Goal: Obtain resource: Download file/media

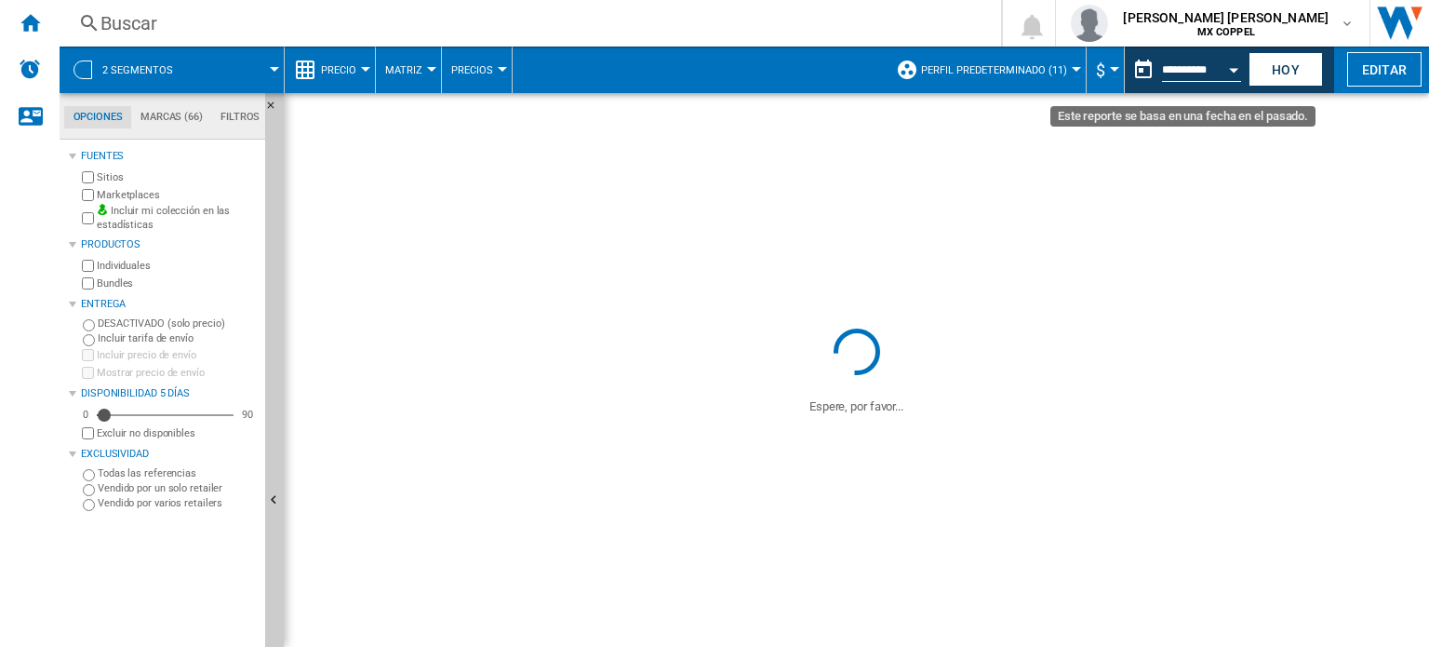
click at [1225, 70] on button "Open calendar" at bounding box center [1233, 66] width 33 height 33
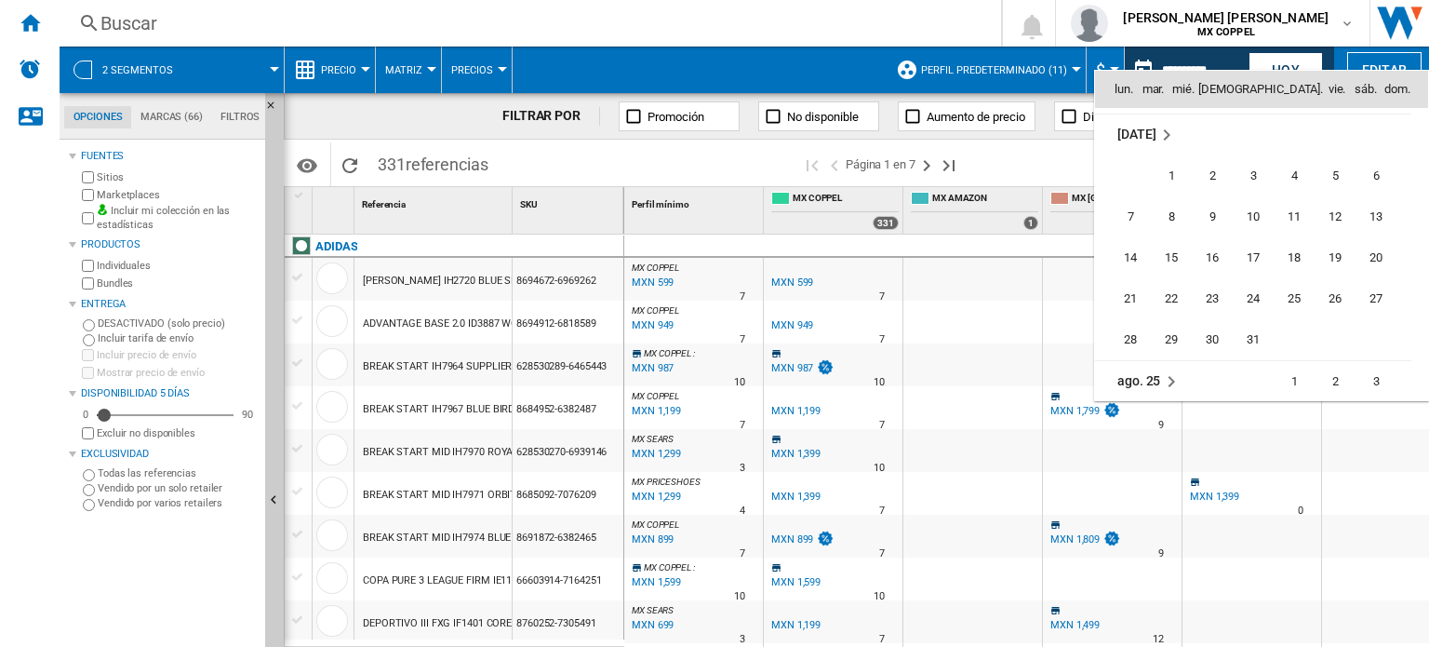
scroll to position [8878, 0]
click at [1378, 212] on span "17" at bounding box center [1376, 209] width 39 height 39
type input "**********"
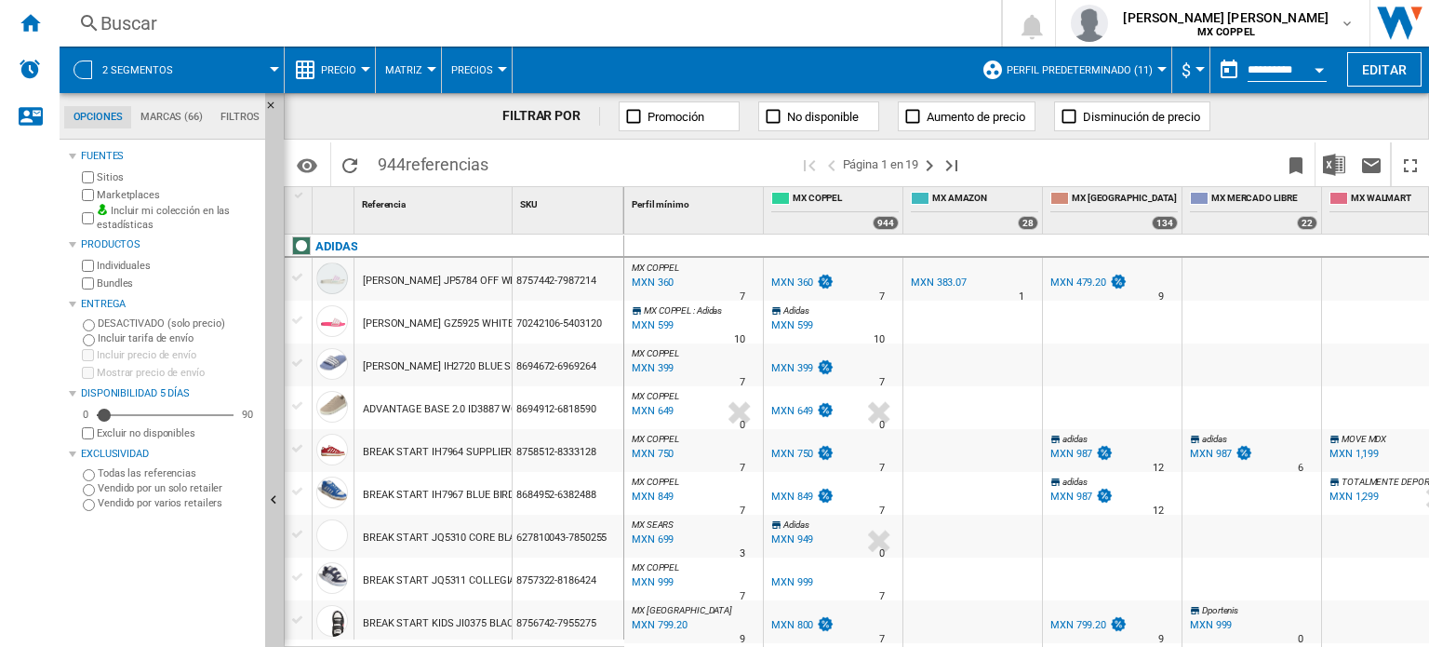
click at [127, 65] on span "2 segmentos" at bounding box center [137, 70] width 71 height 12
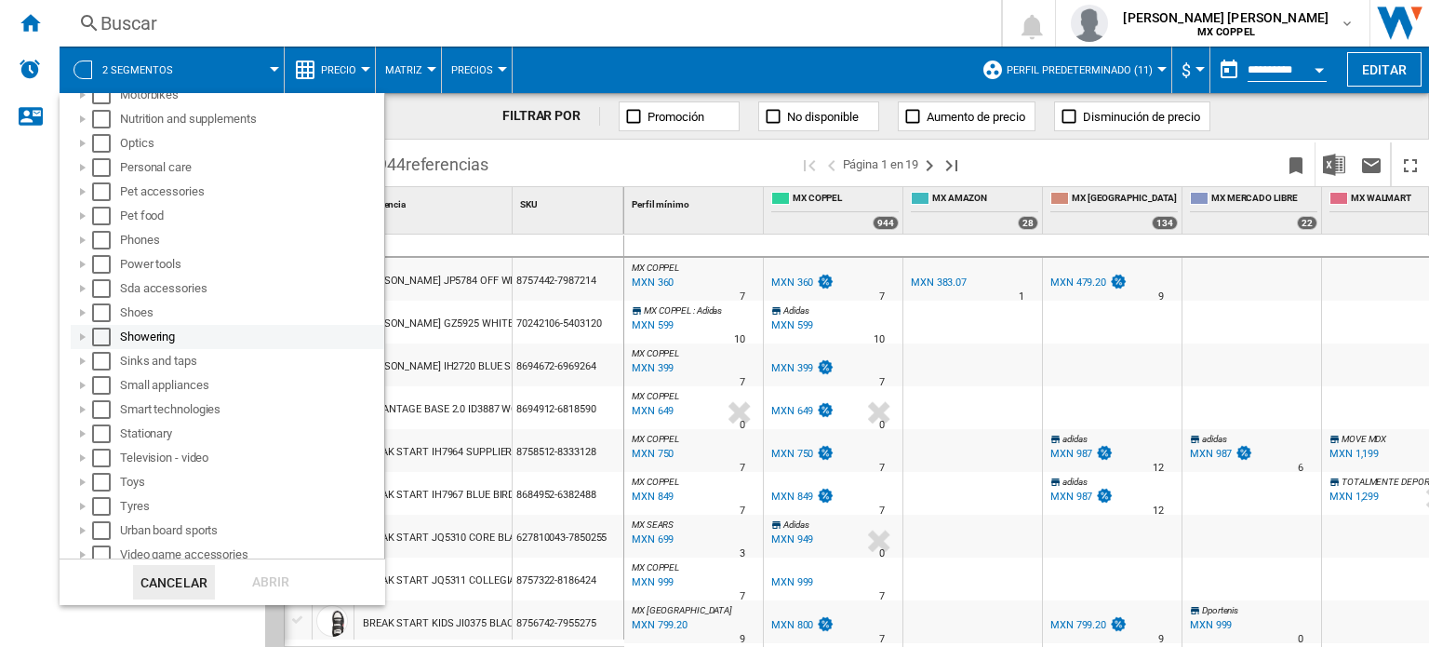
scroll to position [930, 0]
click at [78, 311] on div at bounding box center [83, 311] width 19 height 19
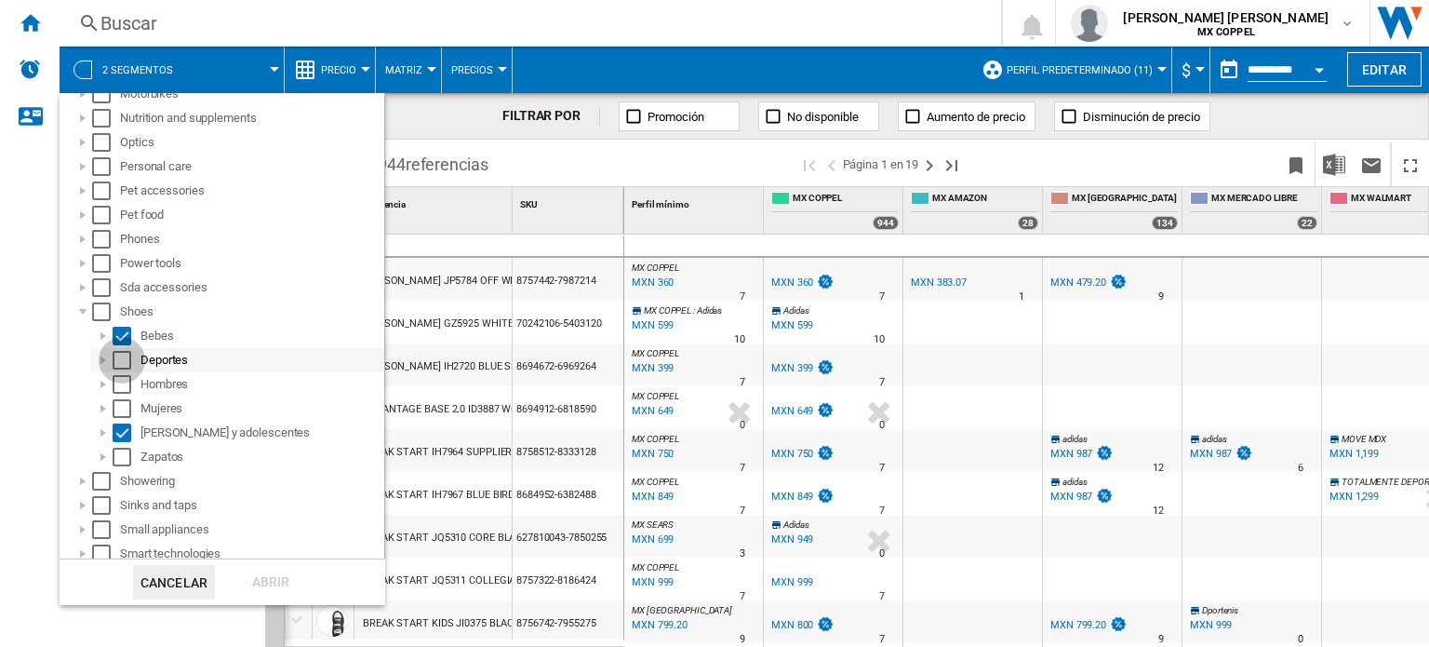
click at [122, 368] on div "Select" at bounding box center [122, 360] width 19 height 19
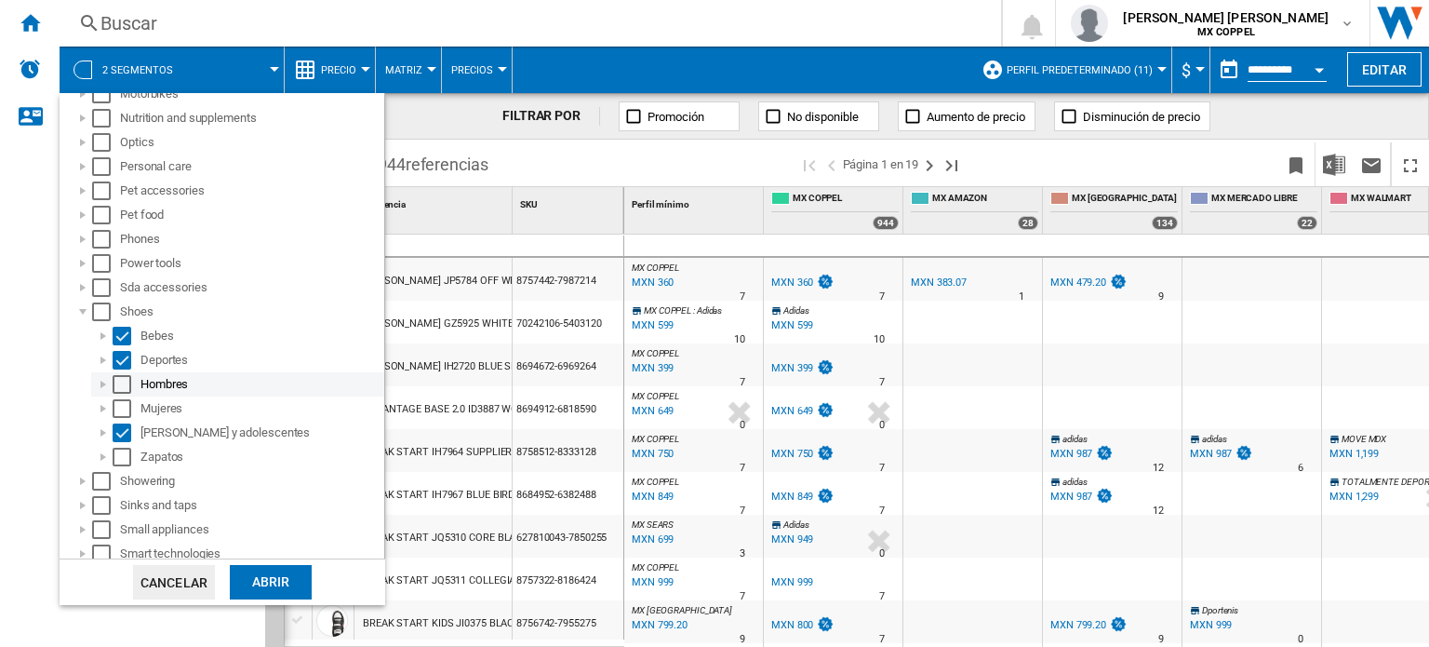
click at [119, 385] on div "Select" at bounding box center [122, 384] width 19 height 19
click at [119, 409] on div "Select" at bounding box center [122, 408] width 19 height 19
click at [106, 455] on div at bounding box center [103, 457] width 19 height 19
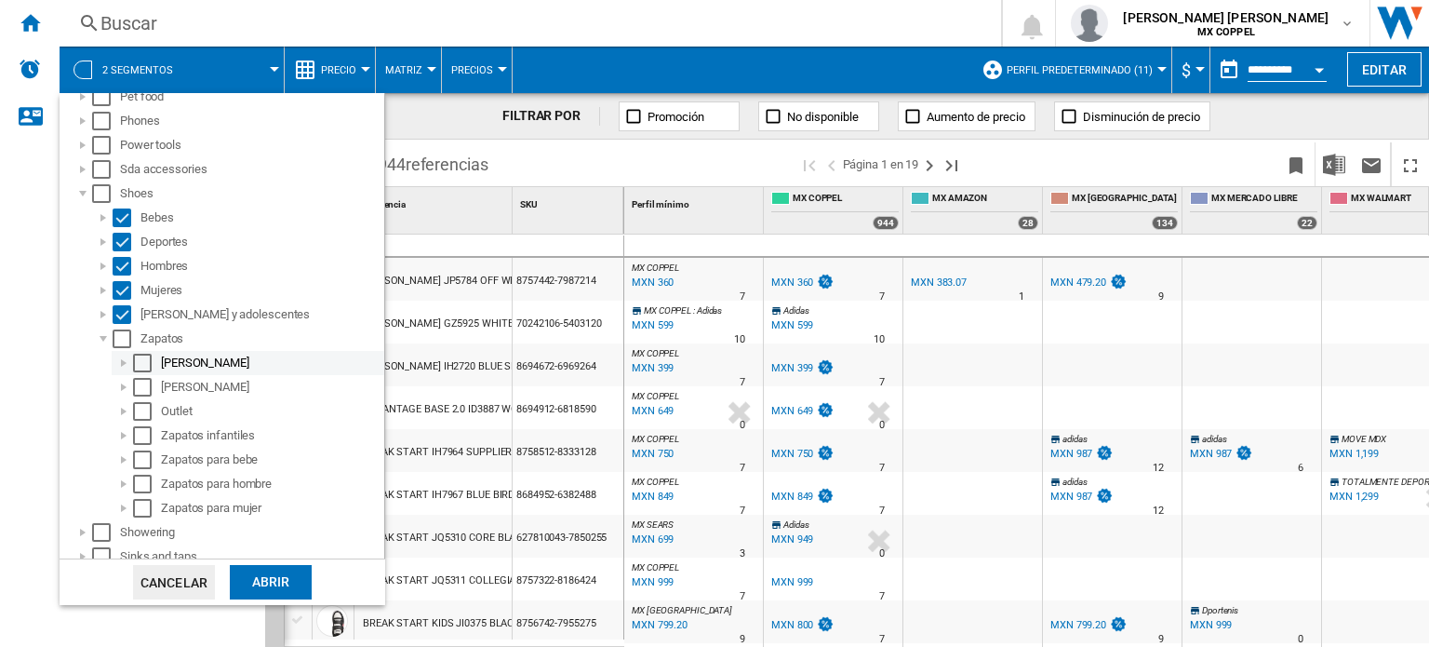
scroll to position [1059, 0]
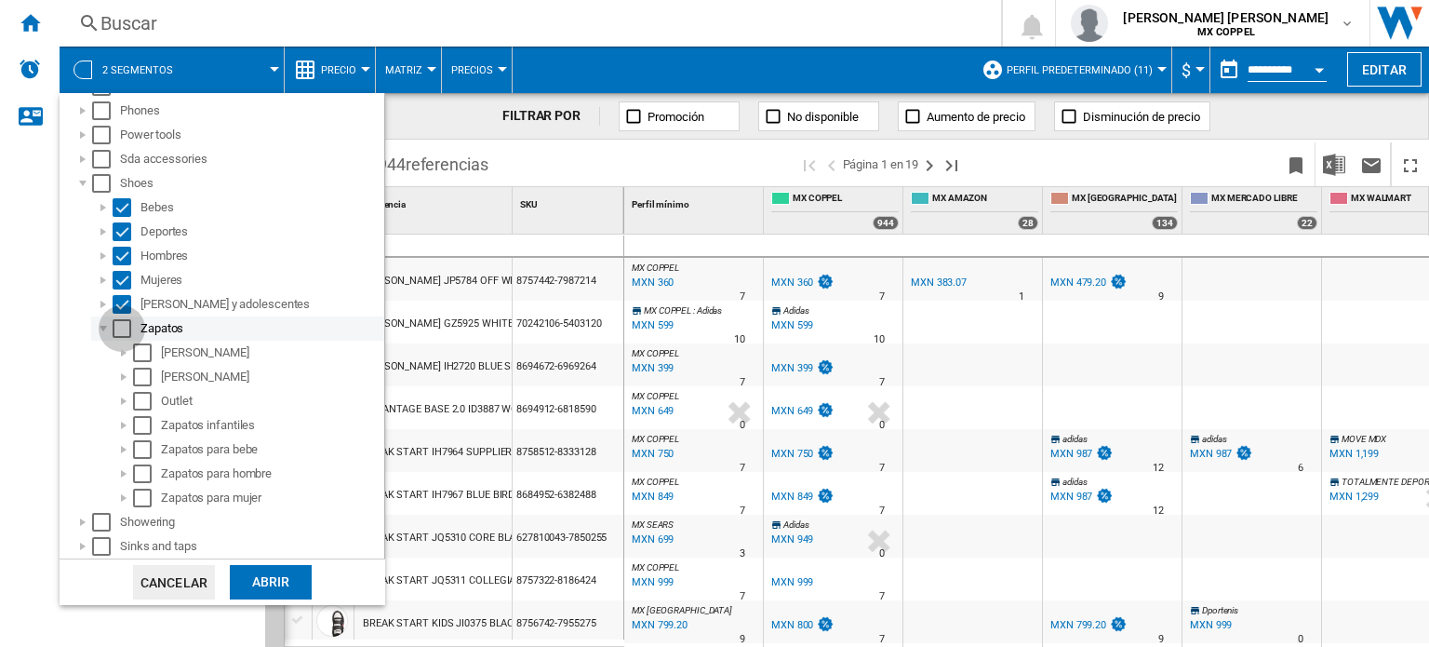
click at [118, 329] on div "Select" at bounding box center [122, 328] width 19 height 19
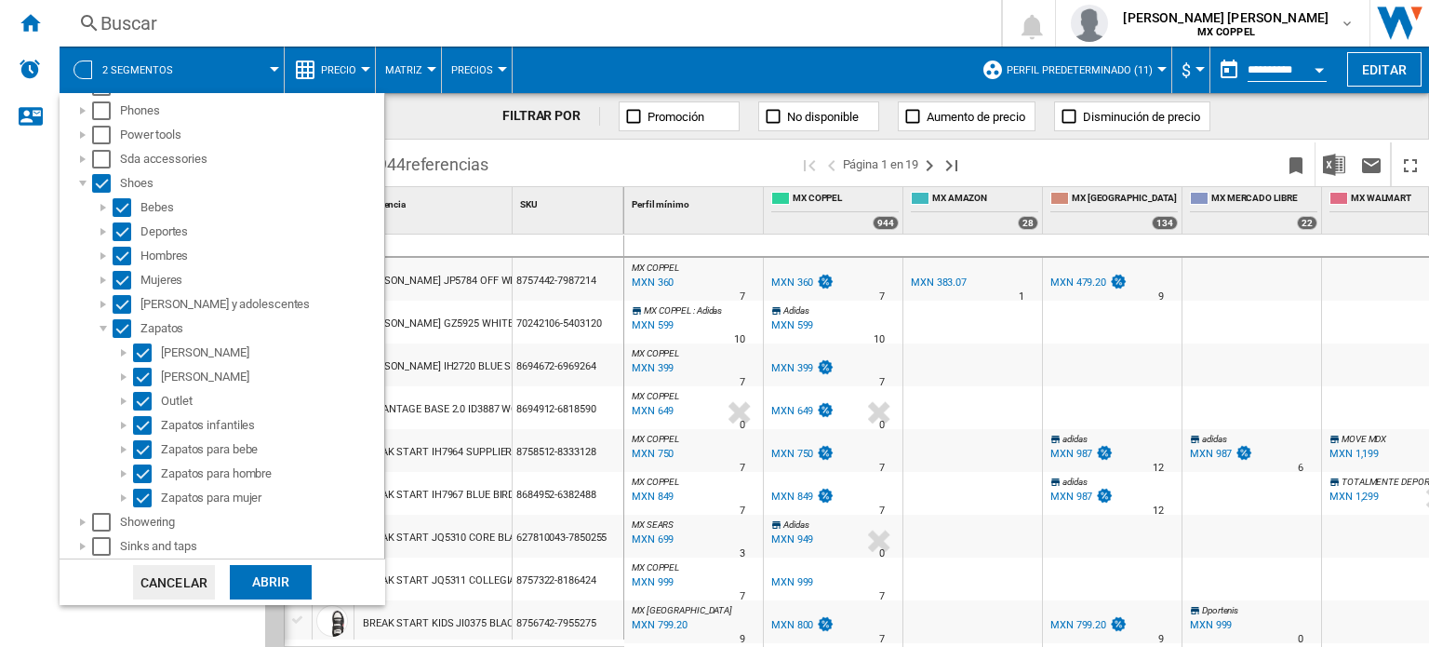
click at [260, 581] on div "Abrir" at bounding box center [271, 582] width 82 height 34
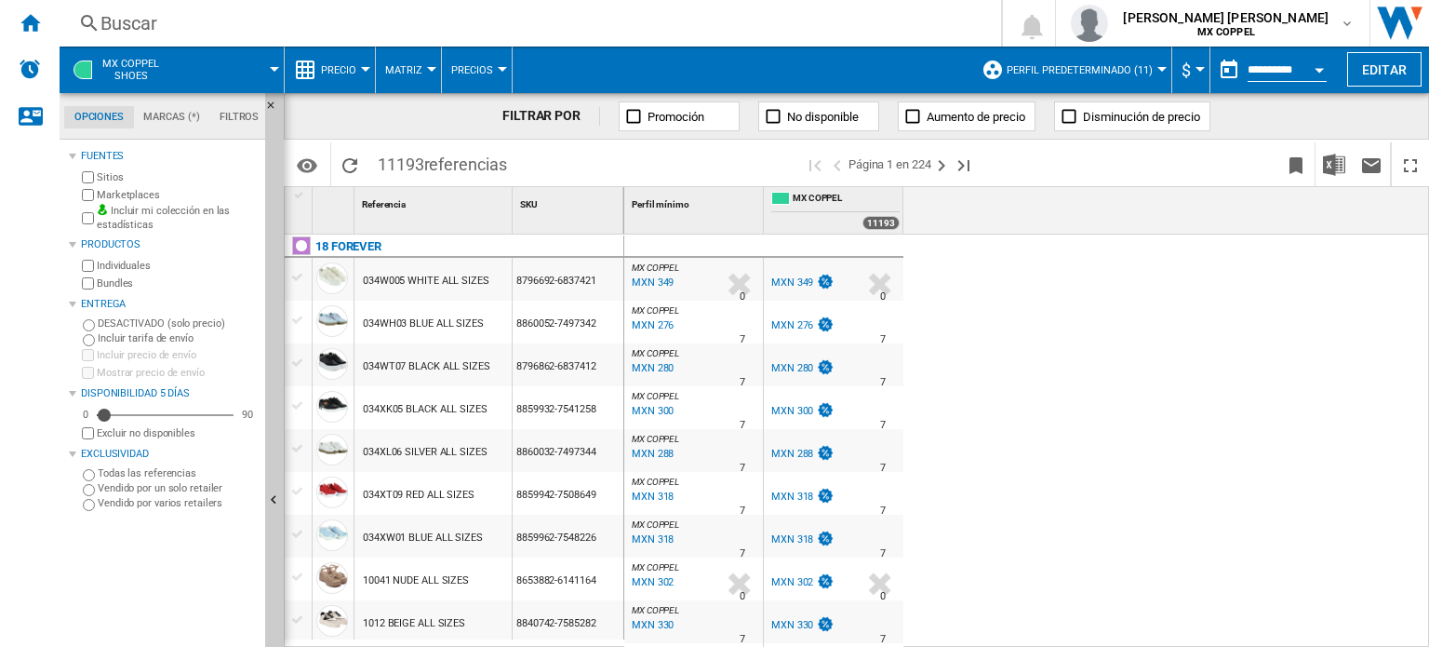
click at [428, 73] on button "Matriz" at bounding box center [408, 70] width 47 height 47
click at [168, 115] on md-backdrop at bounding box center [714, 323] width 1429 height 647
click at [168, 115] on md-tab-item "Marcas (*)" at bounding box center [172, 117] width 76 height 22
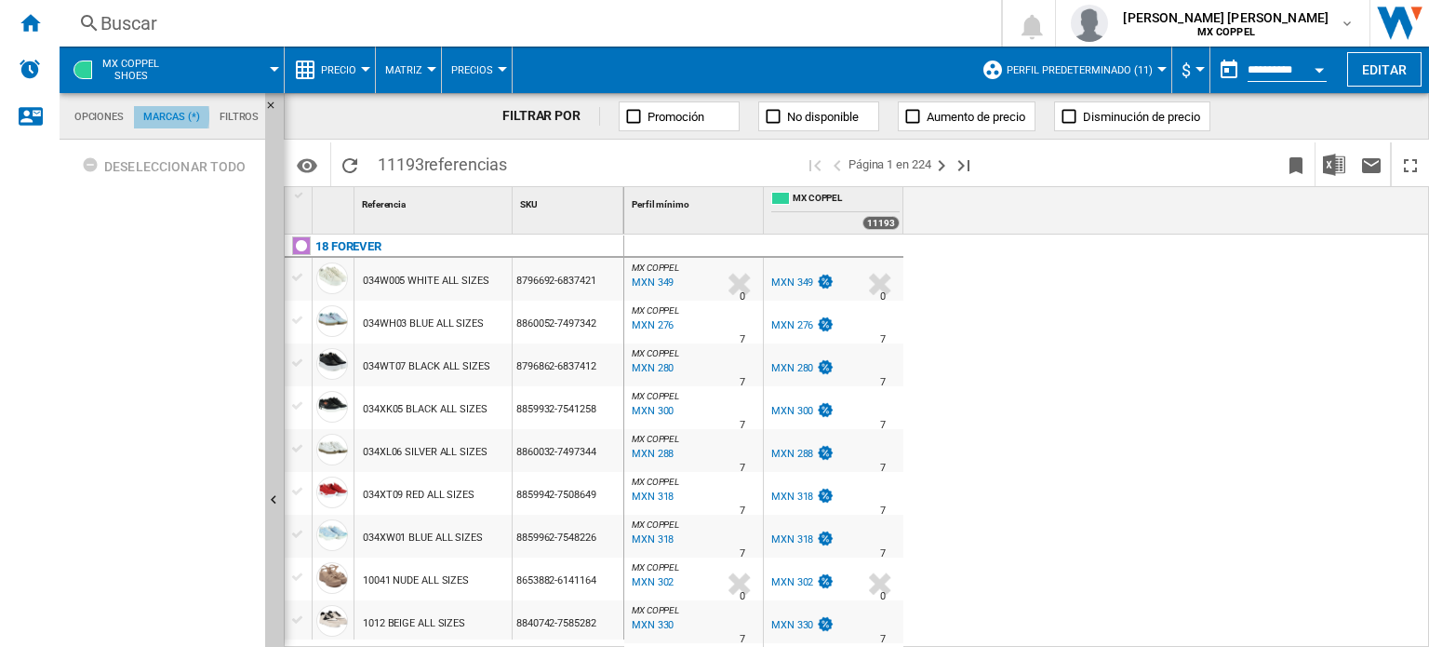
scroll to position [71, 0]
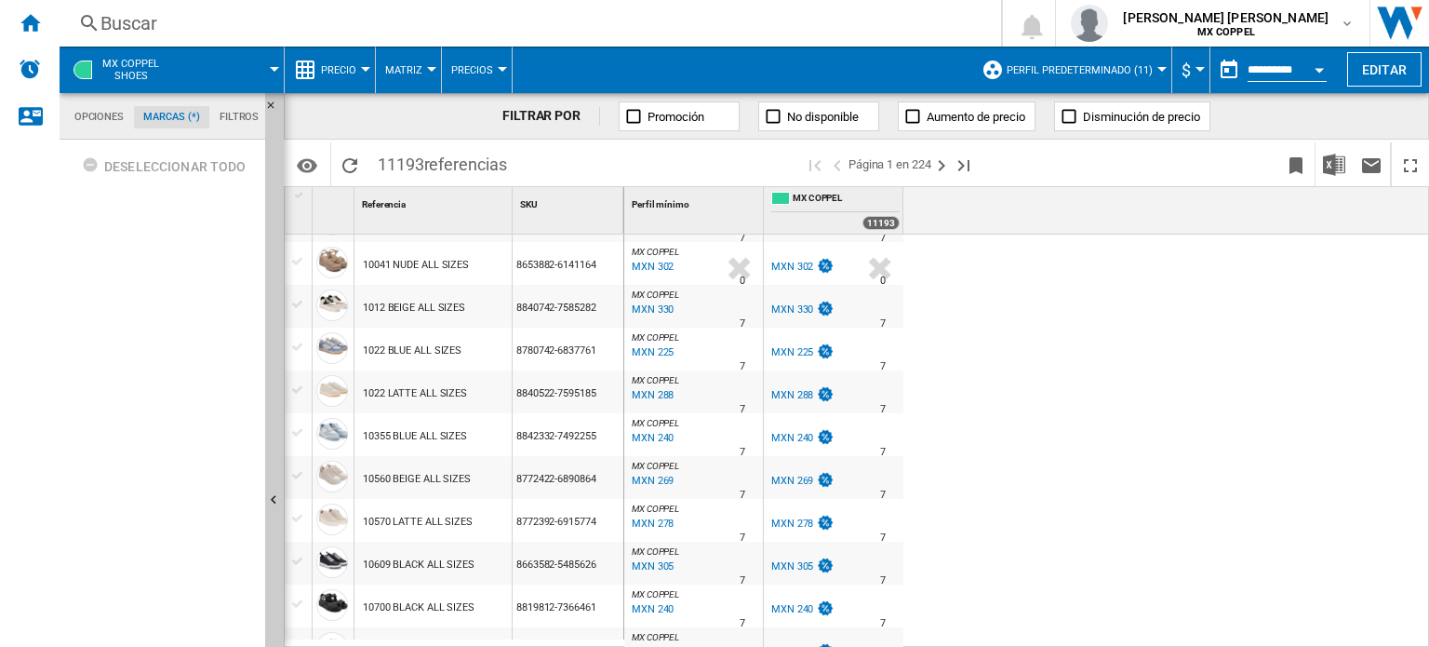
scroll to position [0, 0]
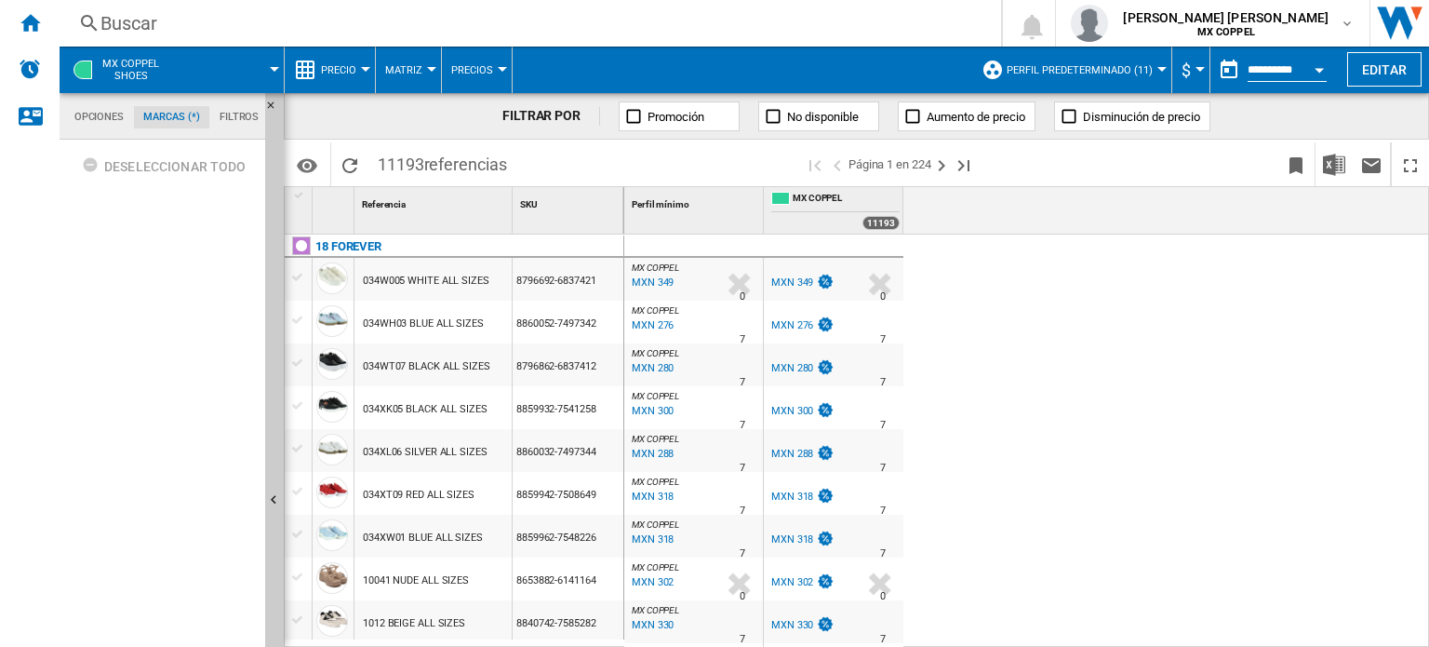
click at [426, 73] on button "Matriz" at bounding box center [408, 70] width 47 height 47
click at [437, 157] on span "Clasificación" at bounding box center [433, 160] width 84 height 17
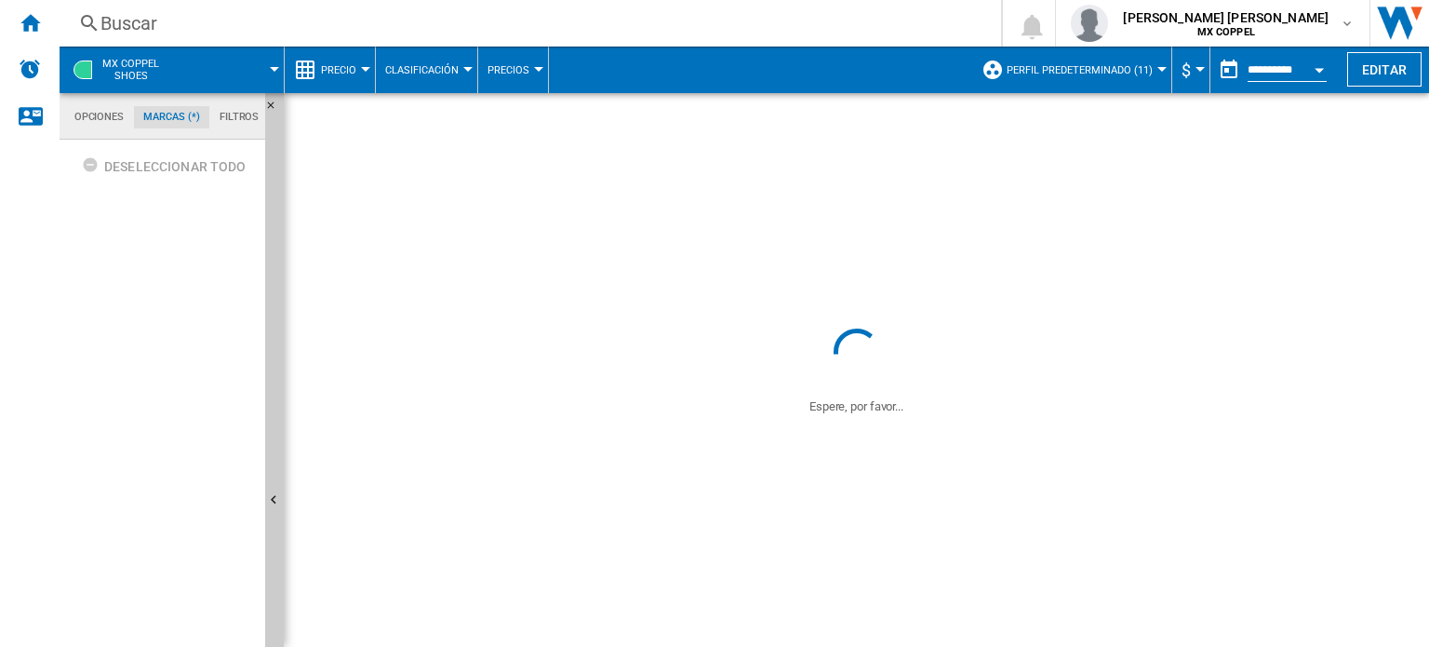
click at [536, 70] on div at bounding box center [538, 69] width 9 height 5
click at [654, 72] on md-backdrop at bounding box center [714, 323] width 1429 height 647
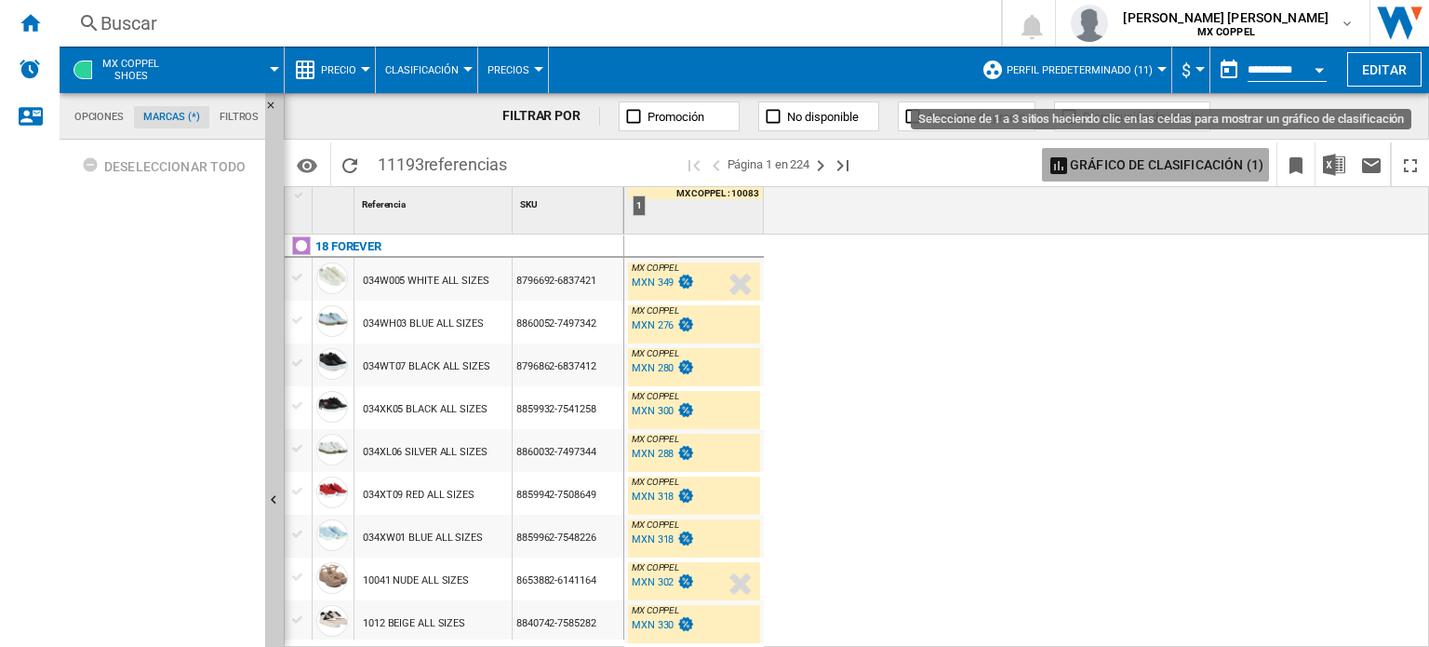
click at [1197, 164] on button "Gráfico de clasificación (1)" at bounding box center [1155, 164] width 227 height 33
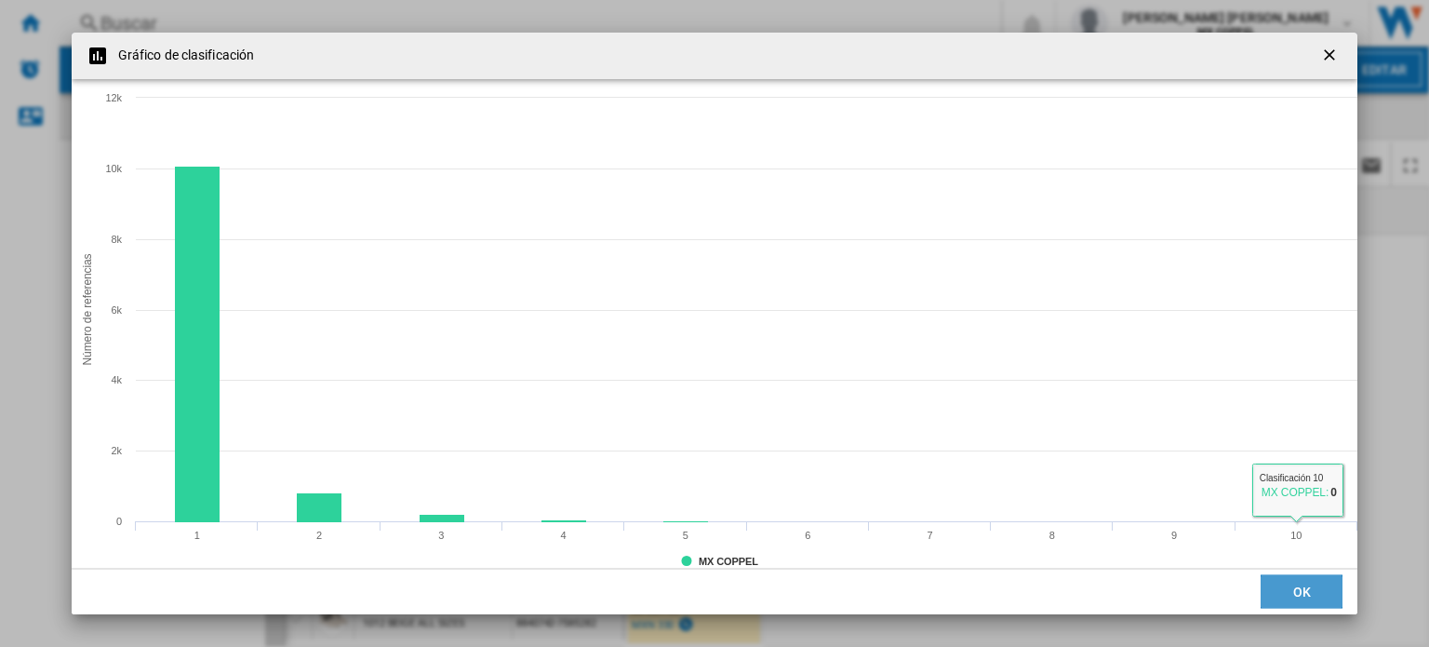
click at [1282, 590] on button "OK" at bounding box center [1302, 591] width 82 height 33
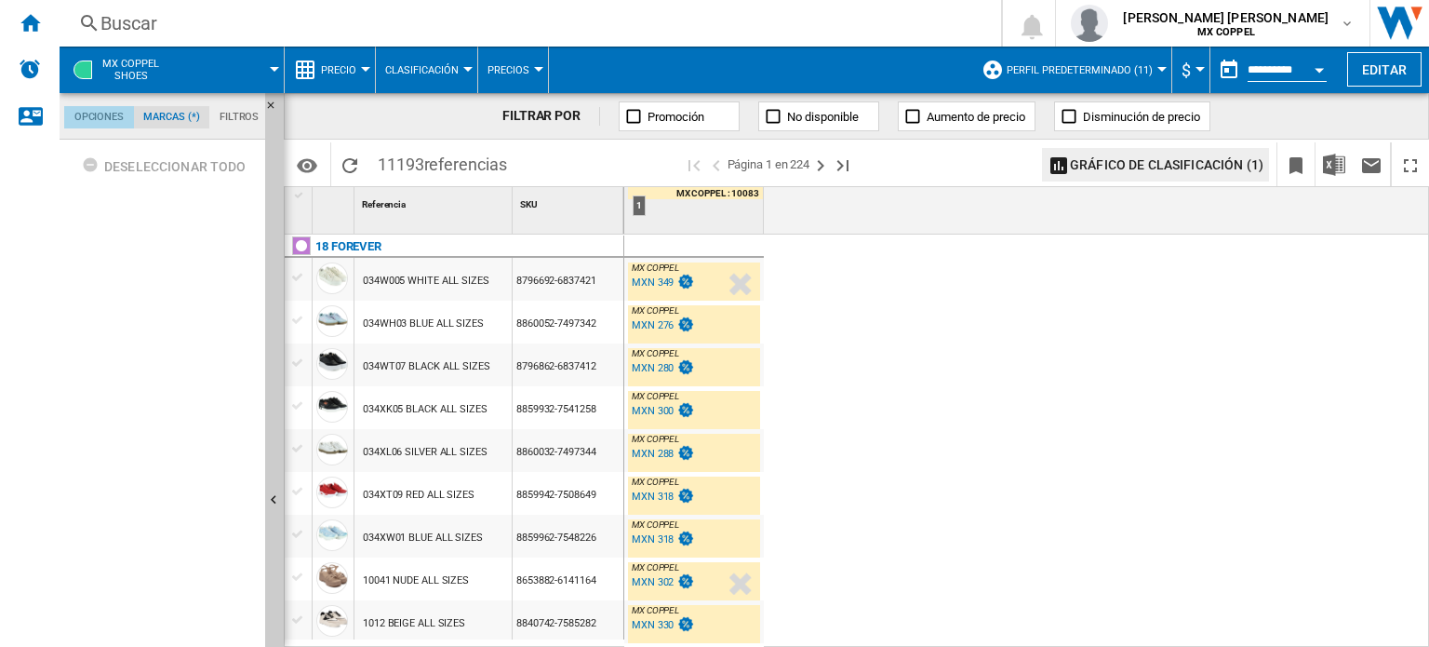
click at [107, 116] on md-tab-item "Opciones" at bounding box center [99, 117] width 70 height 22
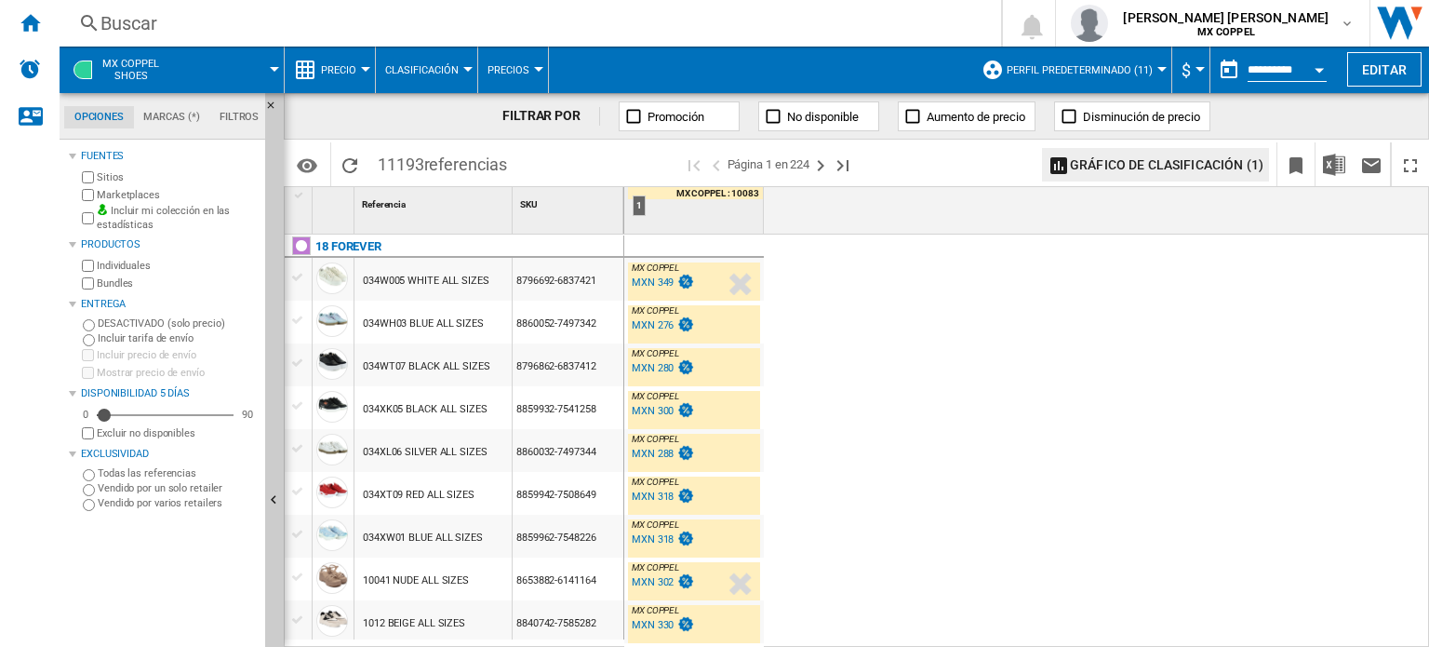
scroll to position [114, 0]
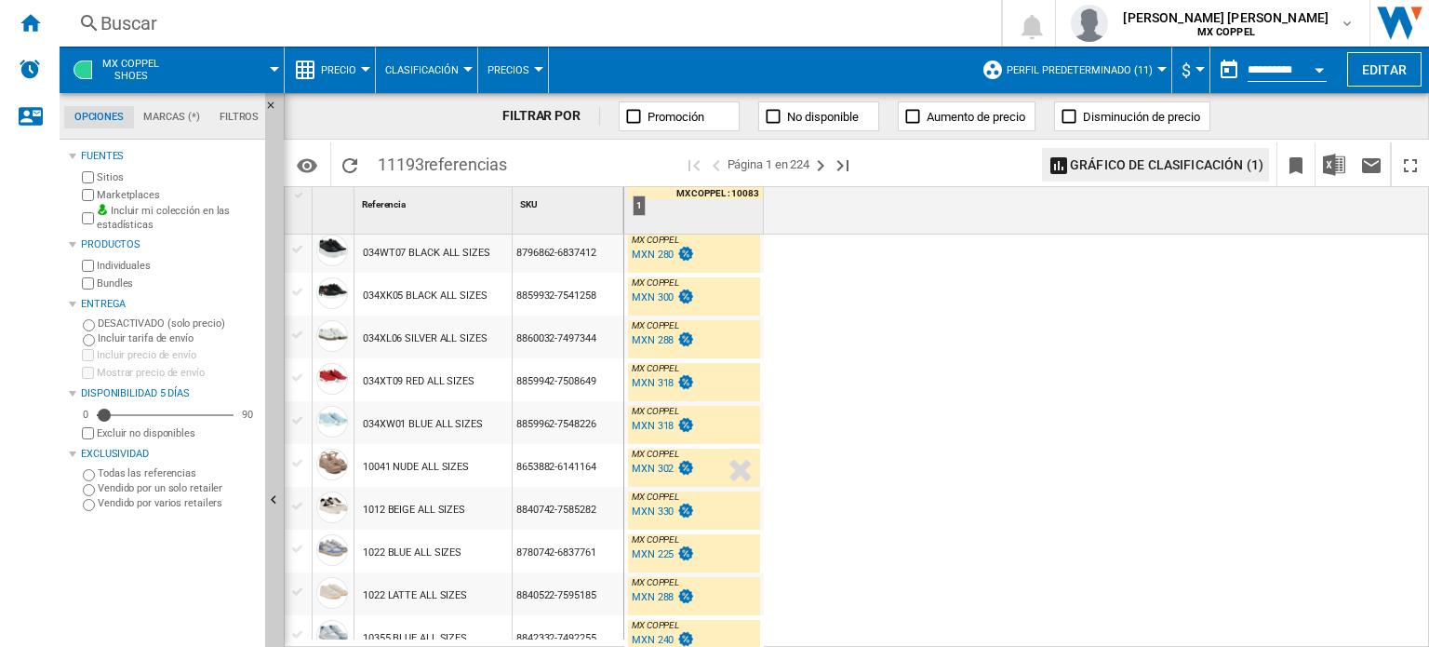
click at [171, 117] on md-tab-item "Marcas (*)" at bounding box center [172, 117] width 76 height 22
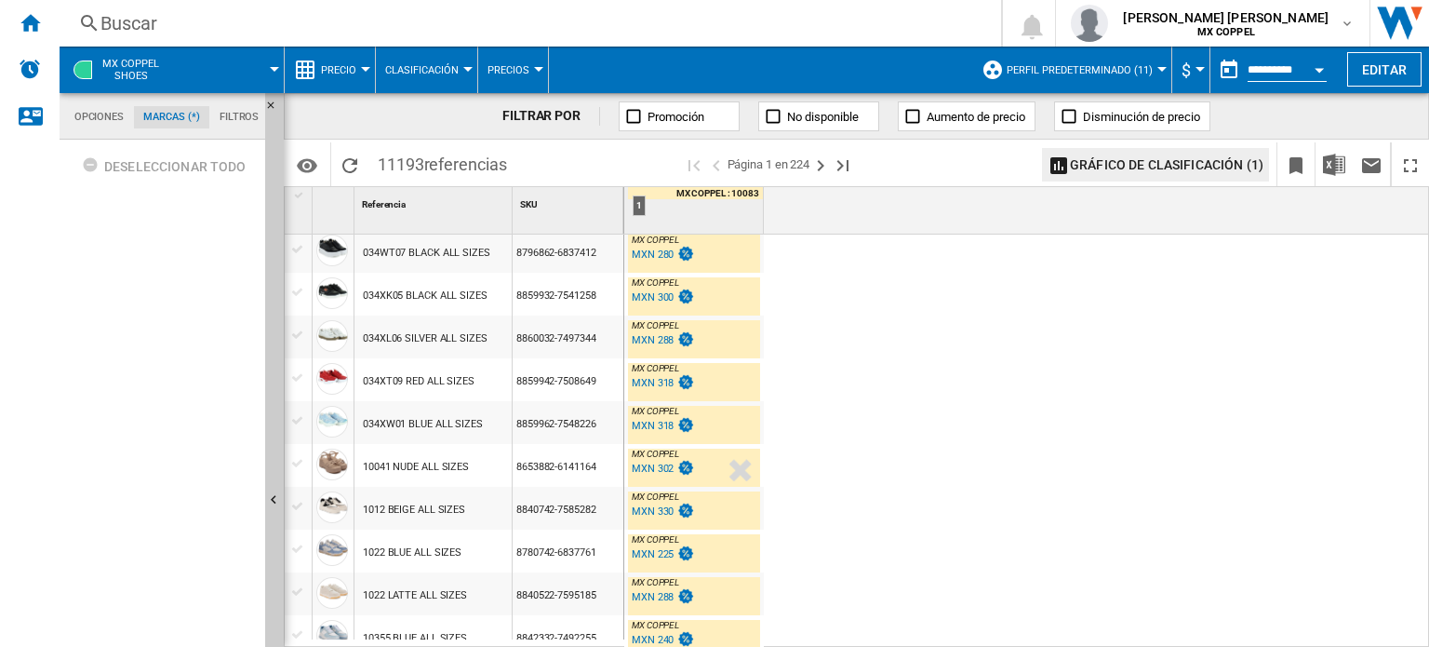
scroll to position [71, 0]
click at [237, 127] on md-tab-item "Filtros" at bounding box center [239, 117] width 60 height 22
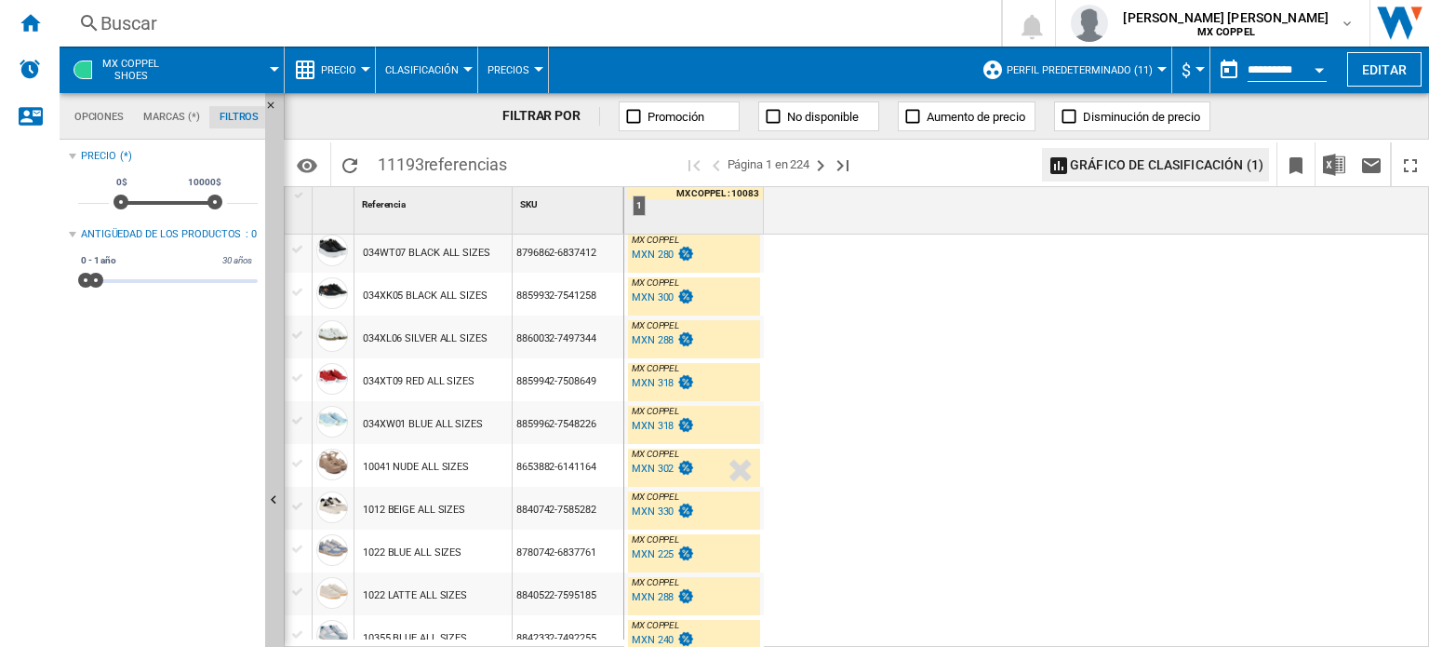
scroll to position [121, 0]
click at [338, 72] on span "Precio" at bounding box center [338, 70] width 35 height 12
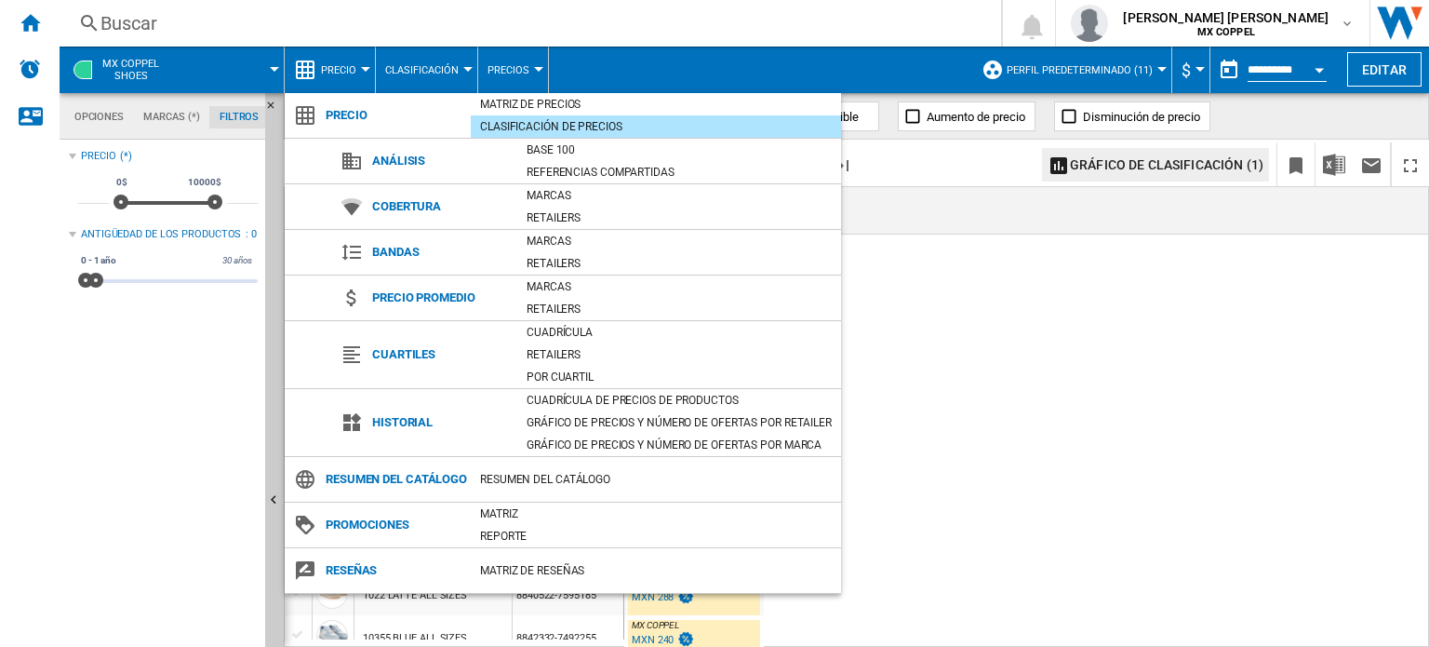
click at [133, 404] on md-backdrop at bounding box center [714, 323] width 1429 height 647
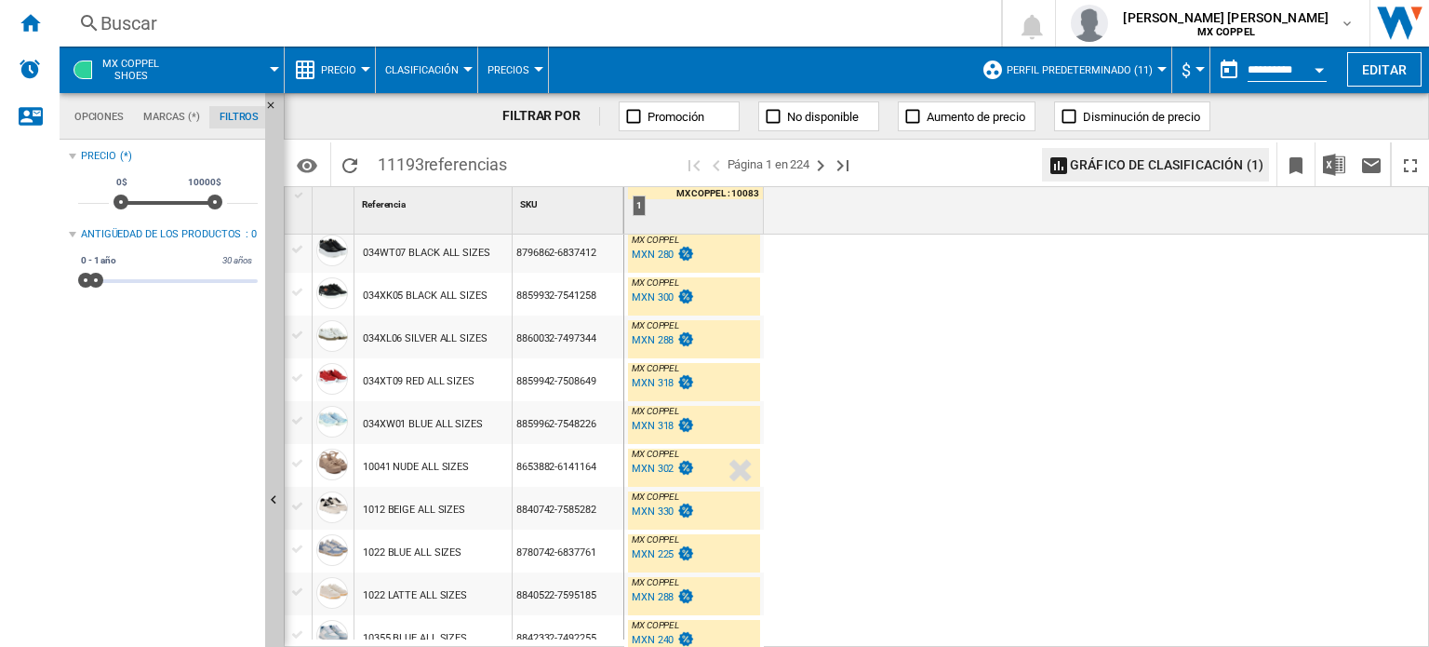
click at [274, 73] on md-menu "MX COPPEL Shoes" at bounding box center [172, 70] width 225 height 47
click at [15, 18] on div "Inicio" at bounding box center [30, 23] width 60 height 47
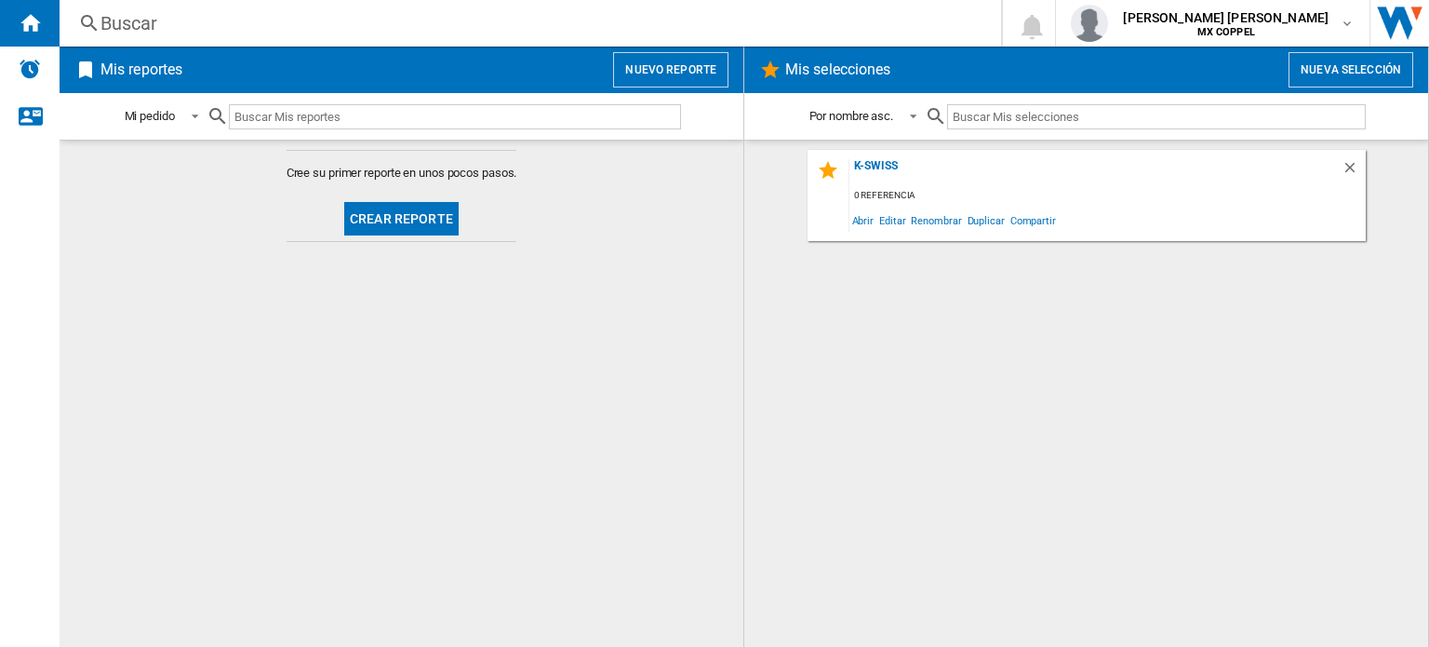
click at [406, 211] on button "Crear reporte" at bounding box center [401, 218] width 114 height 33
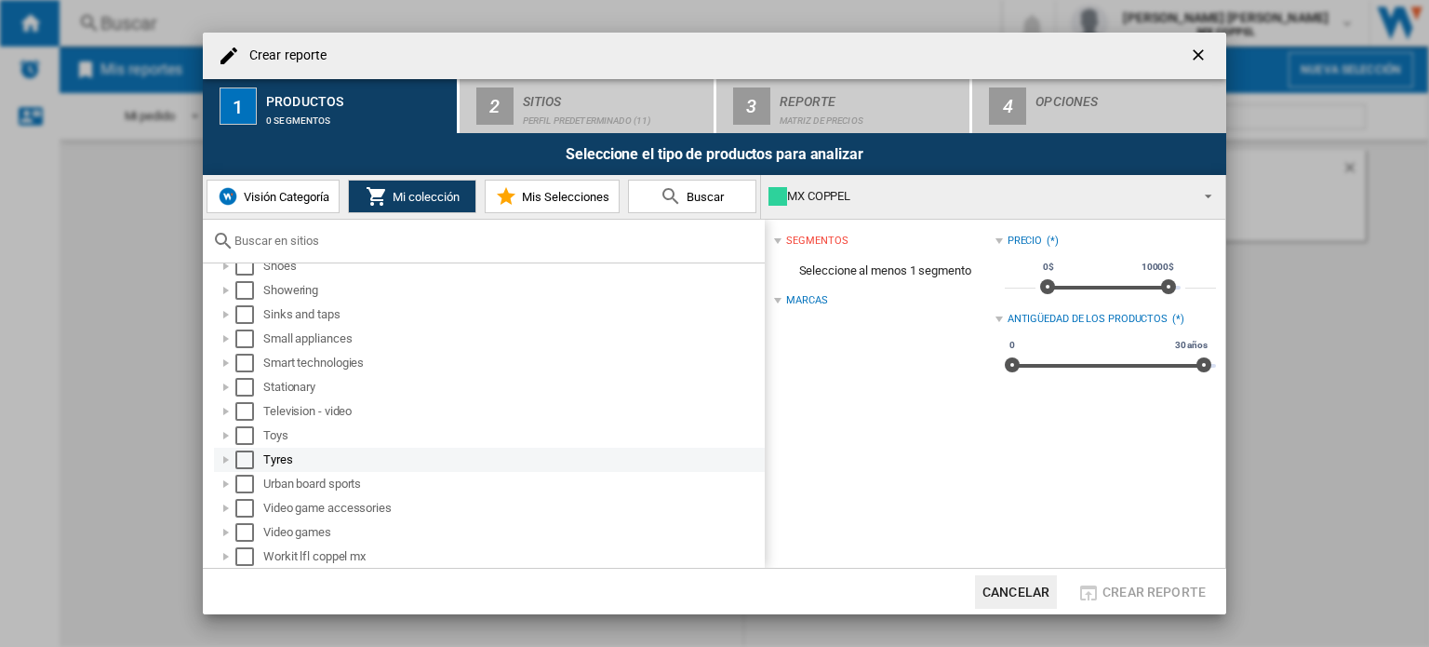
scroll to position [966, 0]
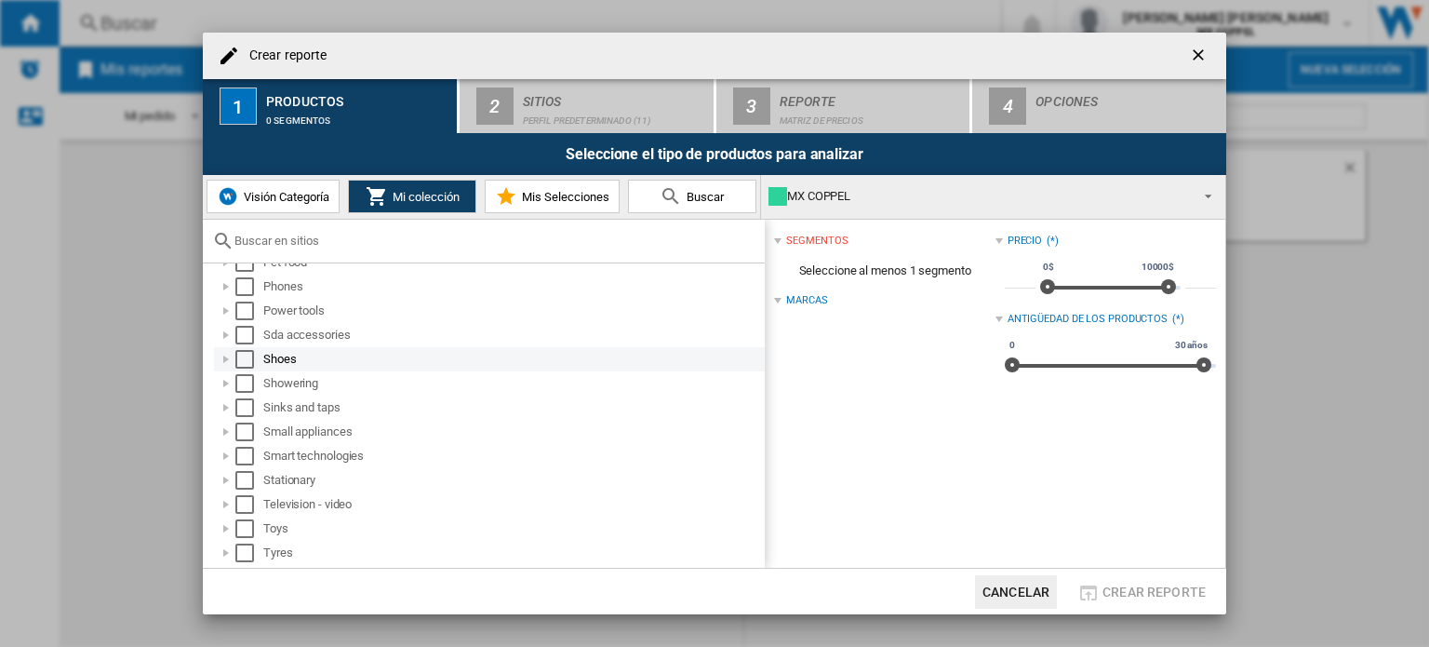
click at [226, 355] on div at bounding box center [226, 359] width 19 height 19
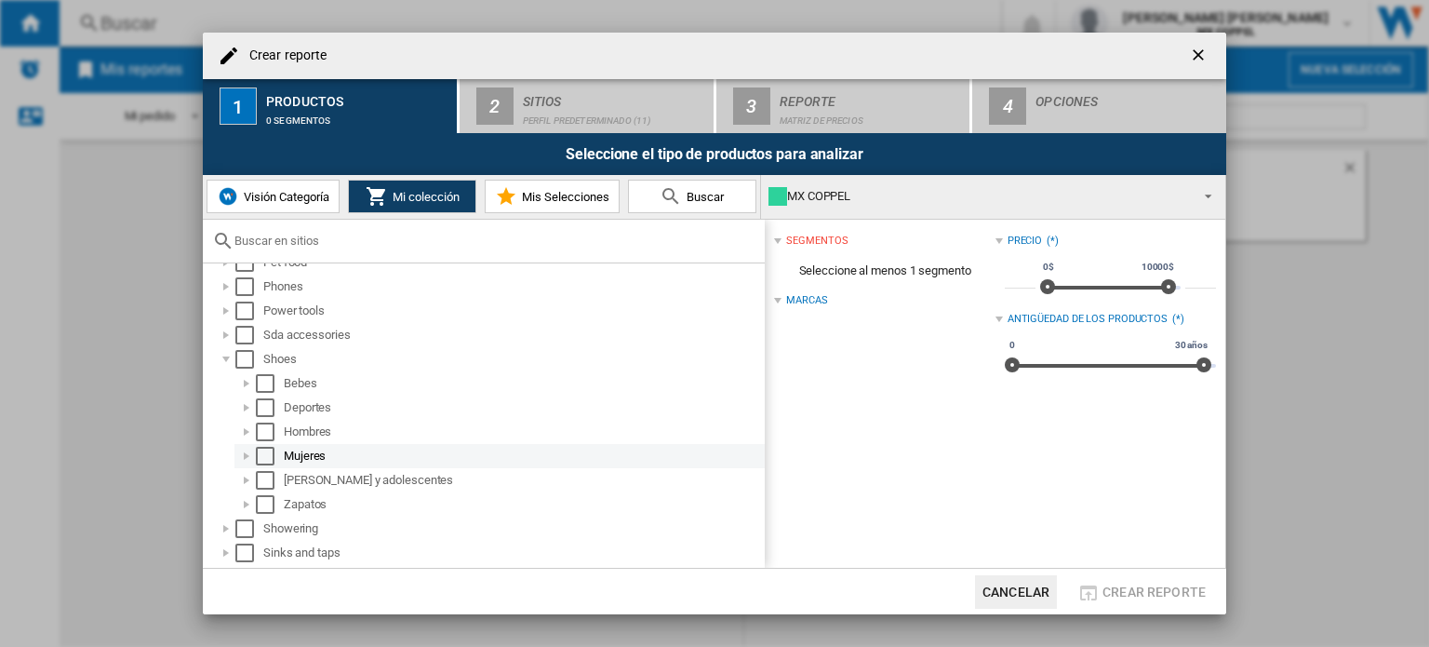
click at [242, 457] on div at bounding box center [246, 456] width 19 height 19
click at [269, 458] on div "Select" at bounding box center [265, 456] width 19 height 19
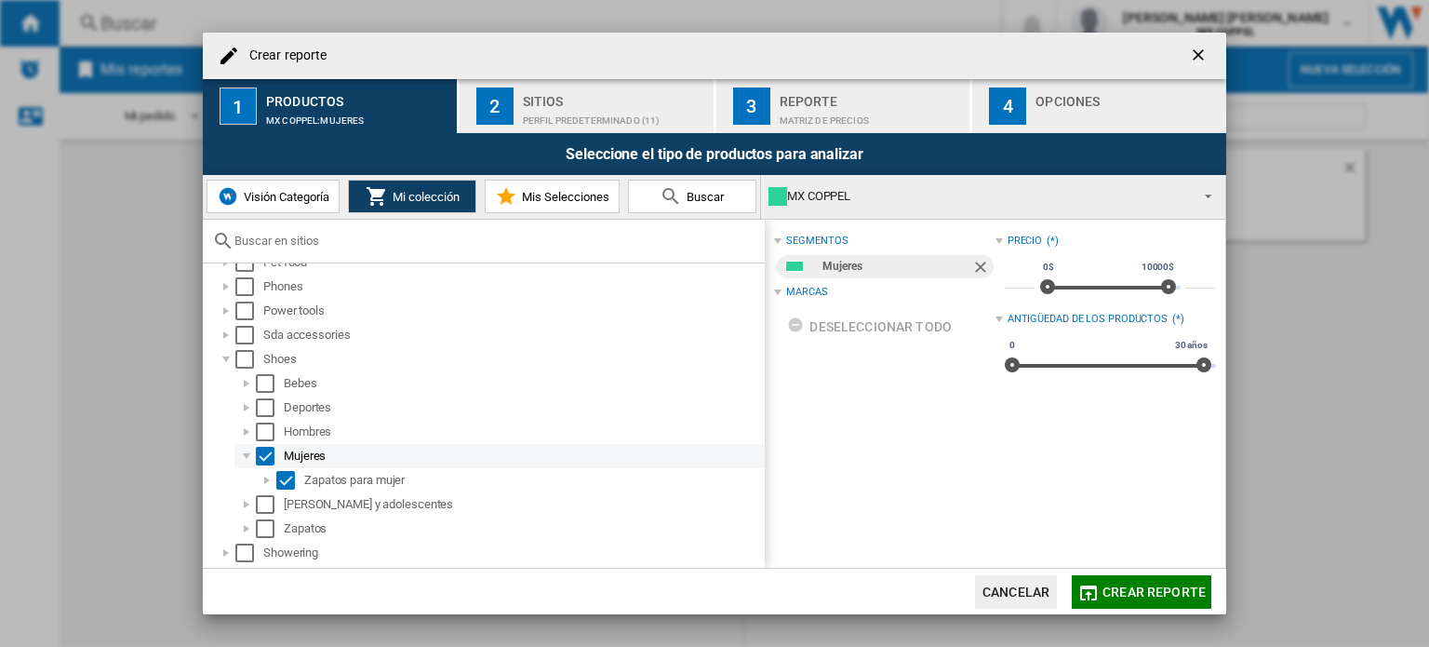
click at [249, 452] on div at bounding box center [246, 456] width 19 height 19
click at [270, 463] on div "Select" at bounding box center [265, 456] width 19 height 19
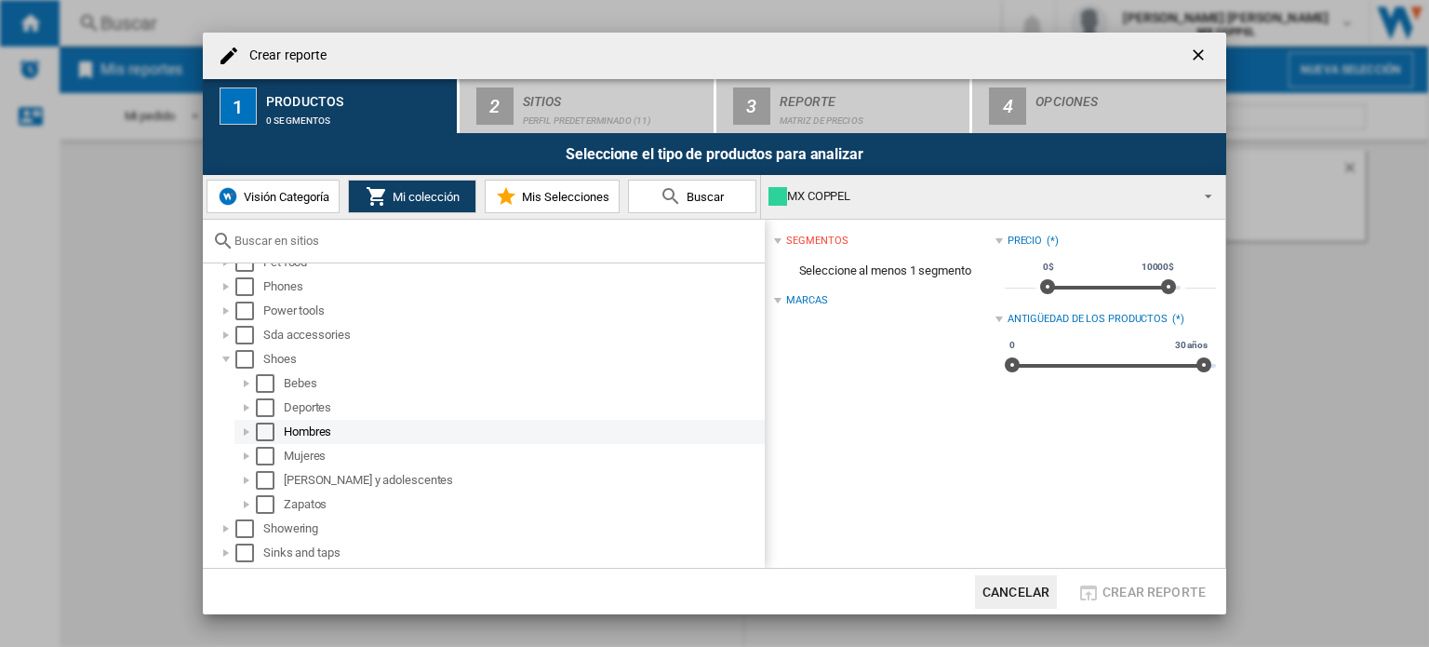
click at [274, 429] on div "Select" at bounding box center [265, 431] width 19 height 19
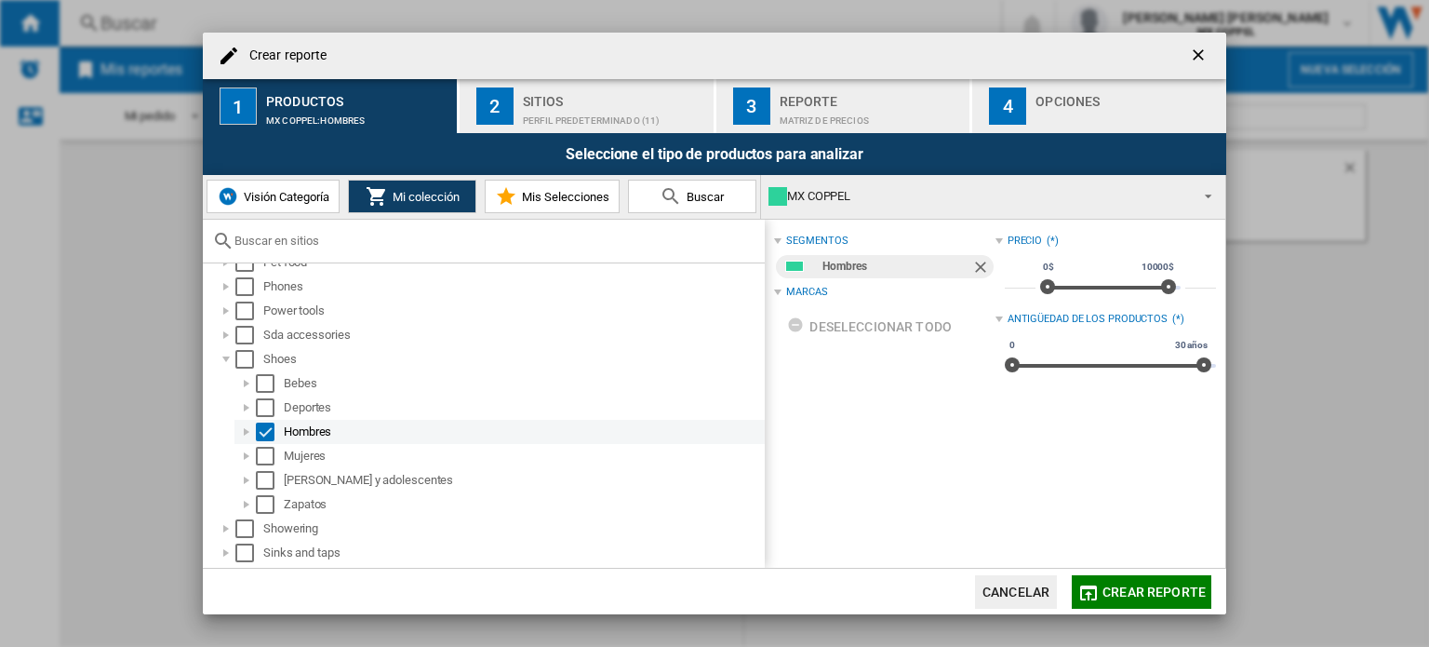
click at [246, 429] on div at bounding box center [246, 431] width 19 height 19
click at [1141, 592] on span "Crear reporte" at bounding box center [1154, 591] width 103 height 15
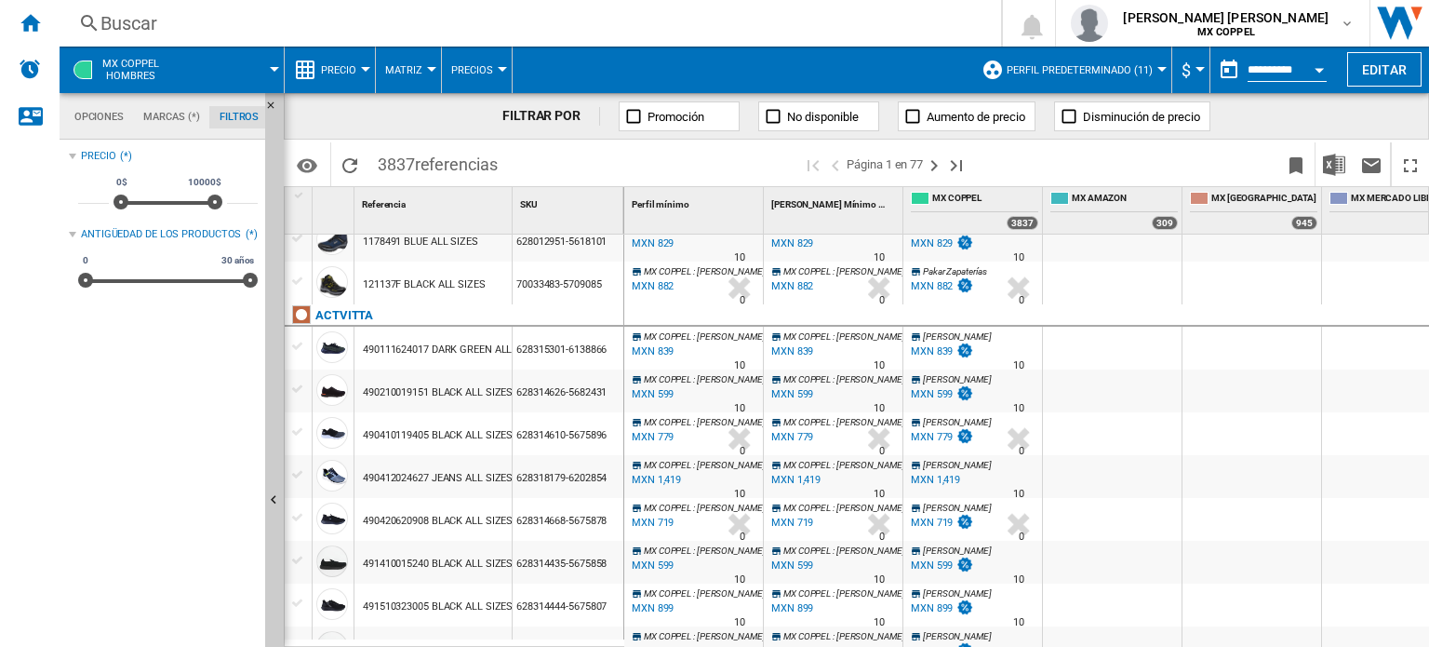
click at [366, 69] on div at bounding box center [365, 69] width 9 height 5
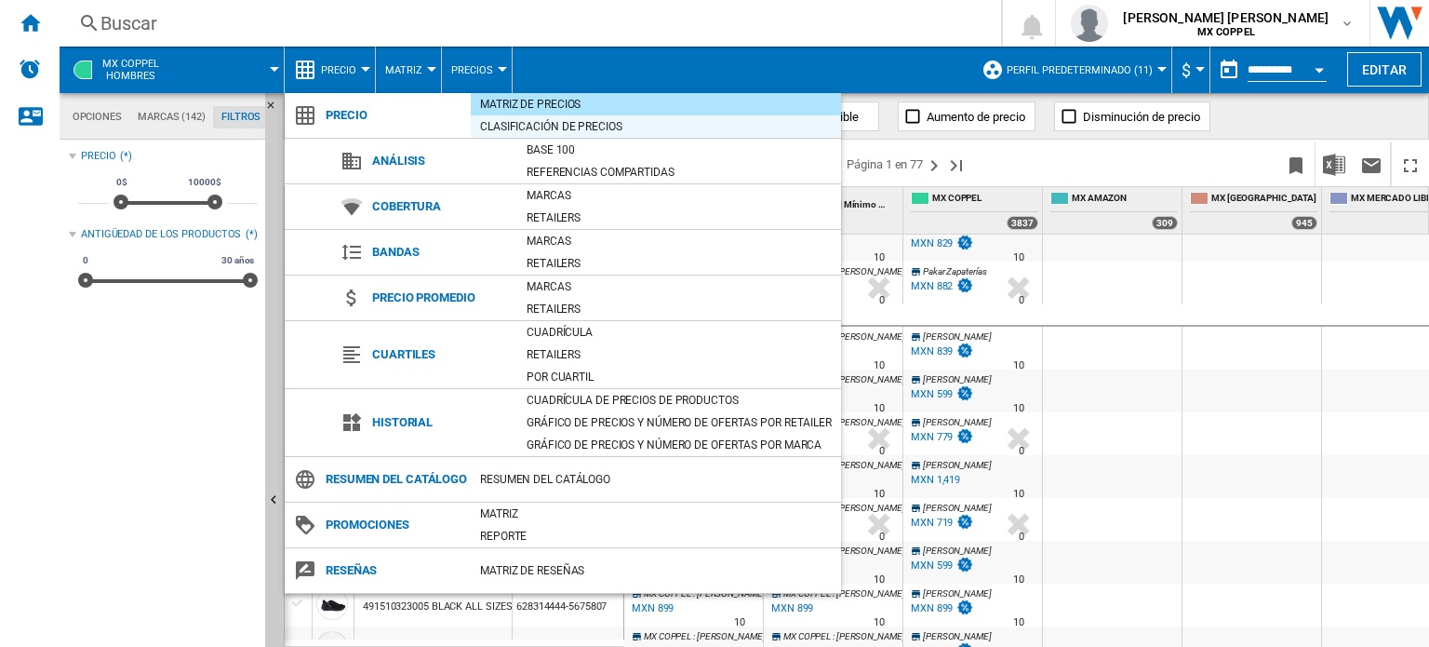
click at [594, 127] on div "Clasificación de precios" at bounding box center [656, 126] width 370 height 19
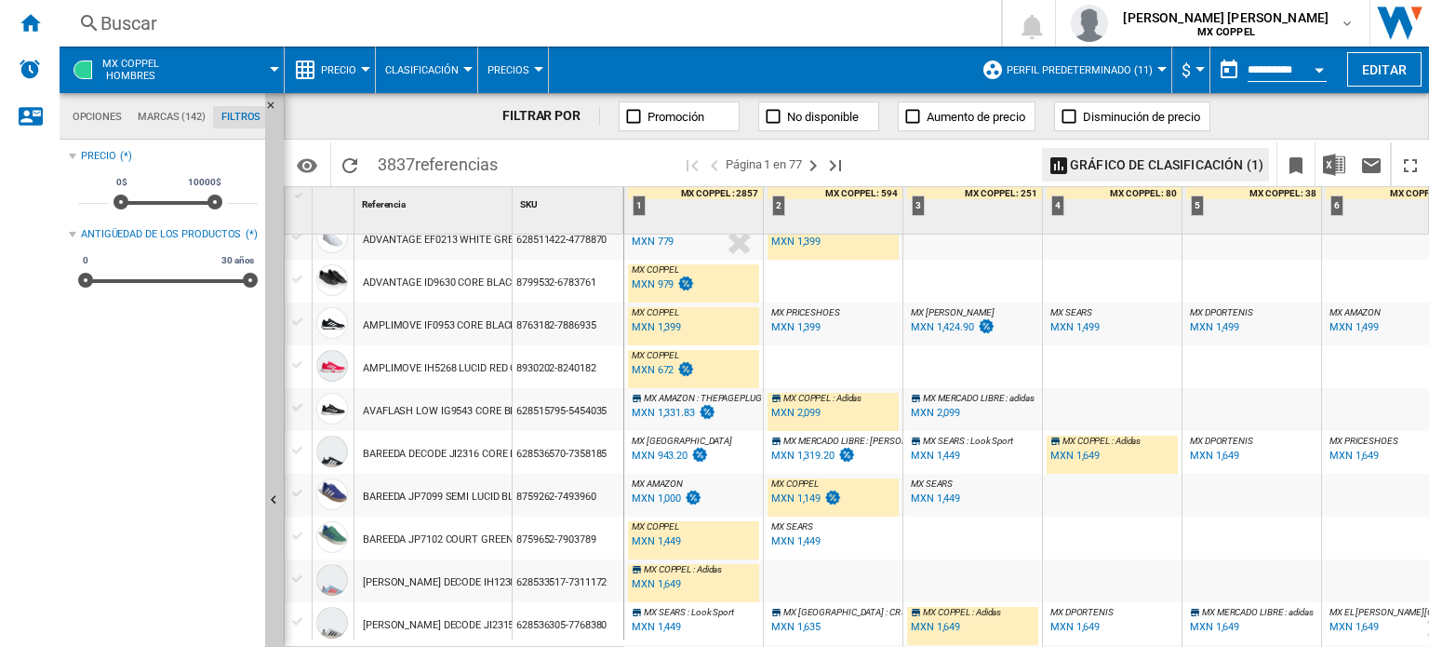
click at [724, 342] on div "MX COPPEL : MX COPPEL 0.0 % MXN 1,399 % N/A MX COPPEL : MX COPPEL" at bounding box center [693, 328] width 131 height 43
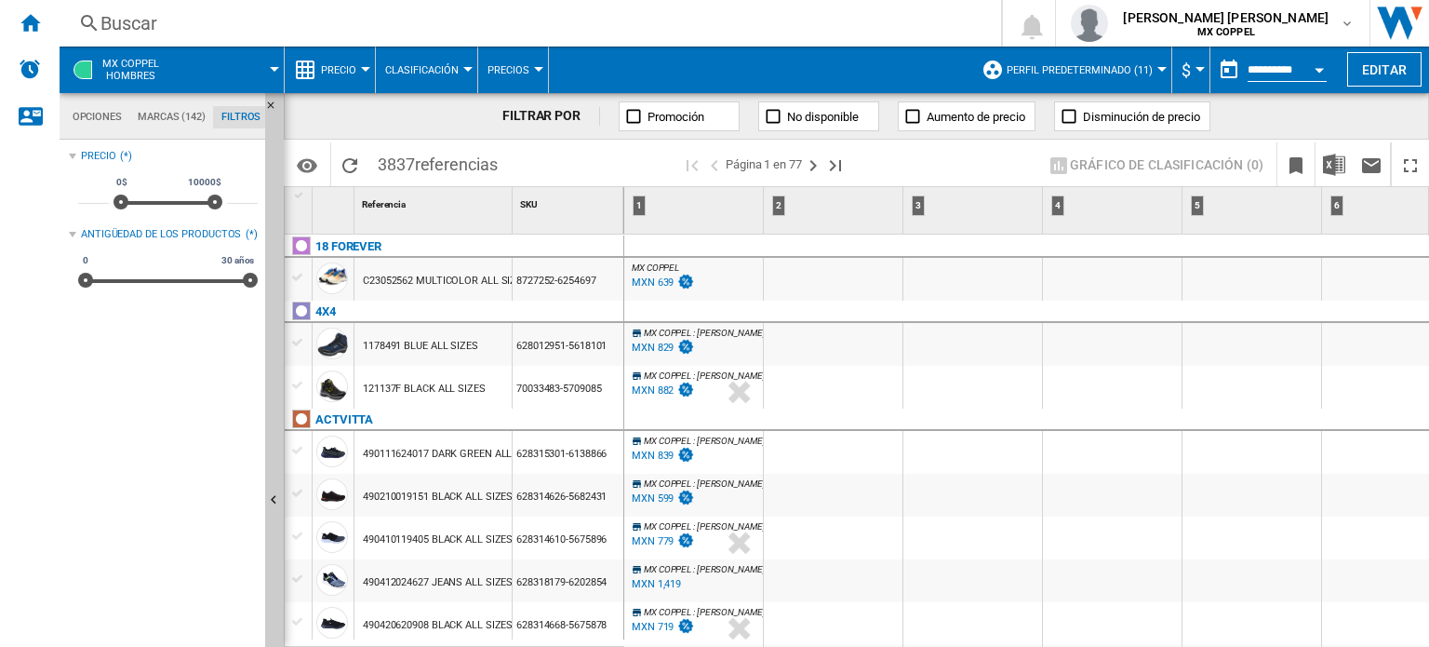
click at [1130, 75] on span "Perfil predeterminado (11)" at bounding box center [1080, 70] width 146 height 12
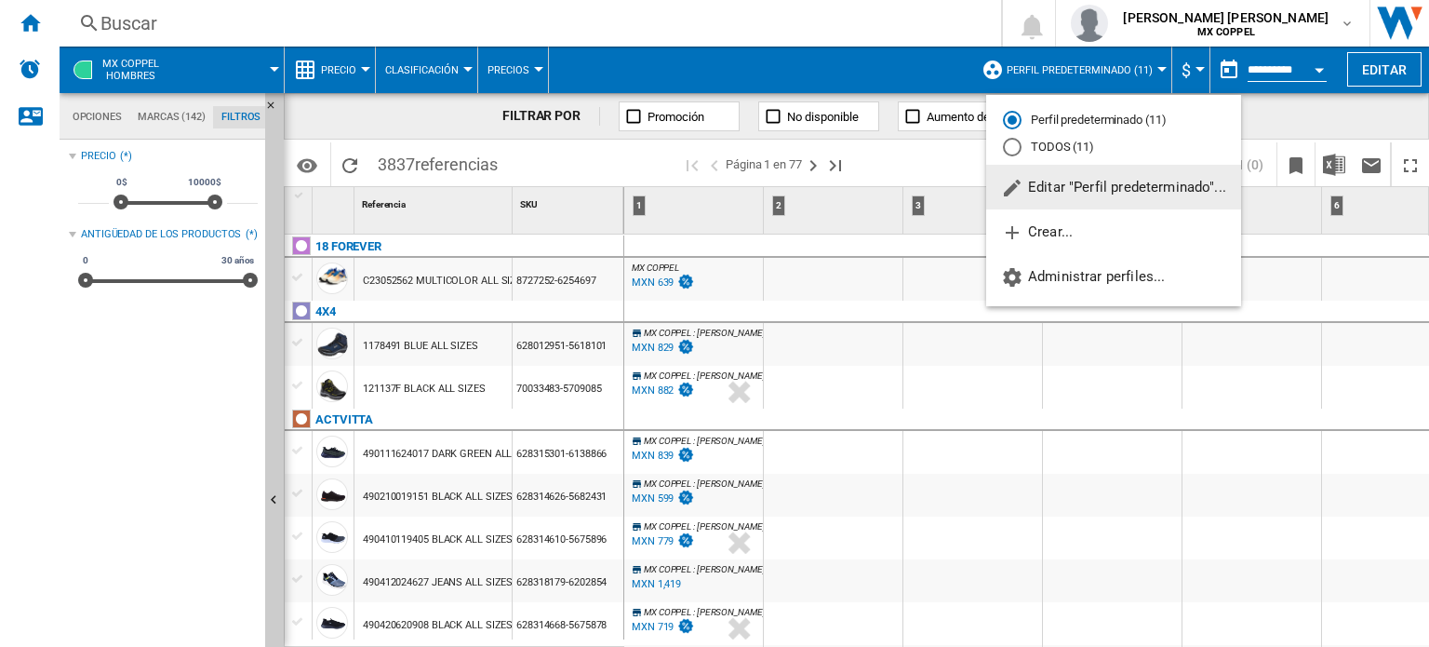
click at [1194, 69] on md-backdrop at bounding box center [714, 323] width 1429 height 647
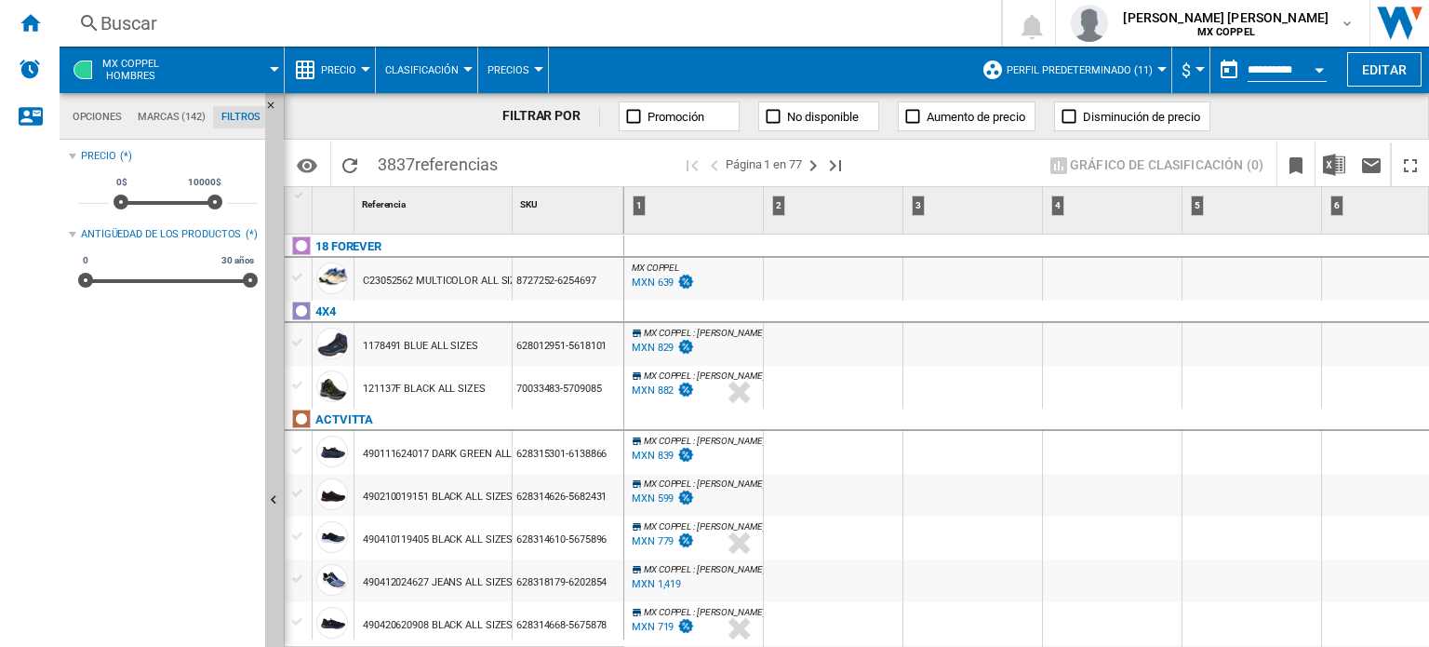
click at [1196, 69] on div "Currency" at bounding box center [1200, 69] width 9 height 5
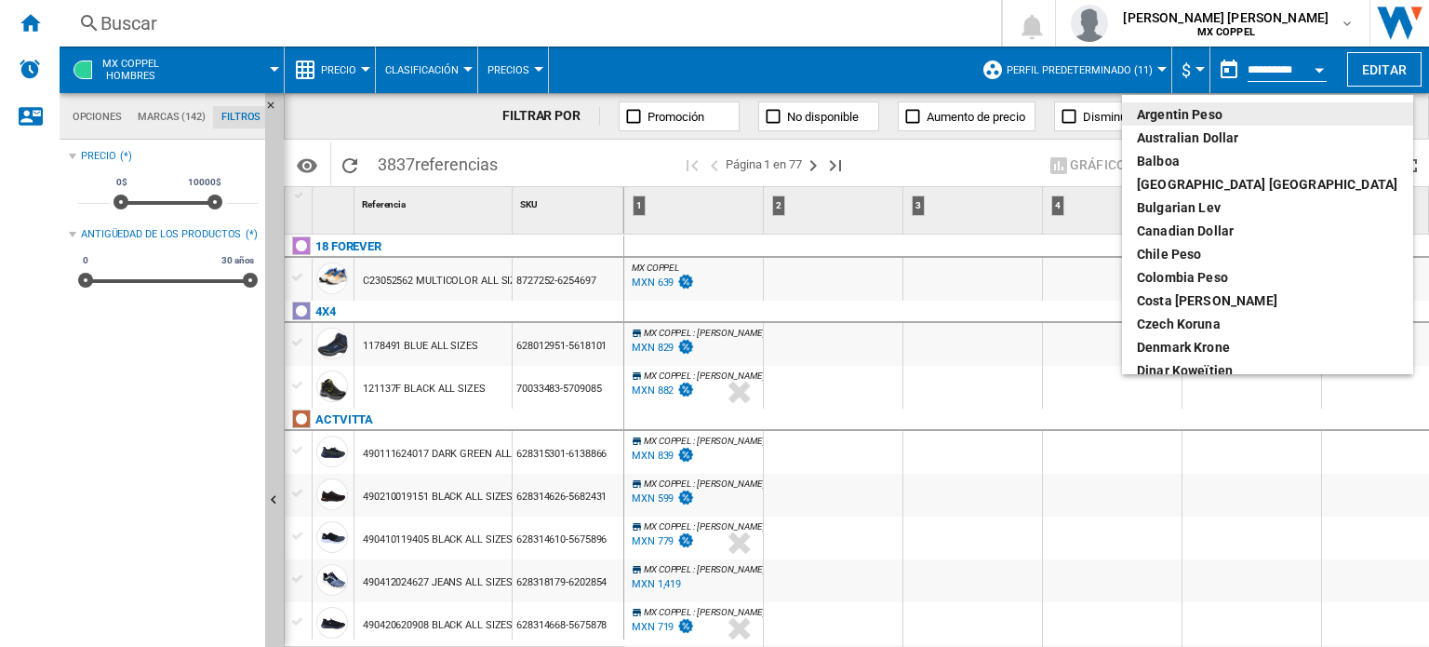
click at [760, 60] on md-backdrop at bounding box center [714, 323] width 1429 height 647
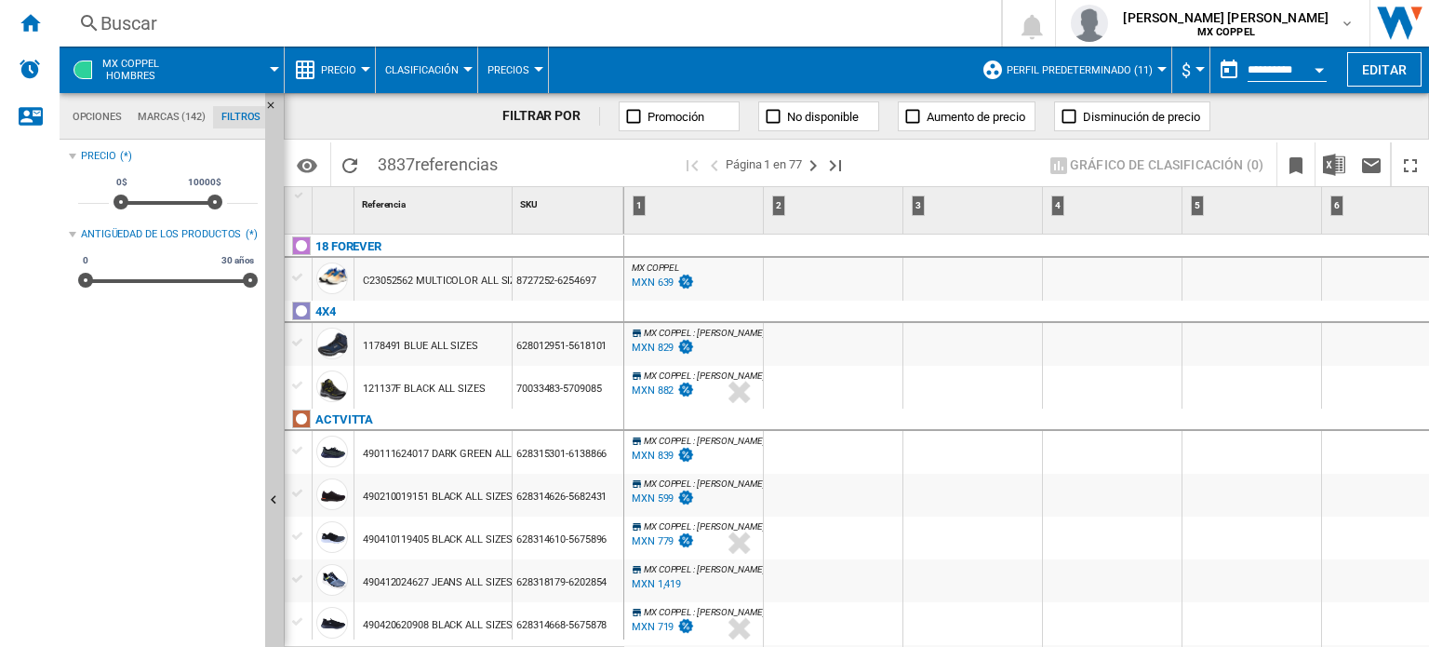
click at [1195, 73] on button "$" at bounding box center [1191, 70] width 19 height 47
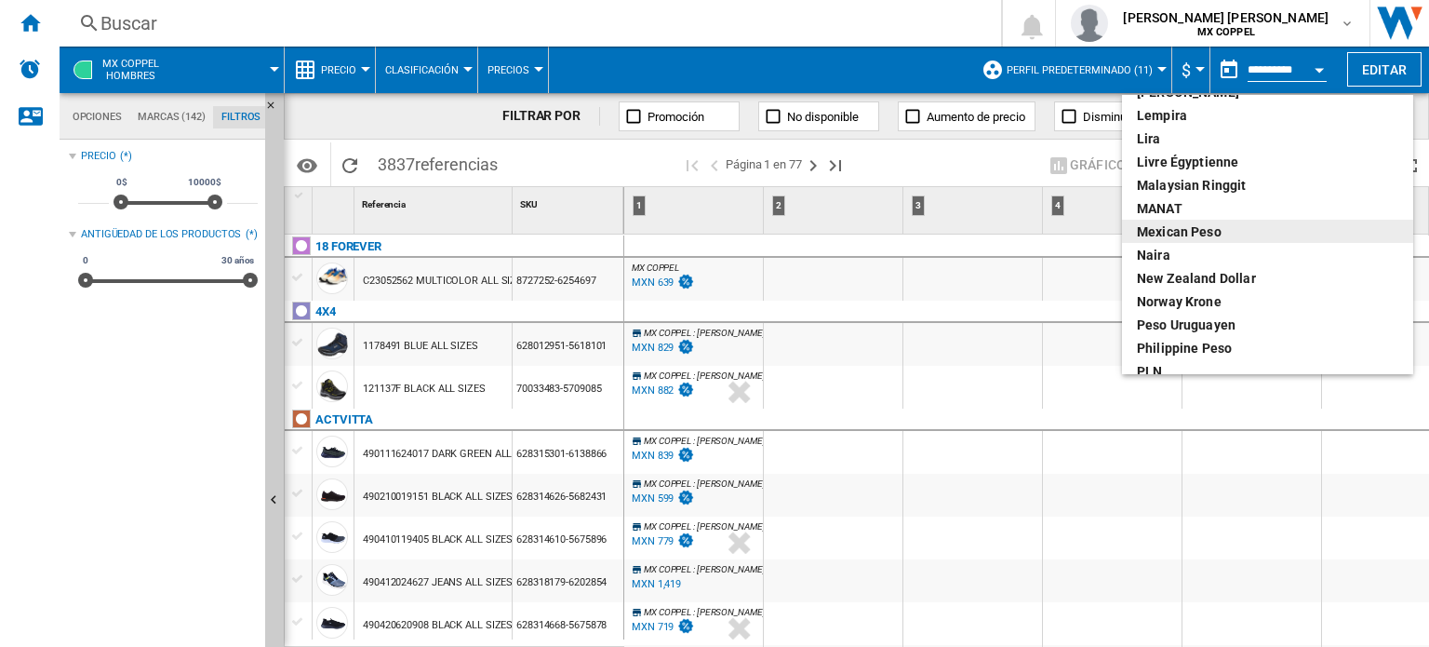
click at [1201, 233] on div "Mexican peso" at bounding box center [1267, 231] width 261 height 19
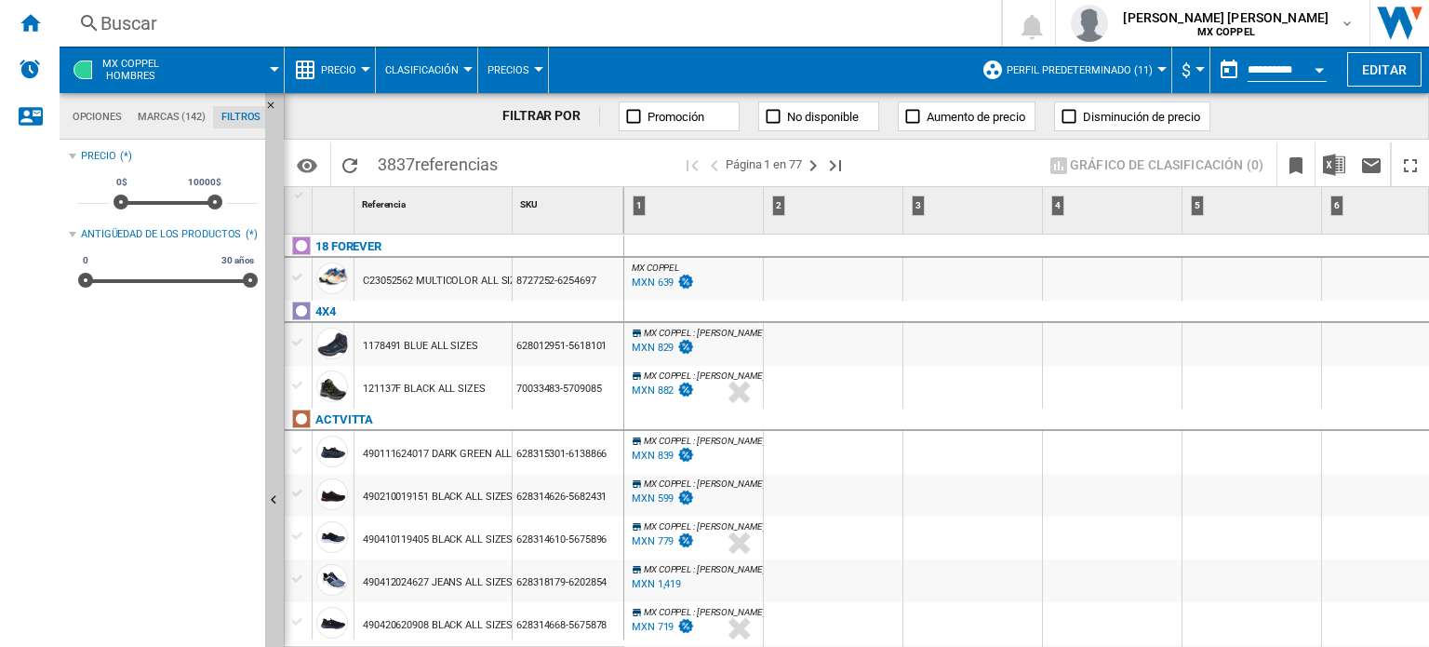
click at [361, 67] on div at bounding box center [365, 69] width 9 height 5
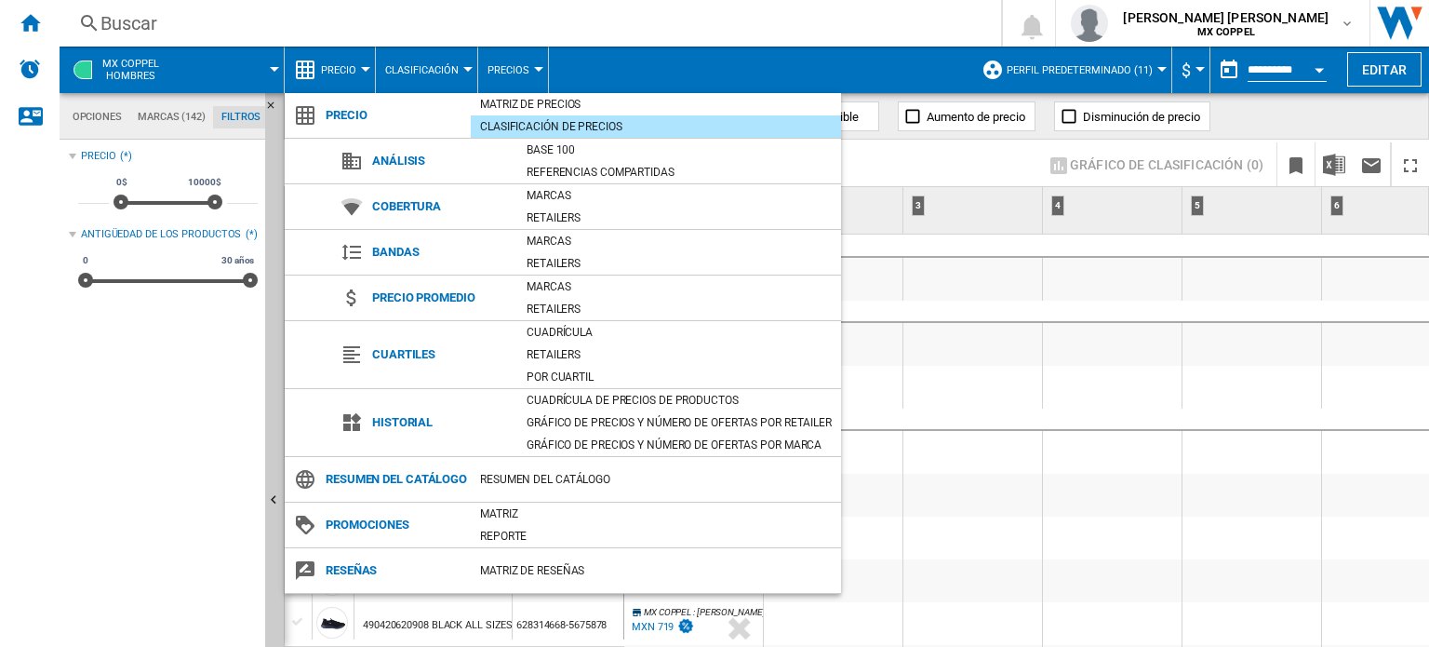
click at [531, 60] on md-backdrop at bounding box center [714, 323] width 1429 height 647
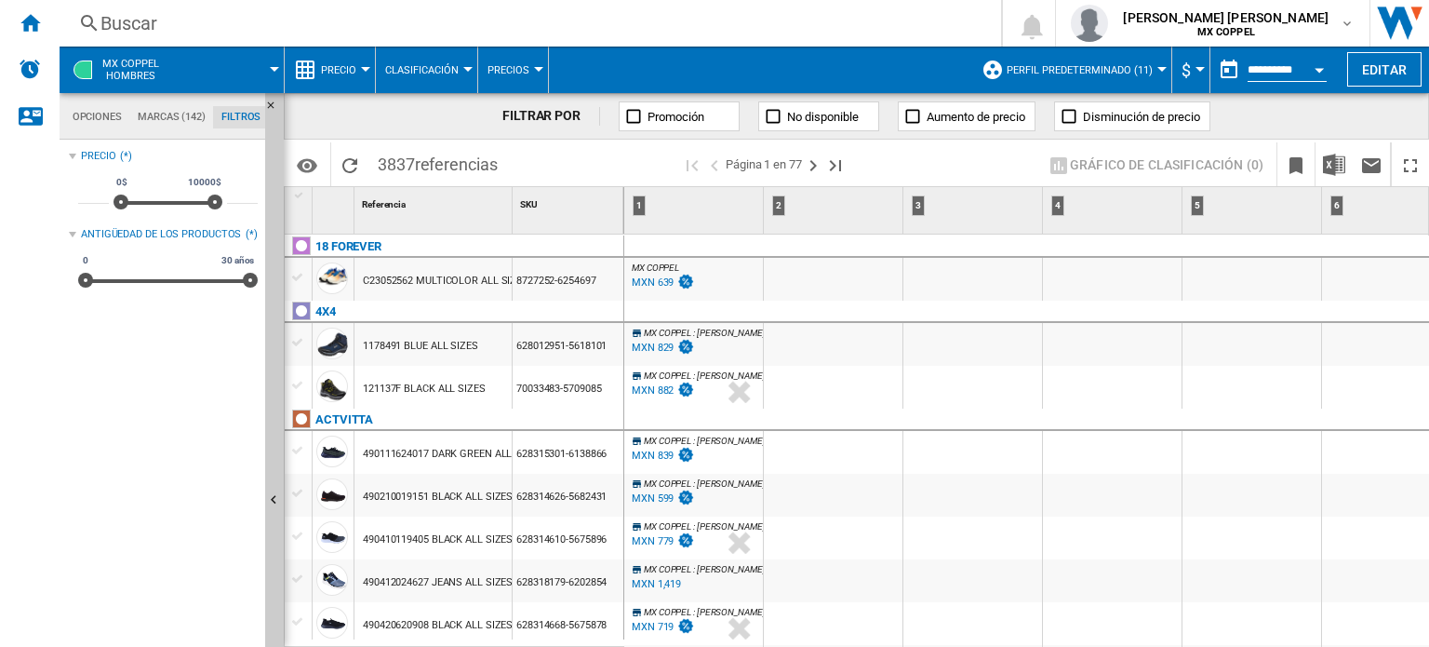
click at [534, 63] on button "Precios" at bounding box center [513, 70] width 51 height 47
click at [541, 162] on span "Brechas" at bounding box center [517, 160] width 51 height 17
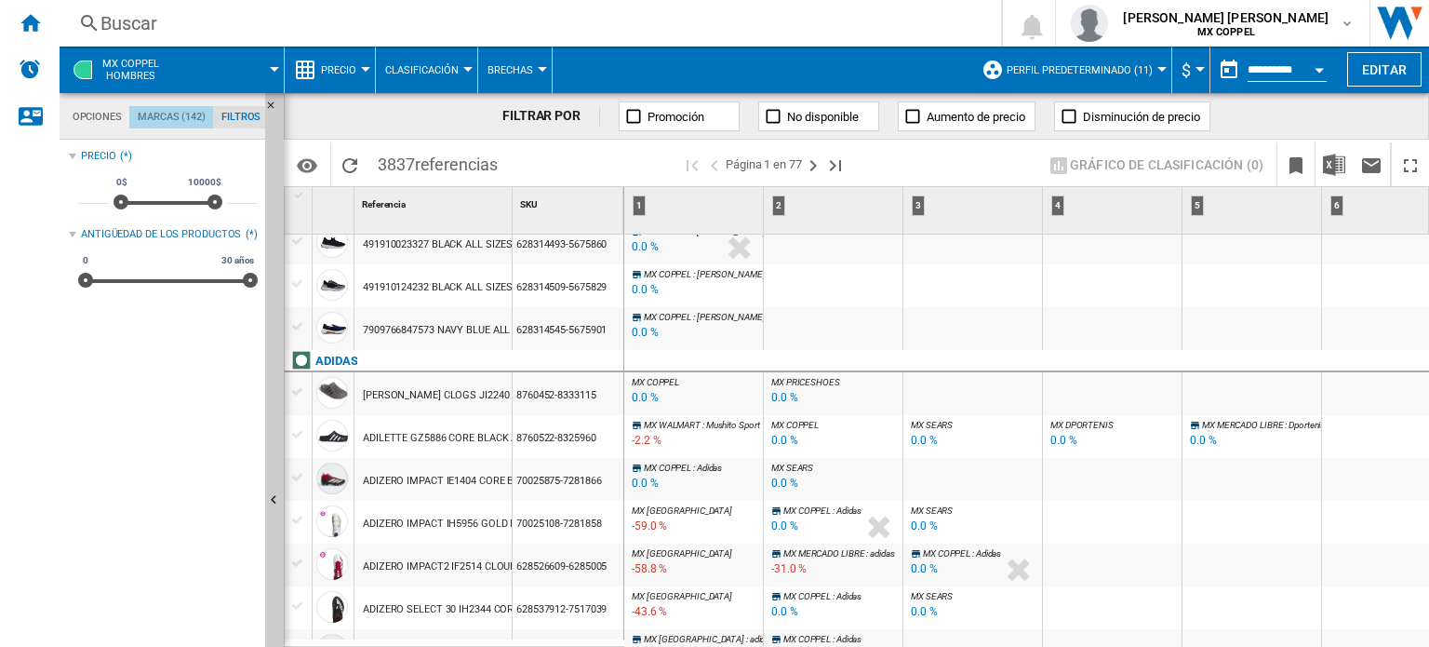
click at [182, 114] on md-tab-item "Marcas (142)" at bounding box center [171, 117] width 84 height 22
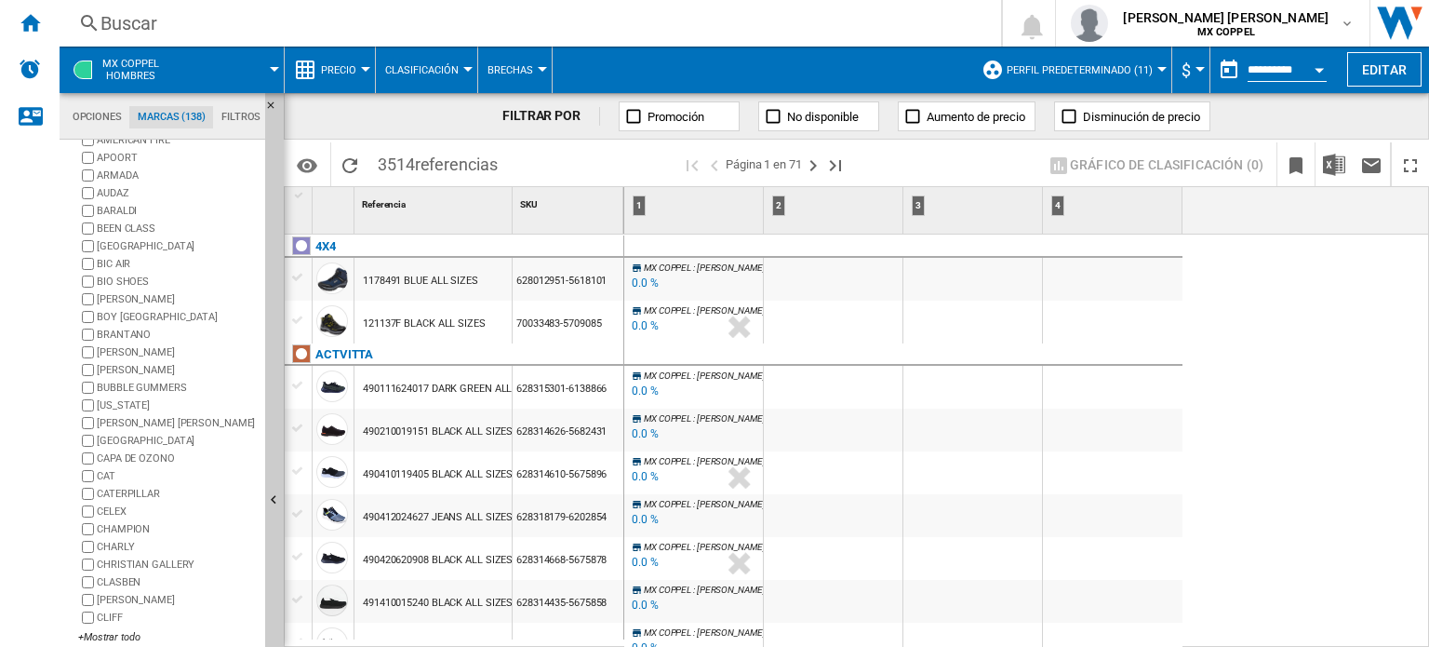
scroll to position [103, 0]
click at [124, 629] on div "+Mostrar todo" at bounding box center [168, 627] width 180 height 14
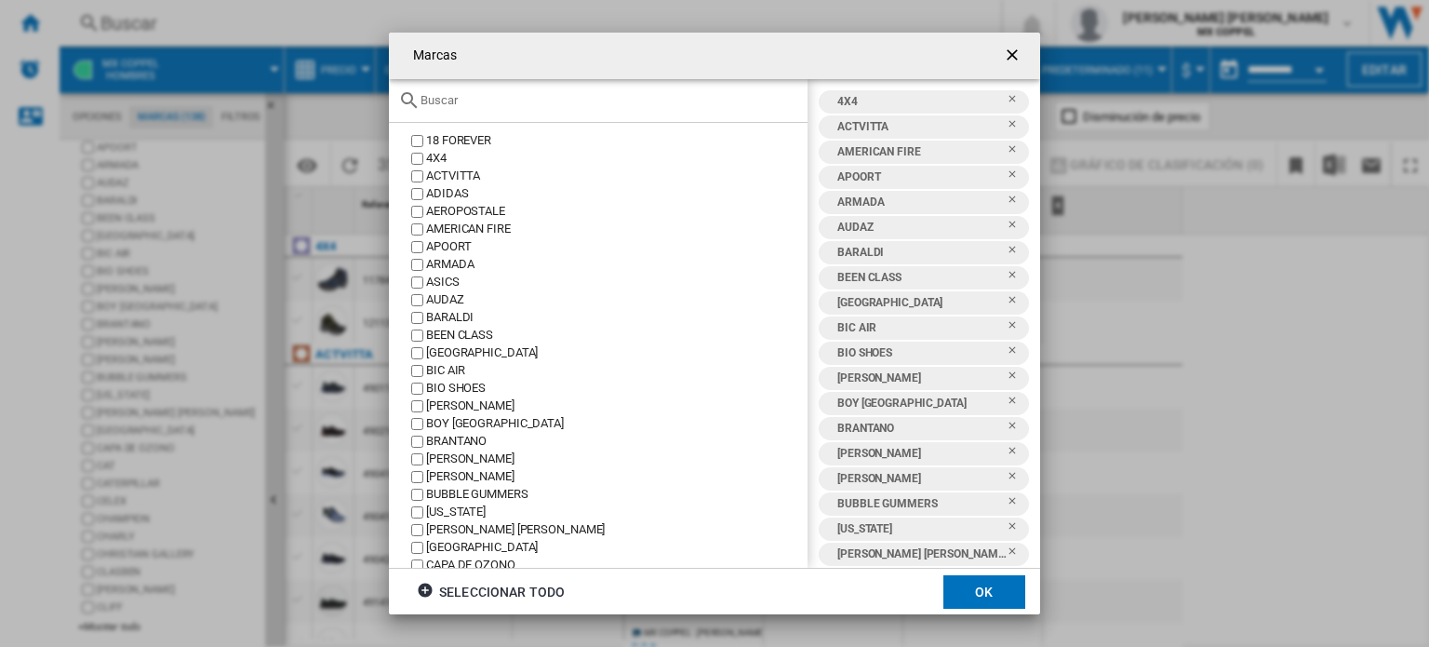
scroll to position [0, 0]
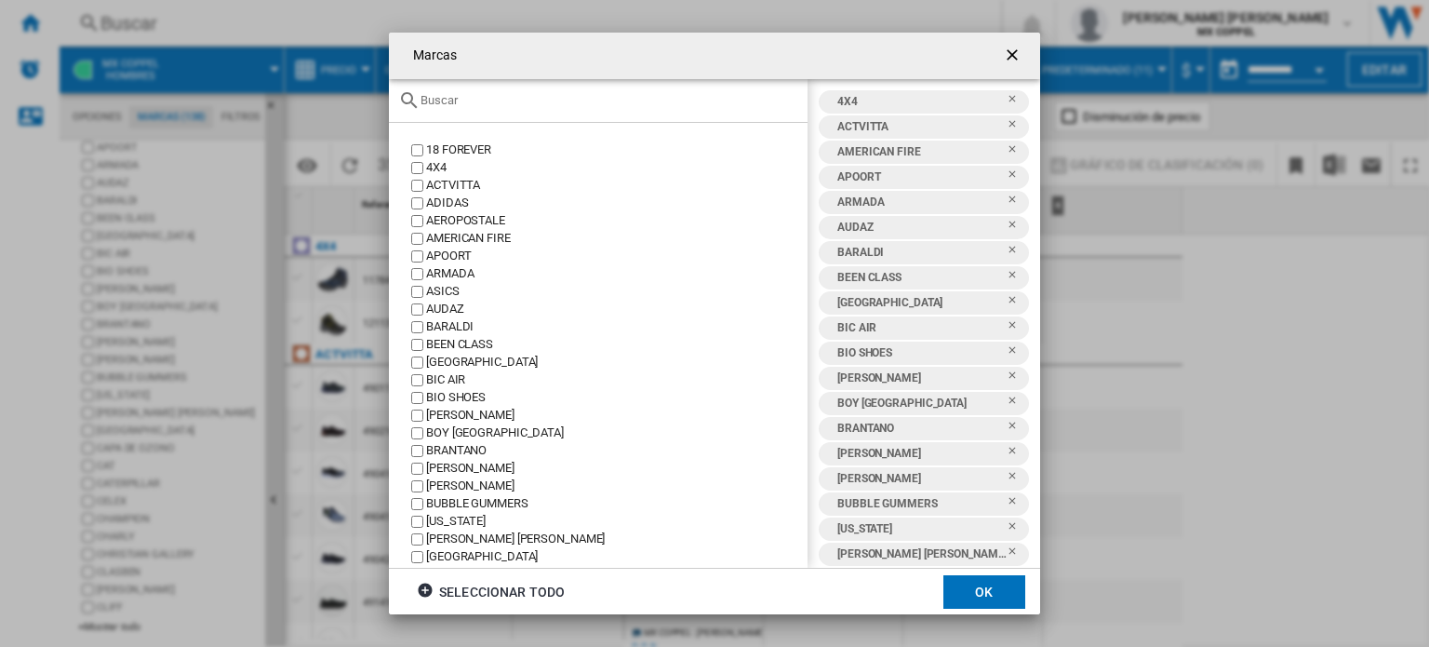
click at [994, 583] on button "OK" at bounding box center [984, 591] width 82 height 33
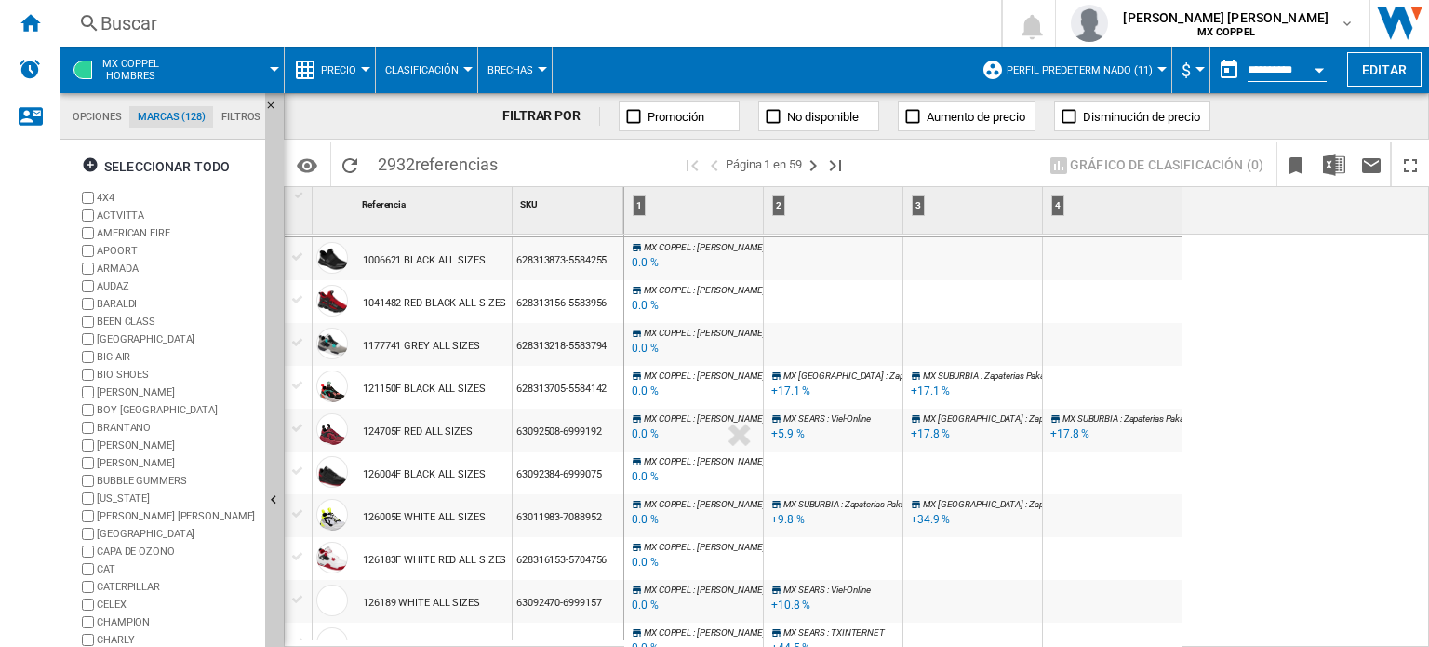
scroll to position [752, 0]
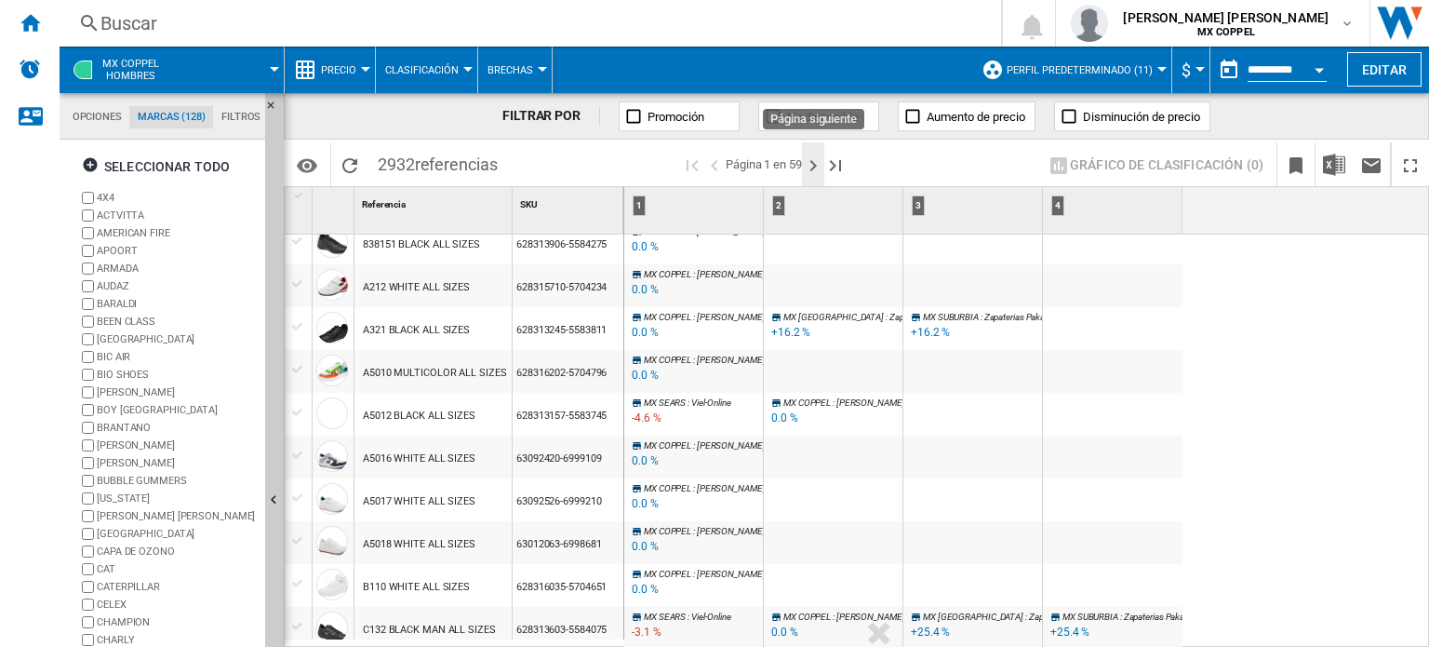
click at [812, 172] on ng-md-icon "Página siguiente" at bounding box center [813, 165] width 22 height 22
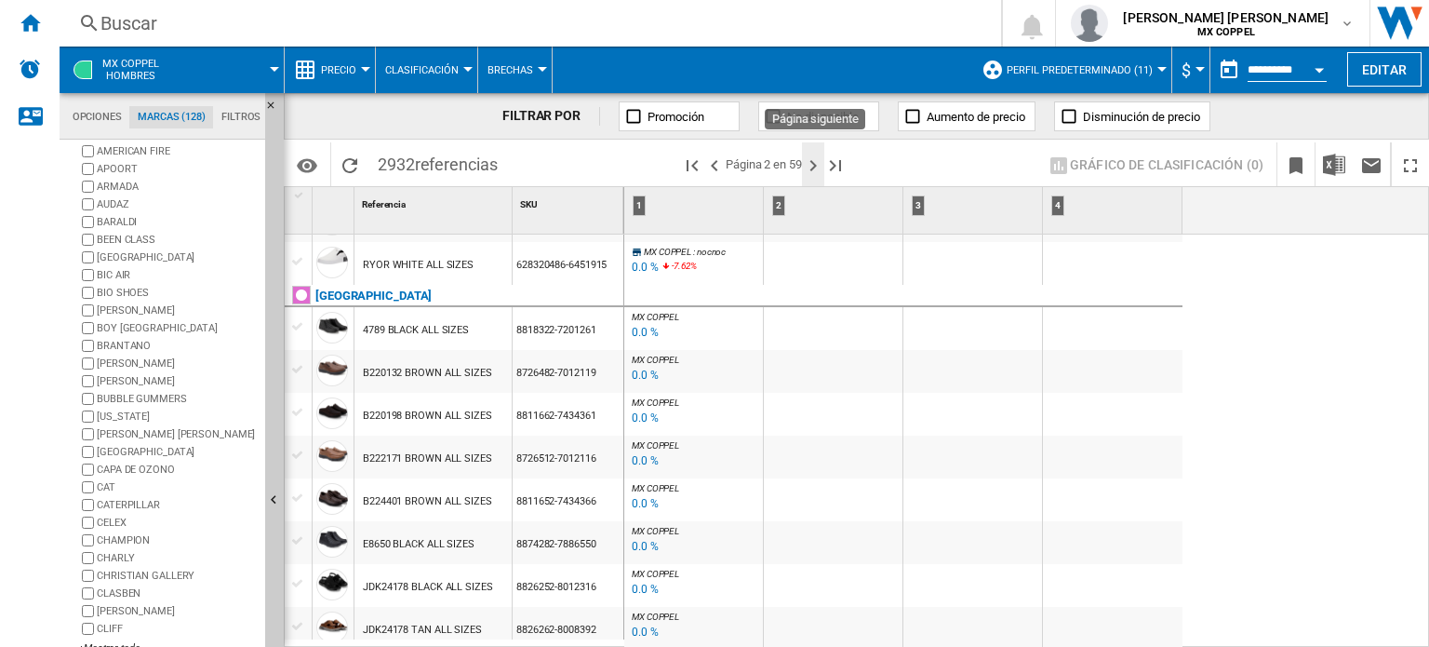
click at [812, 164] on ng-md-icon "Página siguiente" at bounding box center [813, 165] width 22 height 22
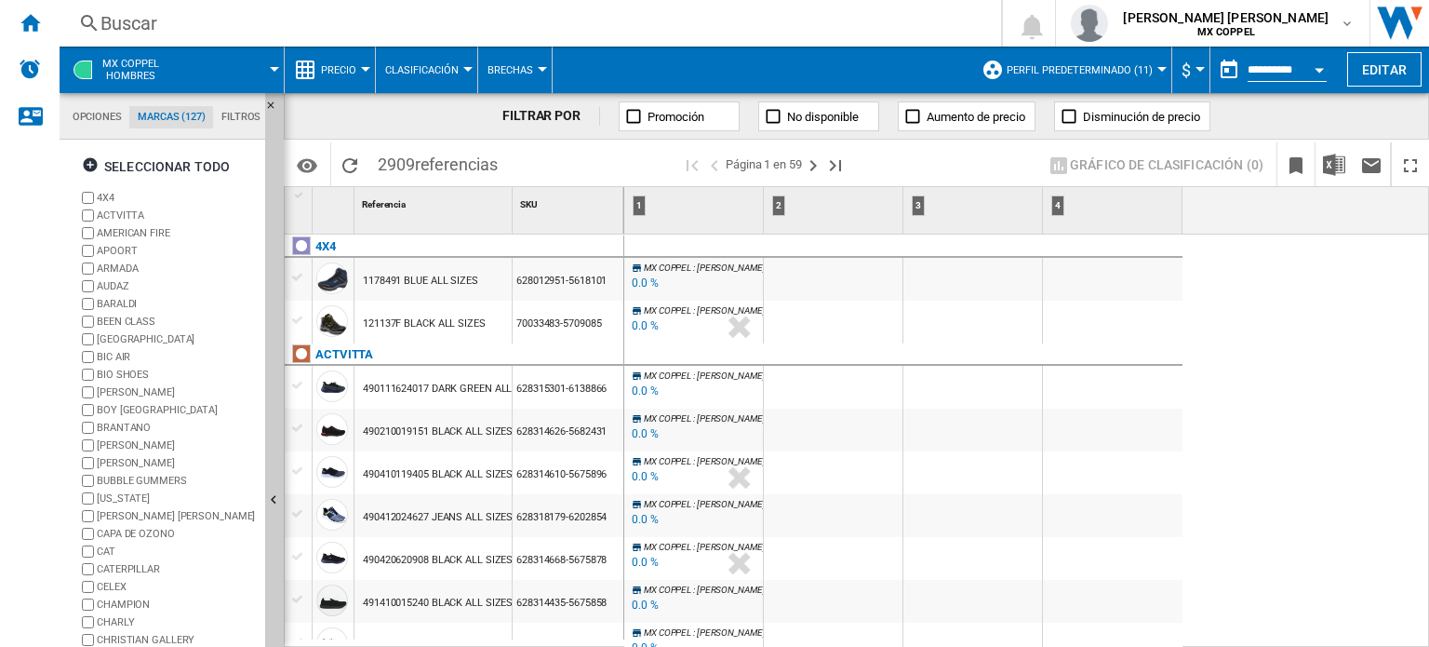
click at [533, 69] on button "Brechas" at bounding box center [515, 70] width 55 height 47
click at [530, 114] on span "Precios" at bounding box center [516, 115] width 48 height 17
click at [528, 73] on span "Precios" at bounding box center [509, 70] width 42 height 12
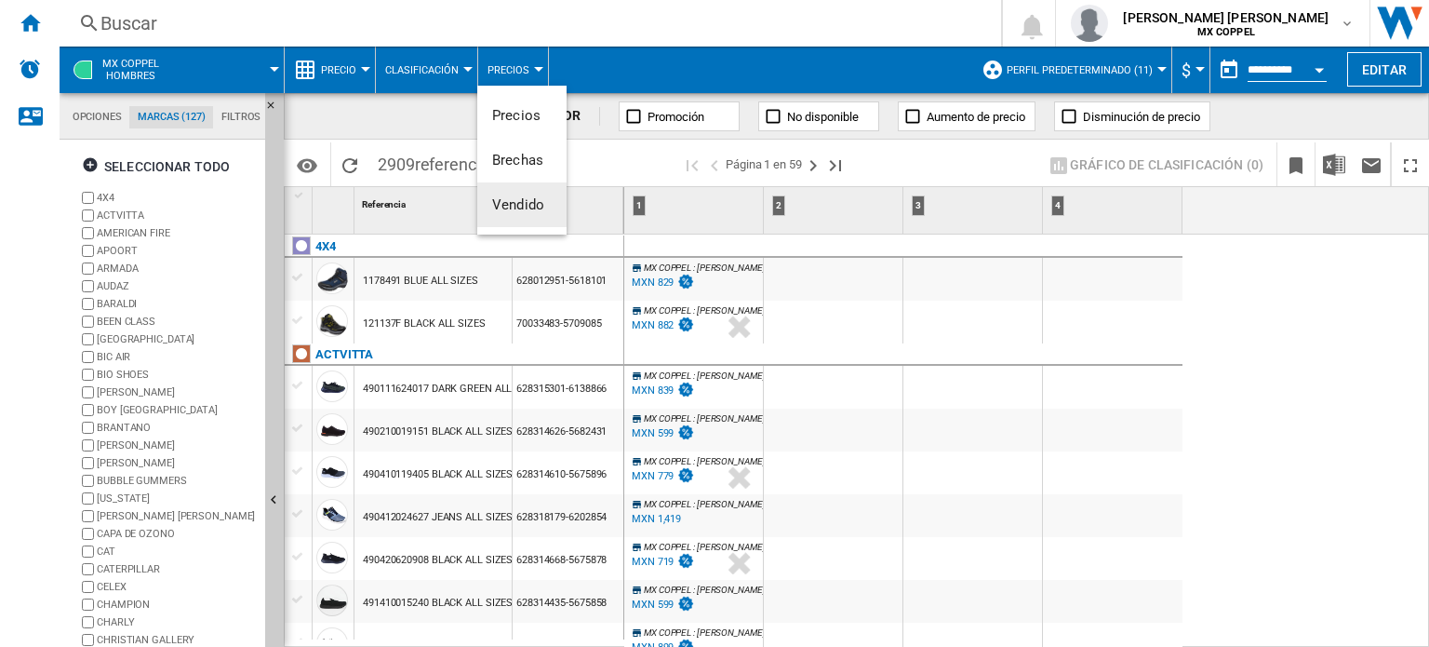
click at [525, 203] on span "Vendido" at bounding box center [518, 204] width 52 height 17
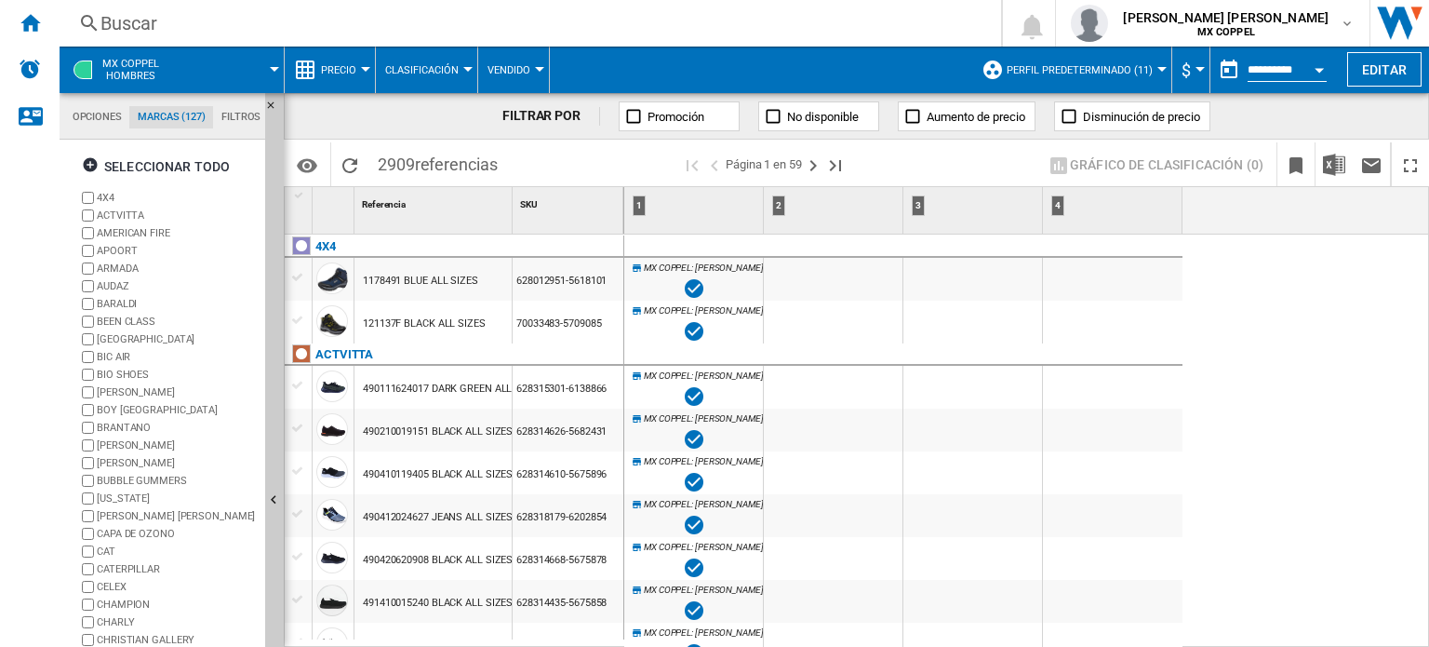
click at [538, 58] on button "Vendido" at bounding box center [514, 70] width 52 height 47
click at [529, 126] on button "Precios" at bounding box center [521, 115] width 89 height 45
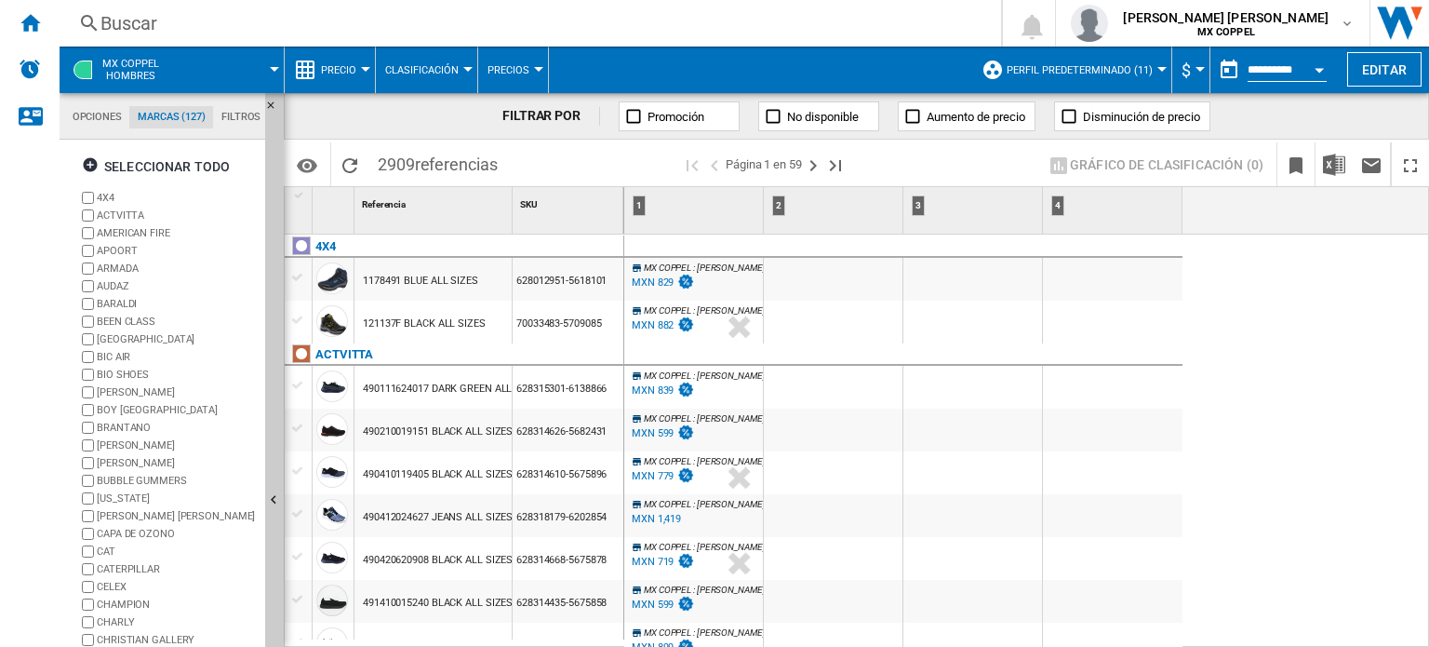
click at [467, 62] on md-menu "Clasificación Matriz Clasificación" at bounding box center [427, 70] width 102 height 47
click at [464, 70] on div at bounding box center [467, 69] width 9 height 5
click at [431, 116] on button "Matriz" at bounding box center [433, 115] width 114 height 45
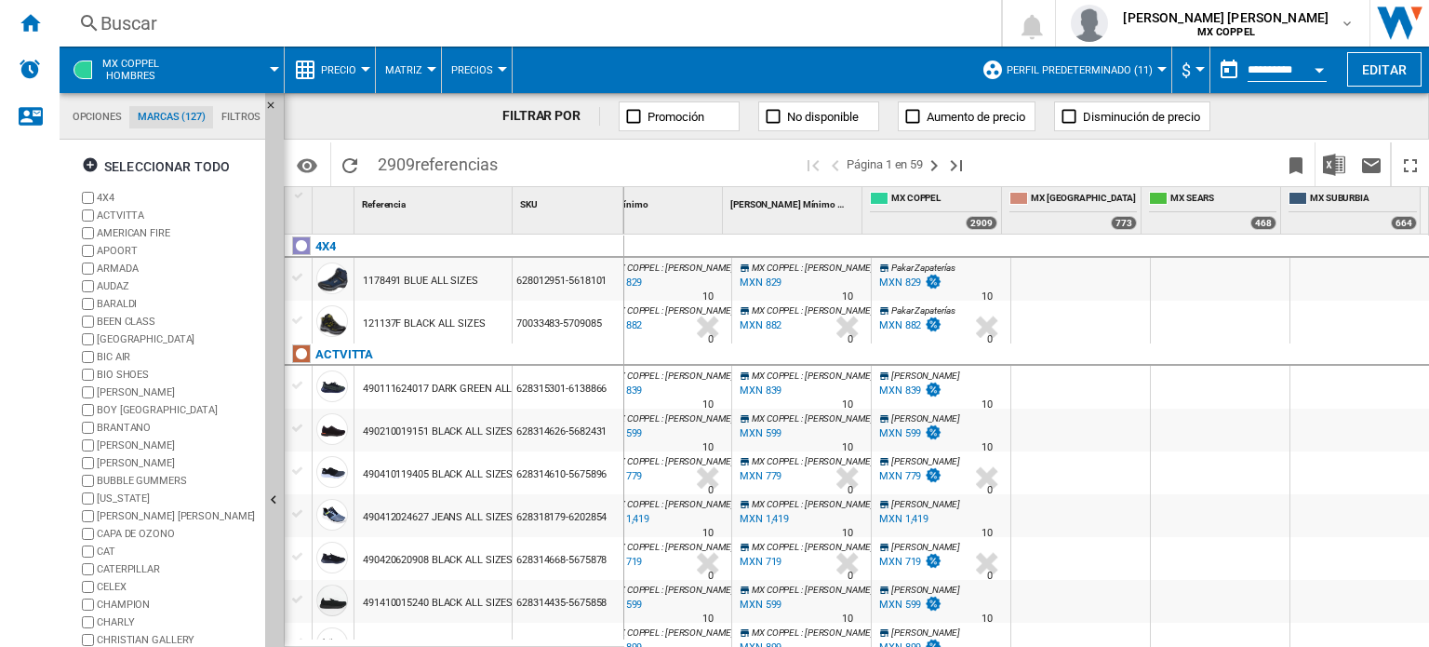
click at [421, 66] on button "Matriz" at bounding box center [408, 70] width 47 height 47
click at [429, 160] on span "Clasificación" at bounding box center [433, 160] width 84 height 17
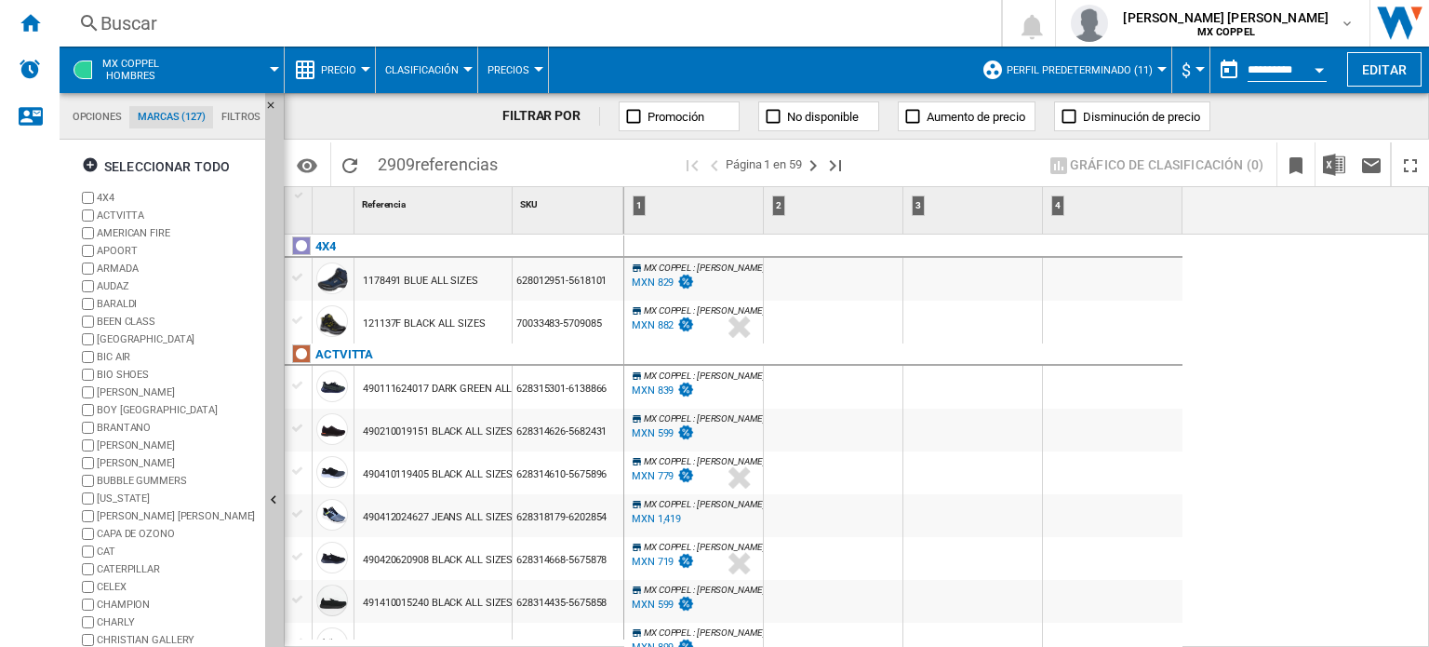
click at [98, 111] on md-tab-item "Opciones" at bounding box center [96, 117] width 65 height 22
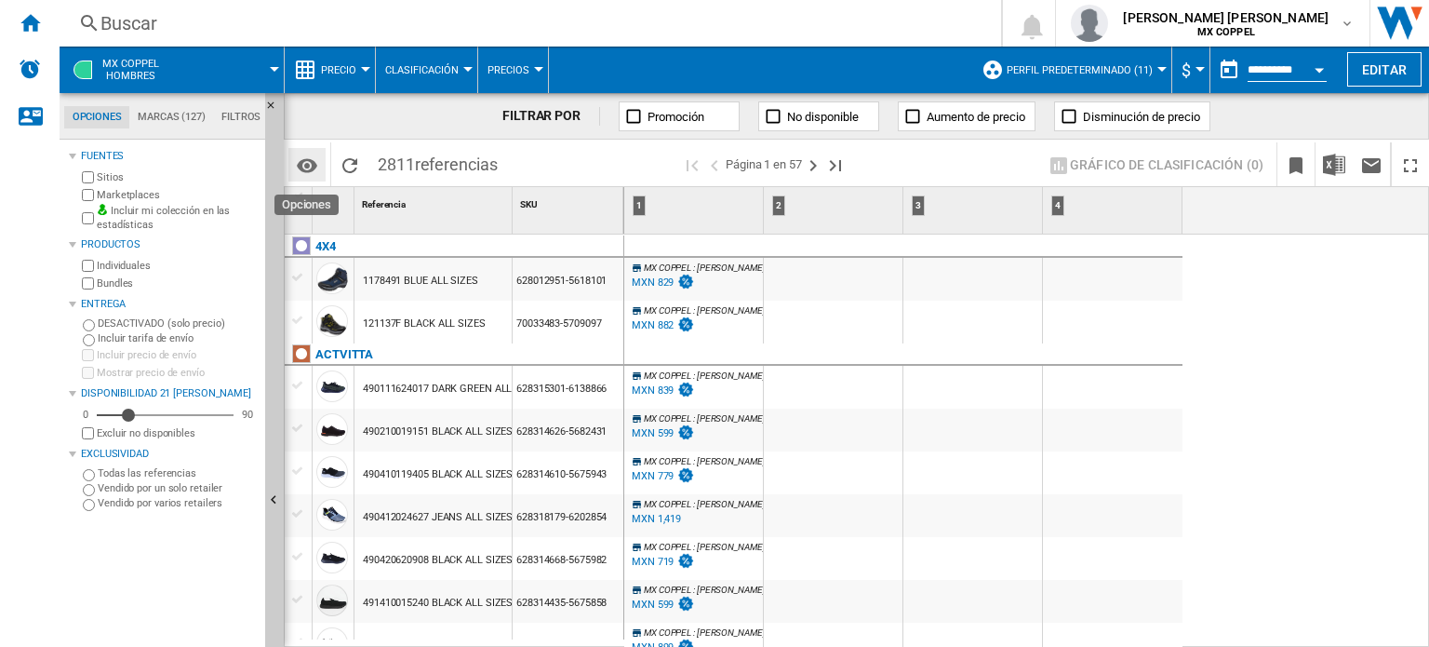
click at [301, 165] on md-icon "Opciones" at bounding box center [307, 165] width 22 height 22
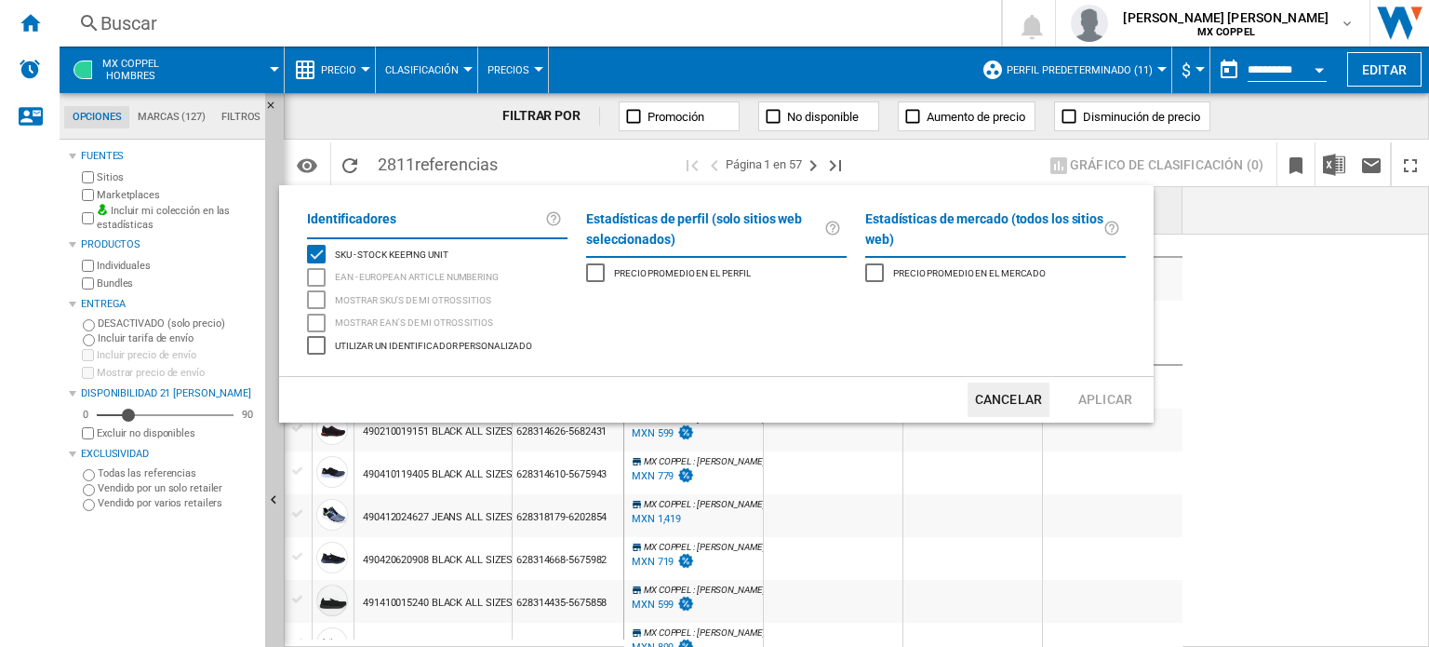
click at [1021, 395] on button "Cancelar" at bounding box center [1009, 399] width 82 height 34
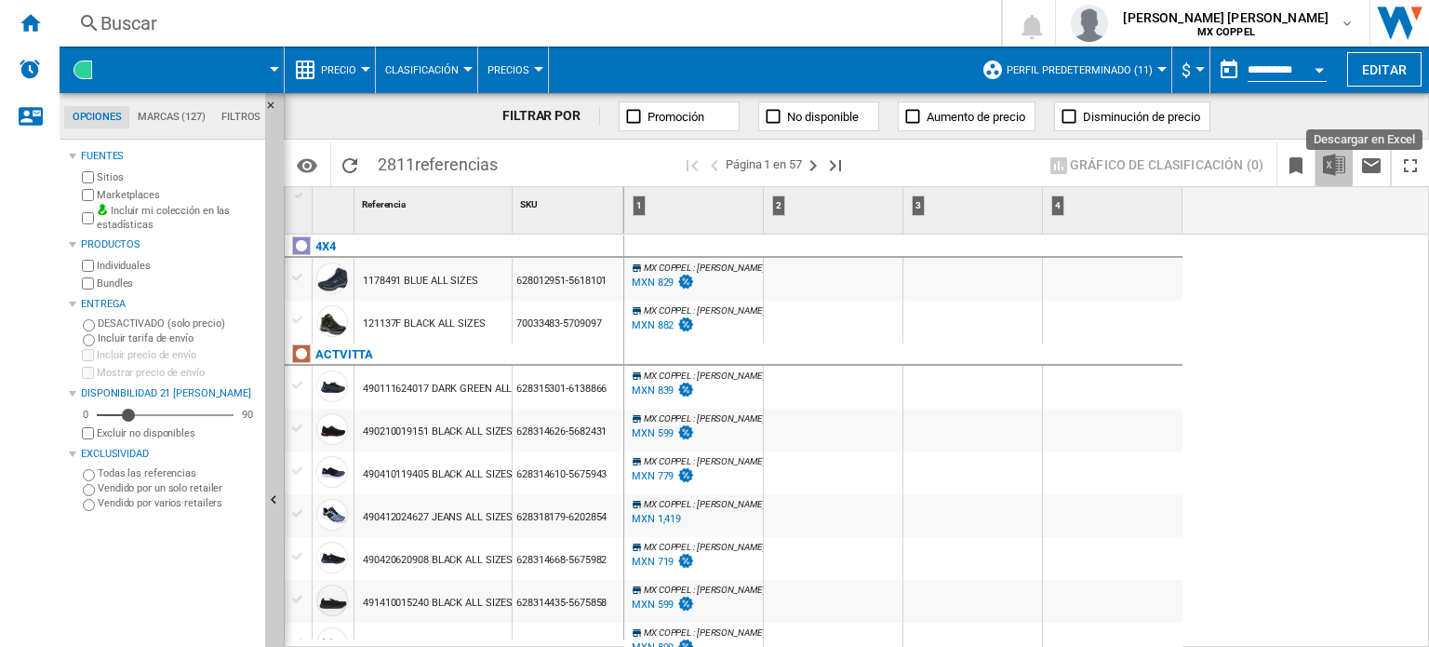
click at [1329, 167] on img "Descargar en Excel" at bounding box center [1334, 165] width 22 height 22
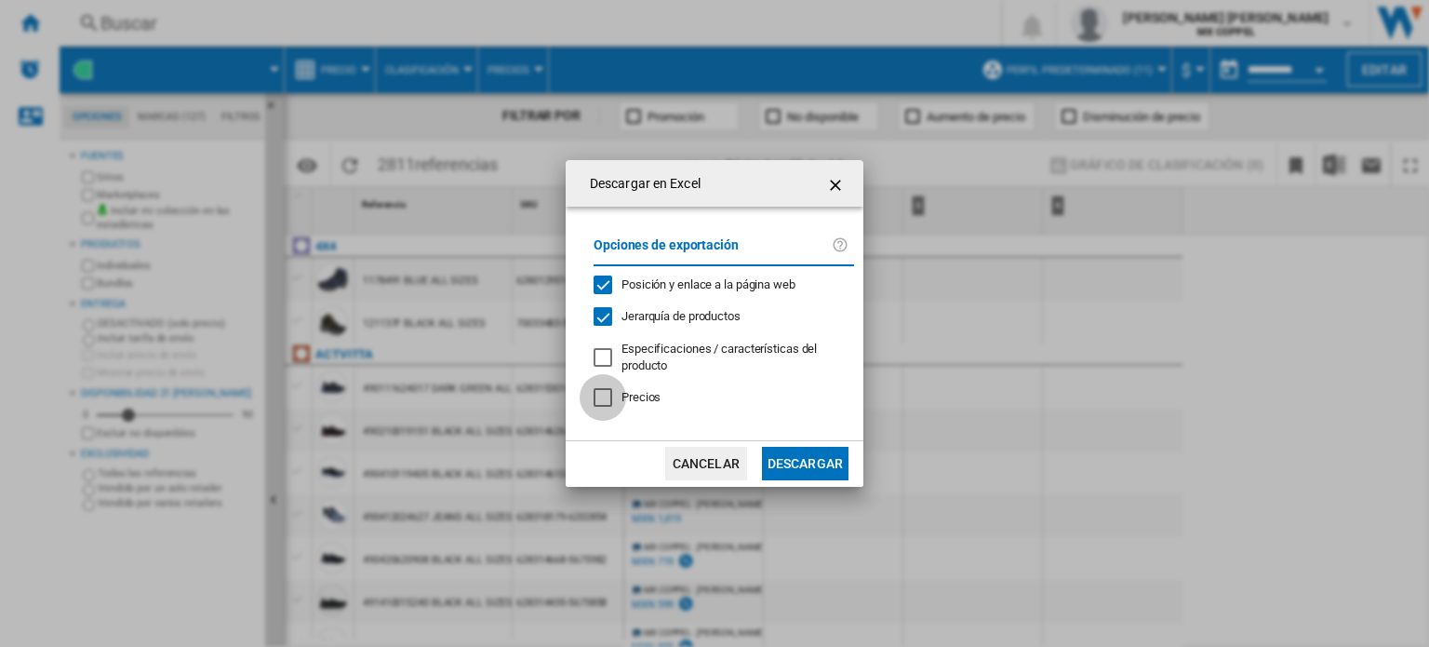
click at [603, 399] on div "Precios" at bounding box center [603, 397] width 19 height 19
click at [804, 463] on button "Descargar" at bounding box center [805, 463] width 87 height 33
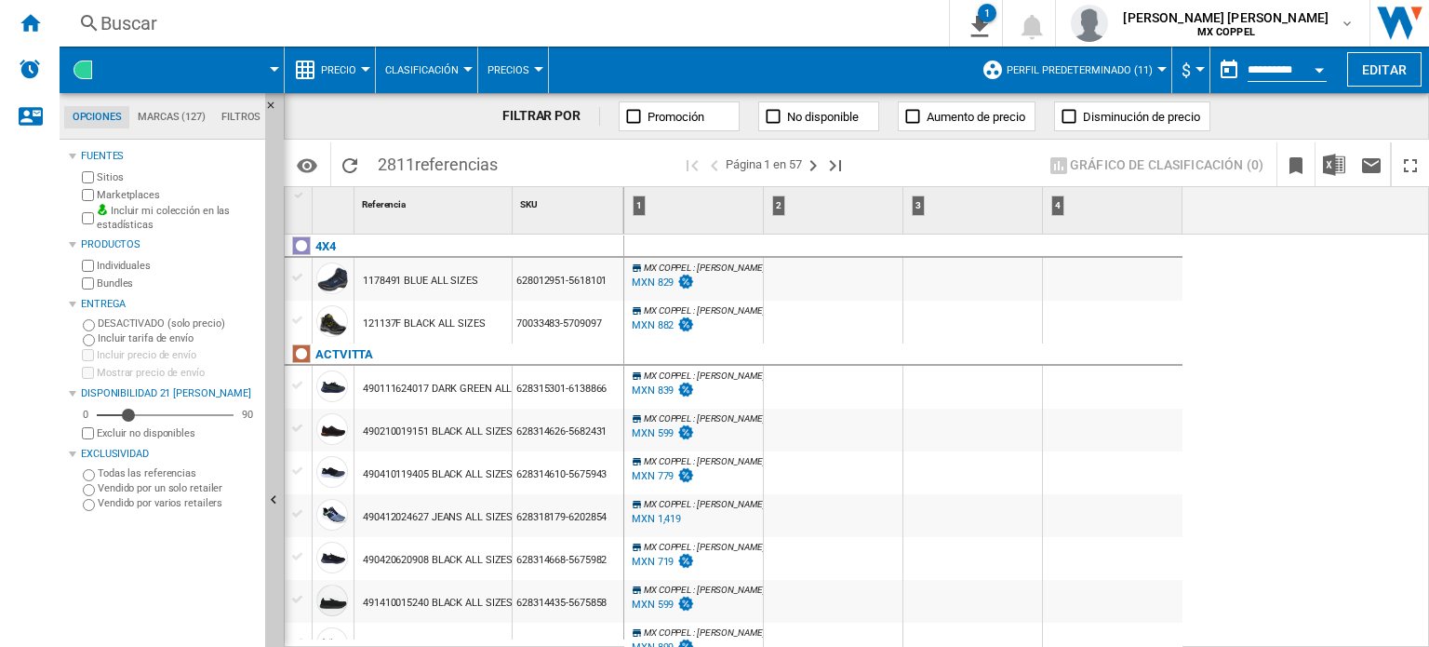
click at [86, 73] on div at bounding box center [83, 69] width 19 height 19
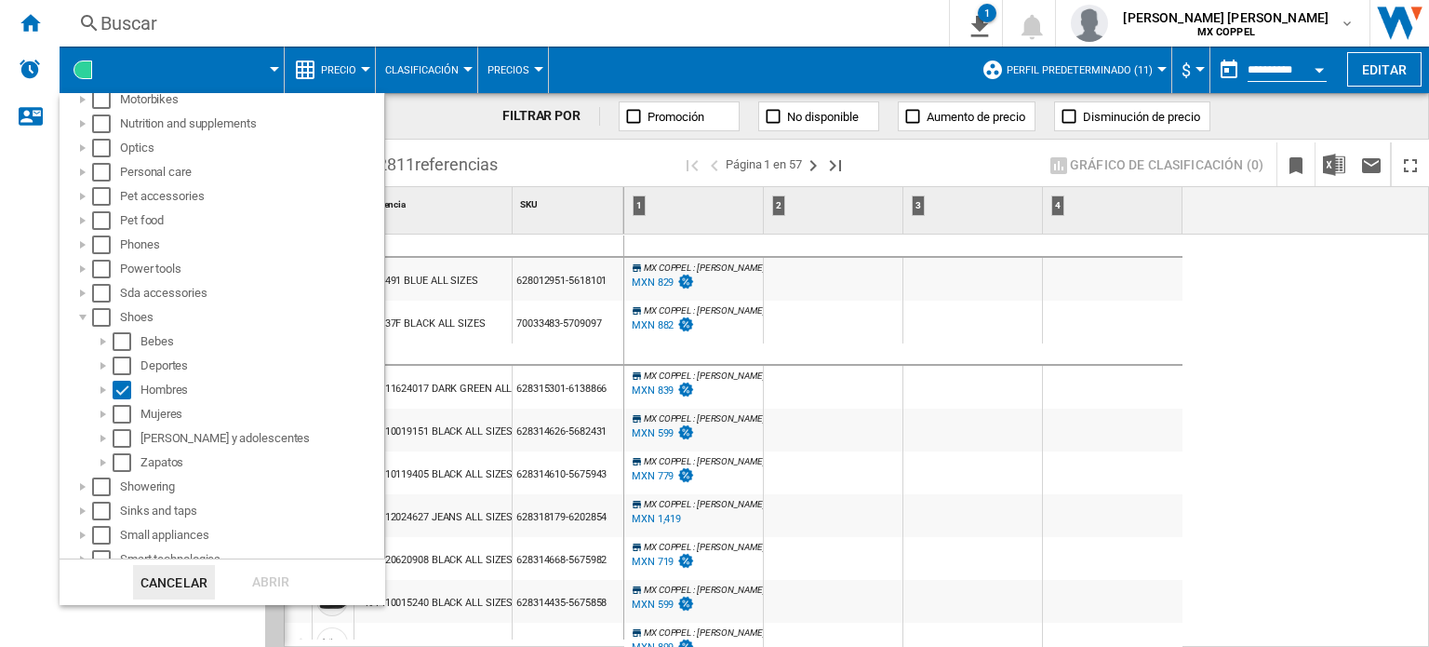
scroll to position [956, 0]
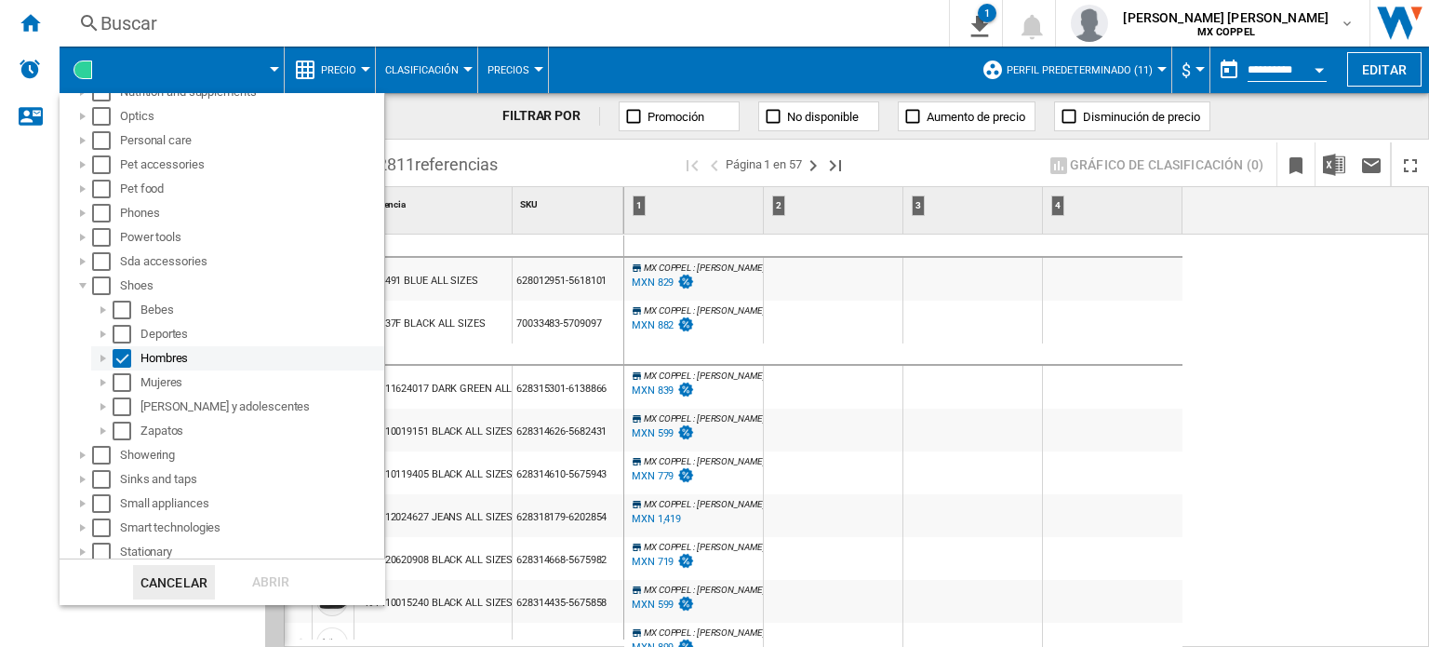
click at [119, 356] on div "Select" at bounding box center [122, 358] width 19 height 19
click at [121, 386] on div "Select" at bounding box center [122, 382] width 19 height 19
click at [258, 589] on div "Abrir" at bounding box center [271, 582] width 82 height 34
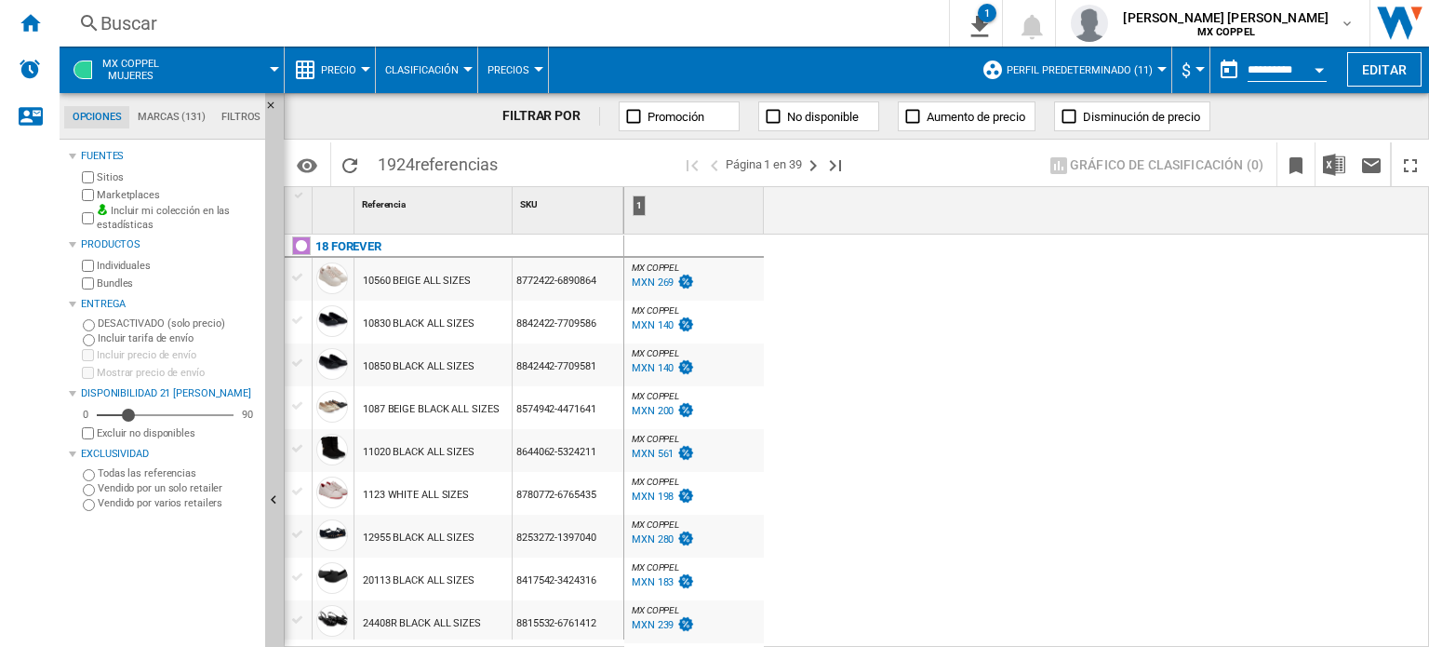
click at [174, 113] on md-tab-item "Marcas (131)" at bounding box center [171, 117] width 84 height 22
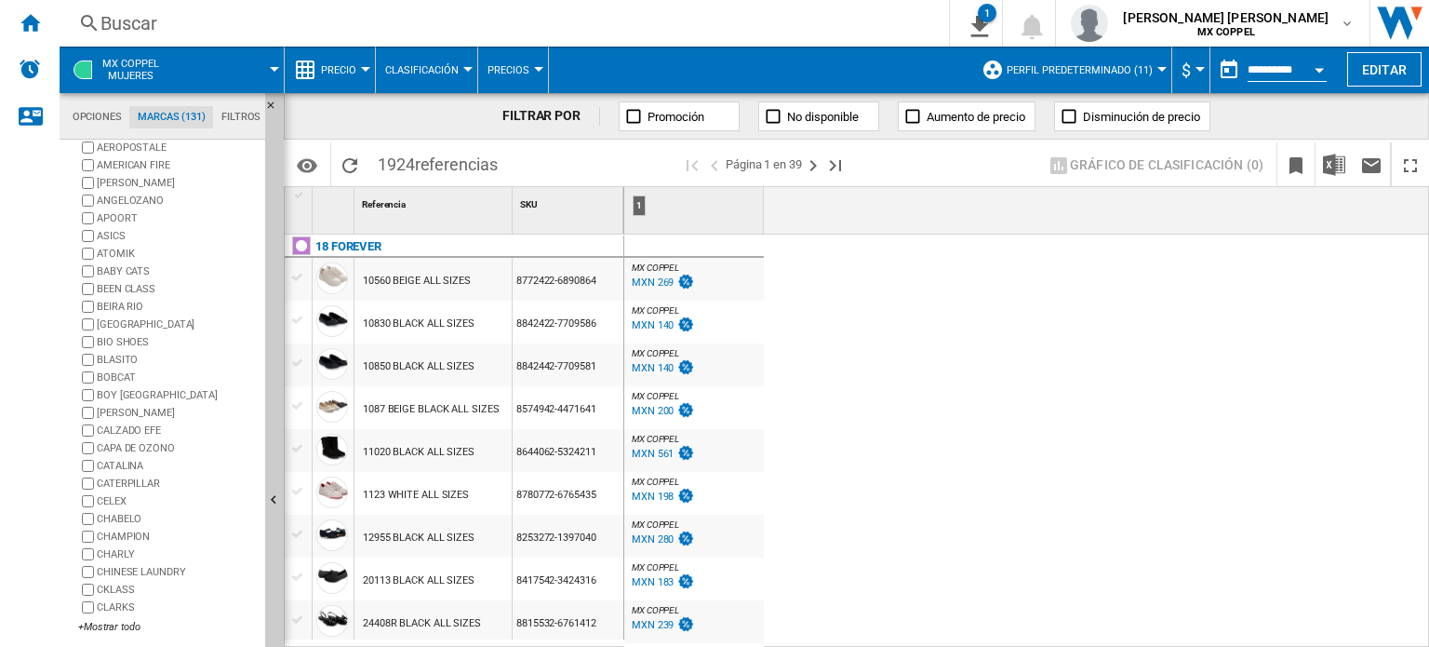
scroll to position [100, 0]
click at [115, 629] on div "+Mostrar todo" at bounding box center [168, 629] width 180 height 14
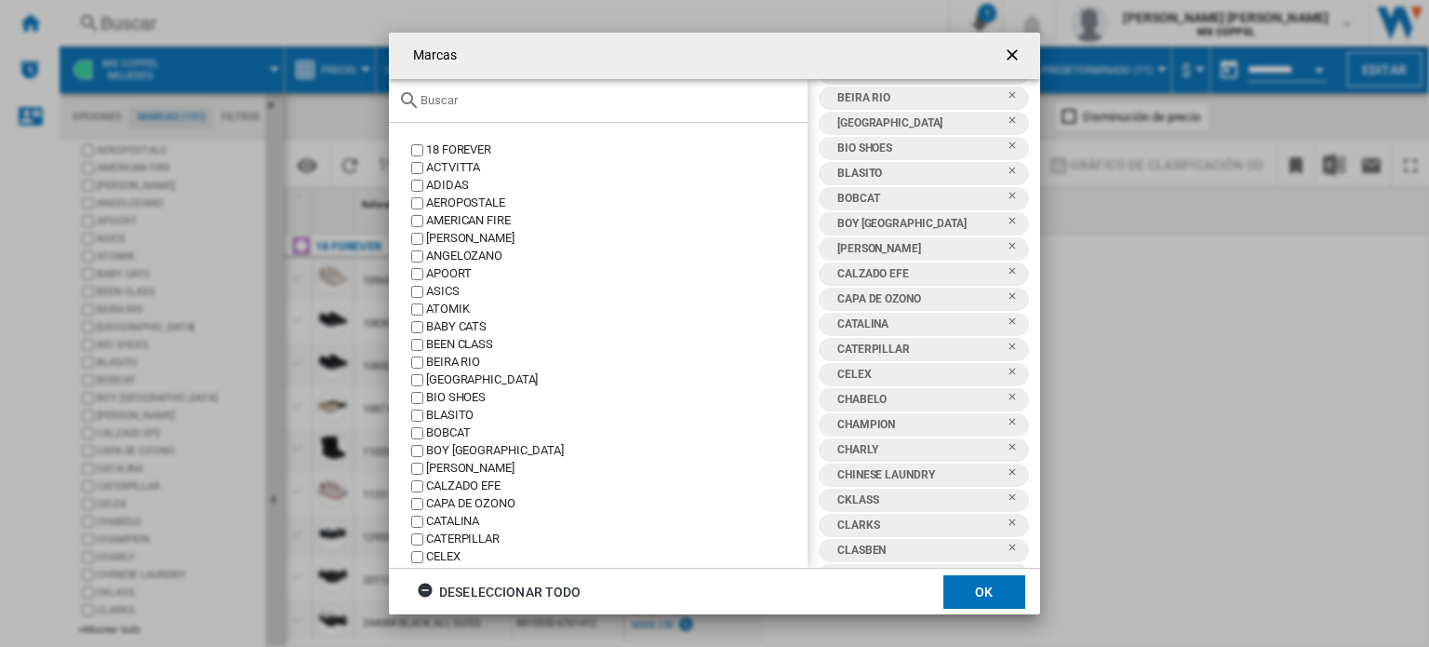
scroll to position [0, 0]
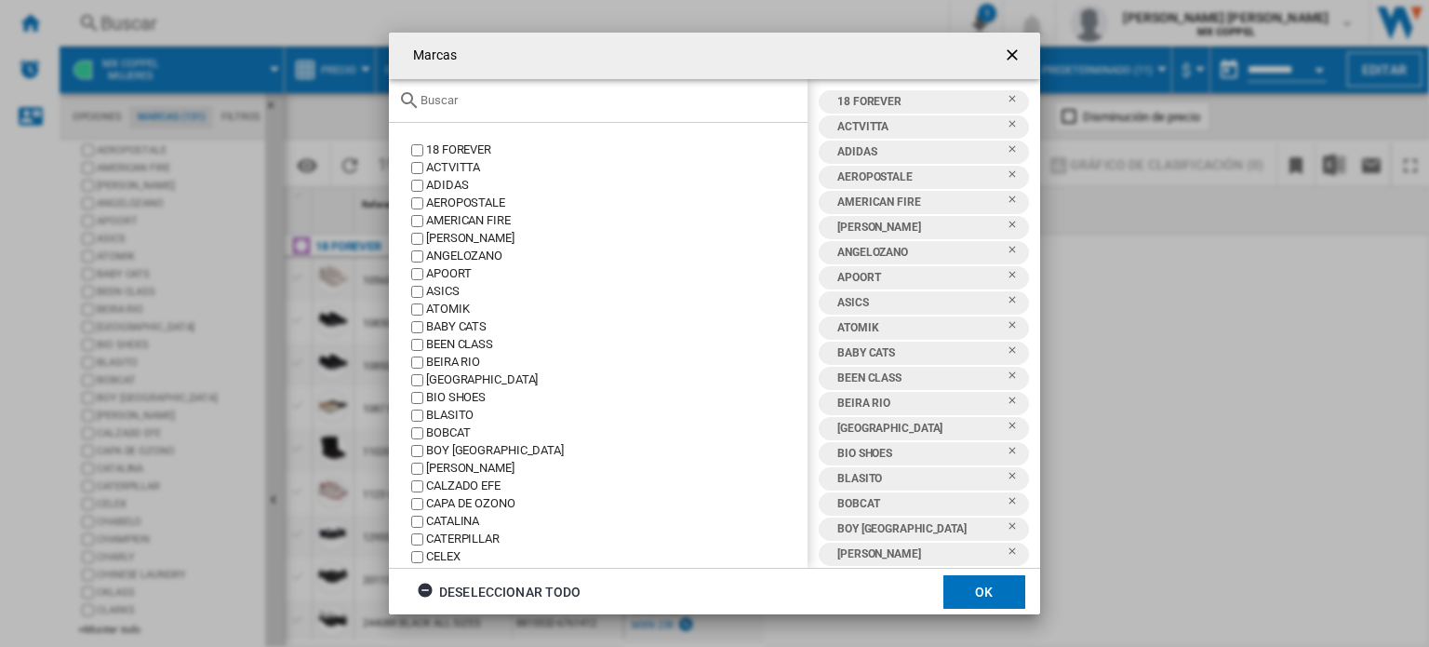
click at [1017, 55] on ng-md-icon "getI18NText('BUTTONS.CLOSE_DIALOG')" at bounding box center [1014, 57] width 22 height 22
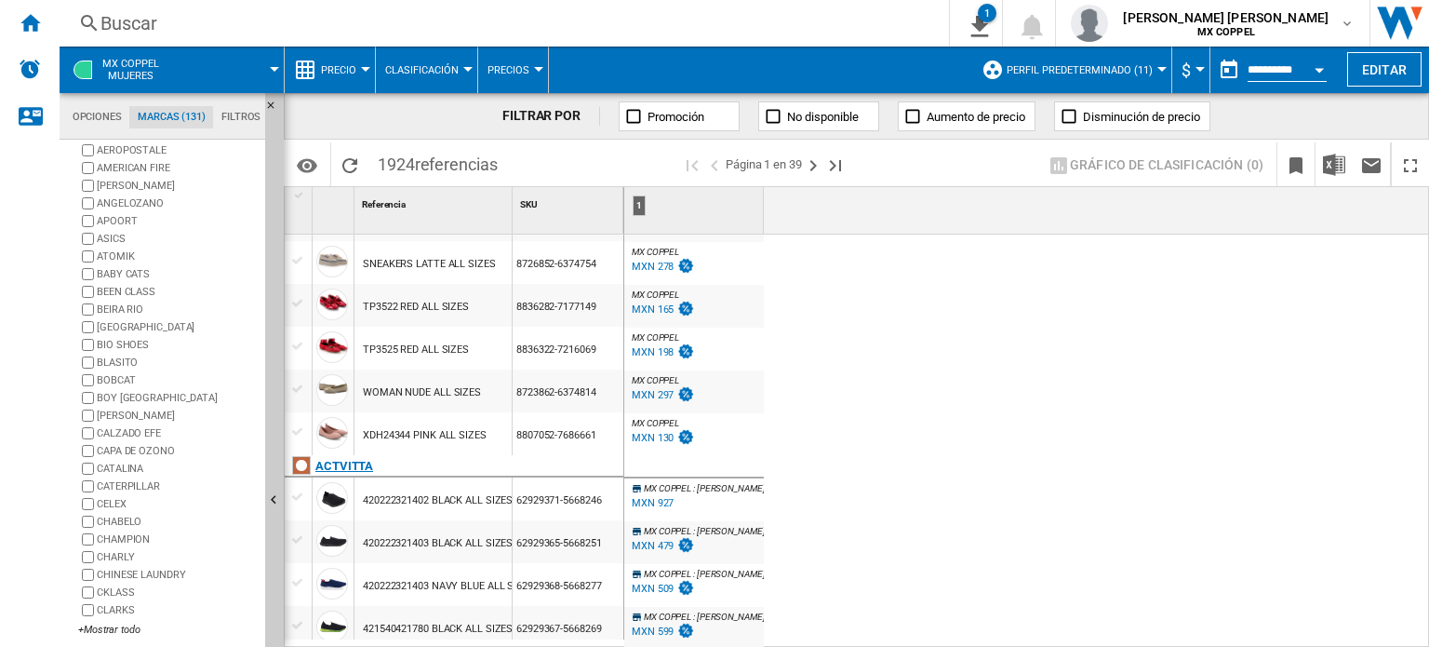
scroll to position [1771, 0]
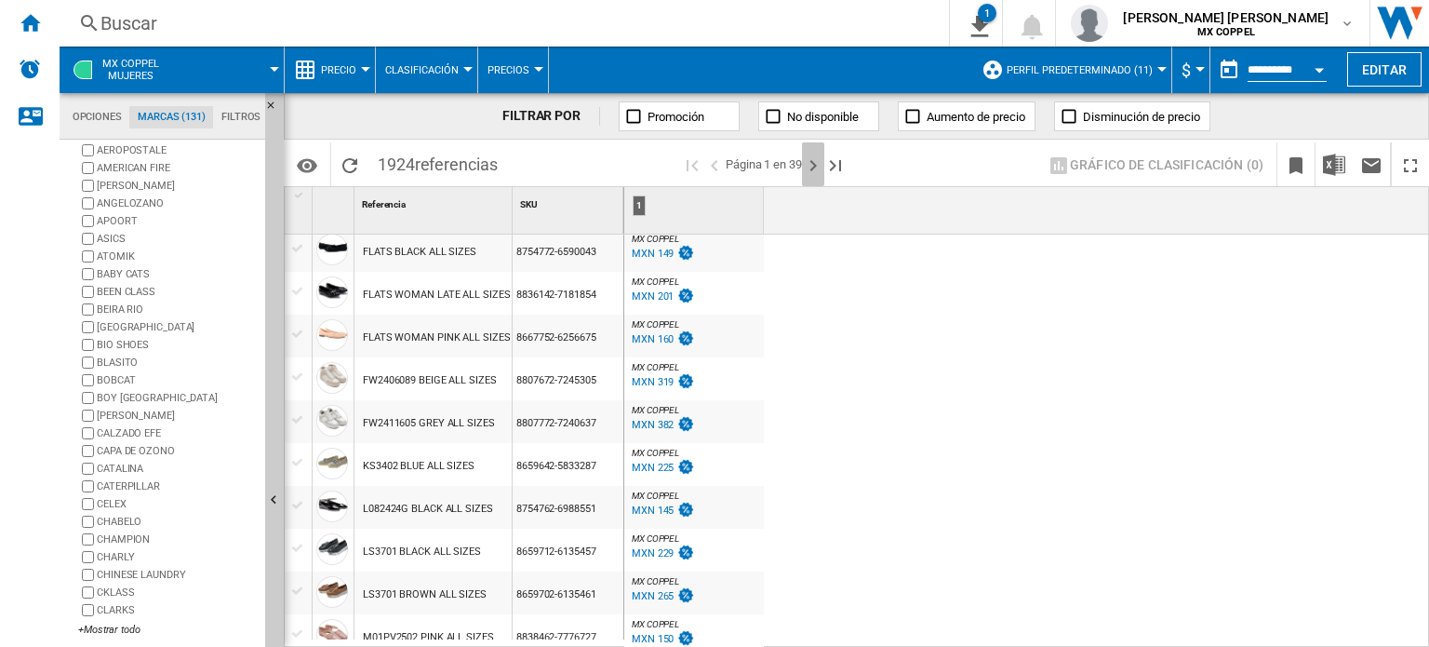
click at [811, 160] on ng-md-icon "Página siguiente" at bounding box center [813, 165] width 22 height 22
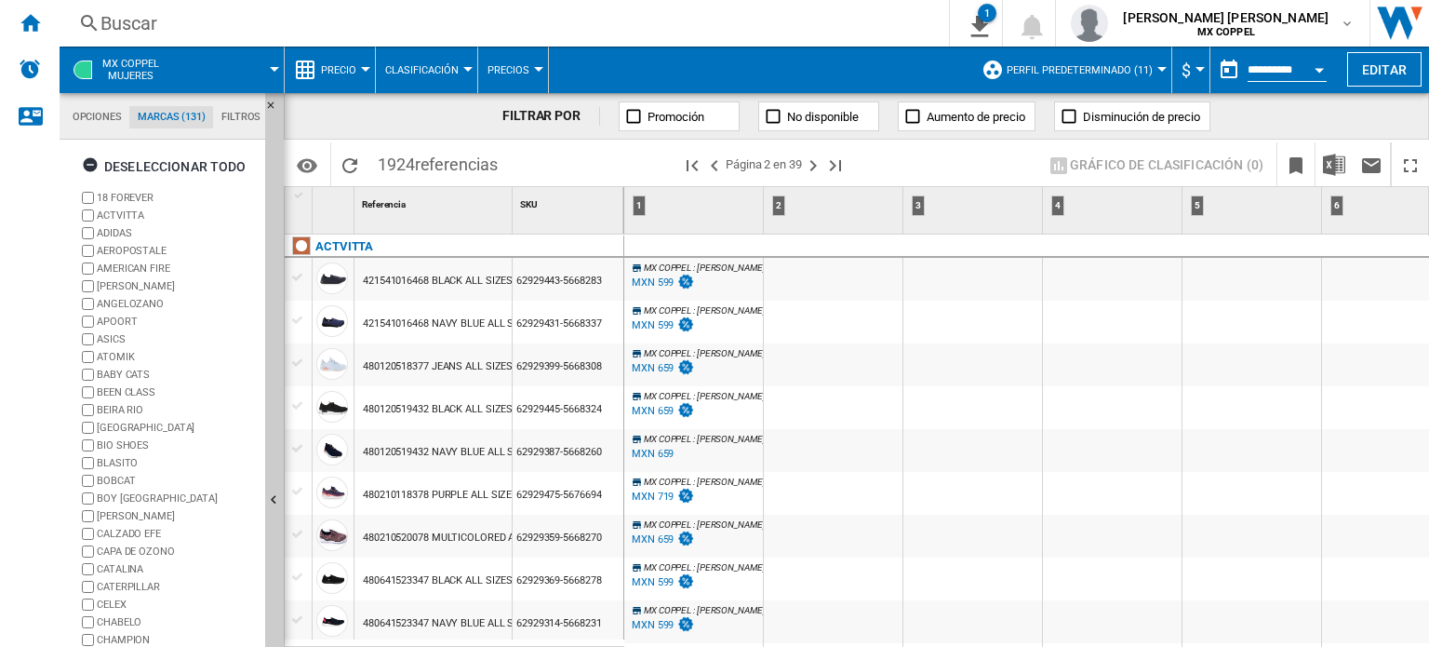
click at [429, 74] on span "Clasificación" at bounding box center [422, 70] width 74 height 12
click at [435, 124] on button "Matriz" at bounding box center [433, 115] width 114 height 45
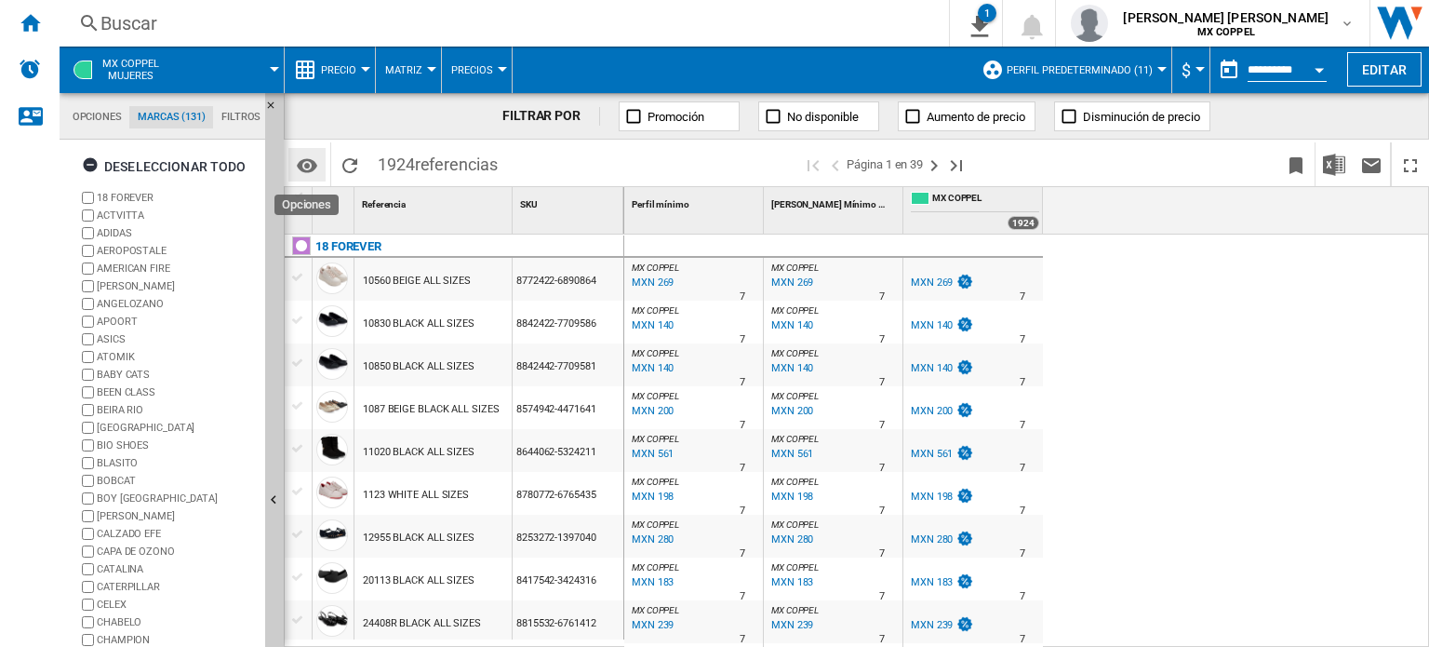
click at [302, 164] on md-icon "Opciones" at bounding box center [307, 165] width 22 height 22
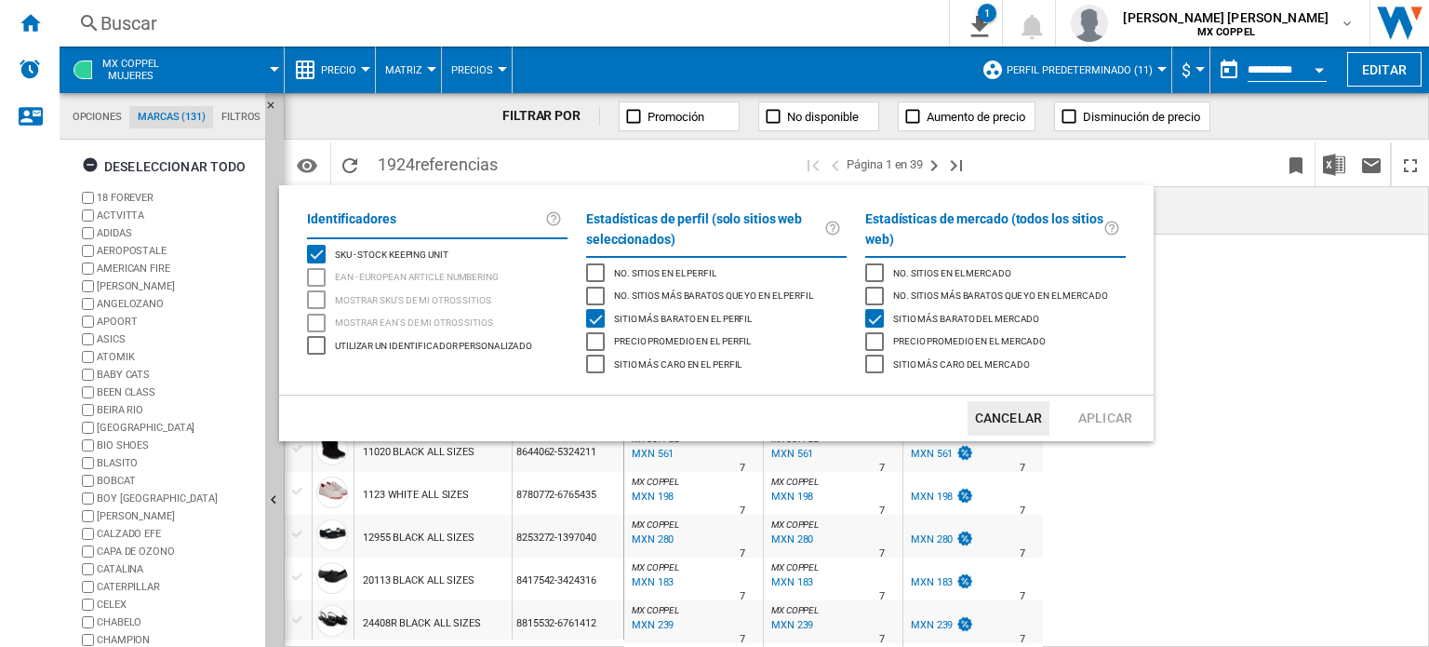
click at [597, 297] on div "No. sitios más baratos que yo en el perfil" at bounding box center [595, 296] width 19 height 19
click at [1090, 420] on button "Aplicar" at bounding box center [1105, 418] width 82 height 34
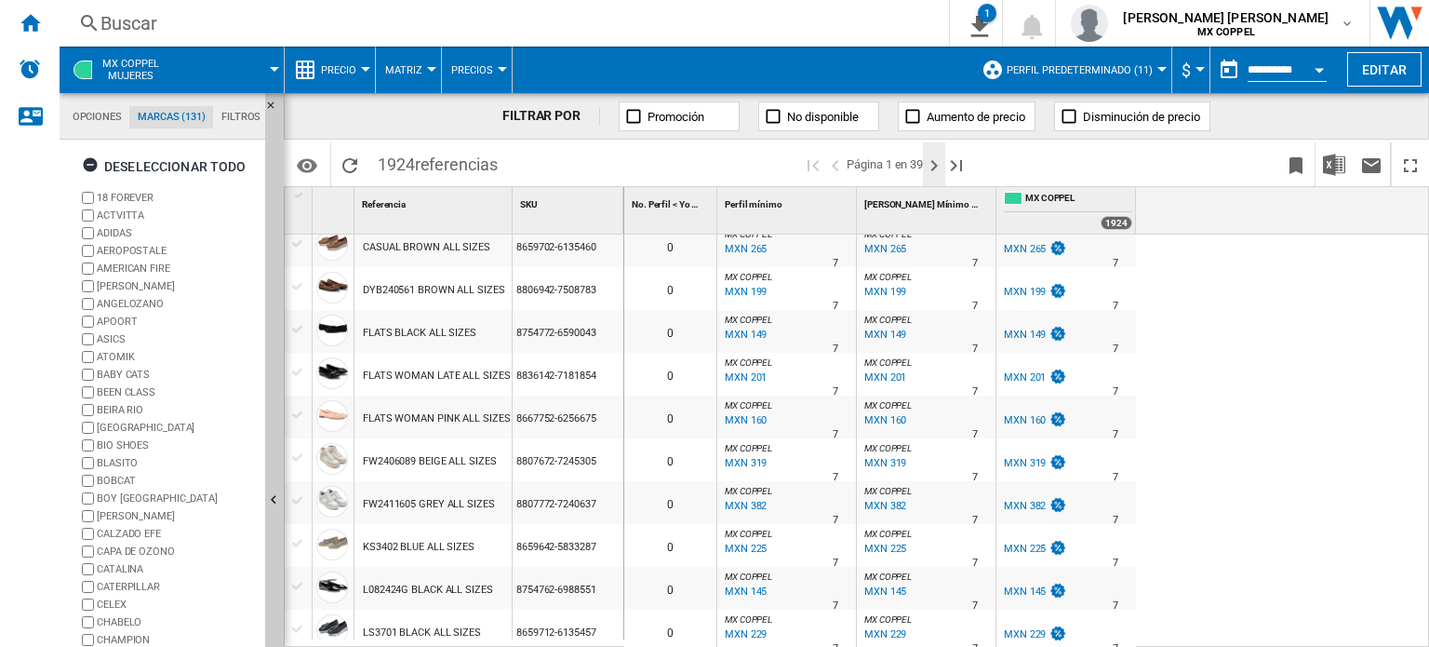
scroll to position [1296, 0]
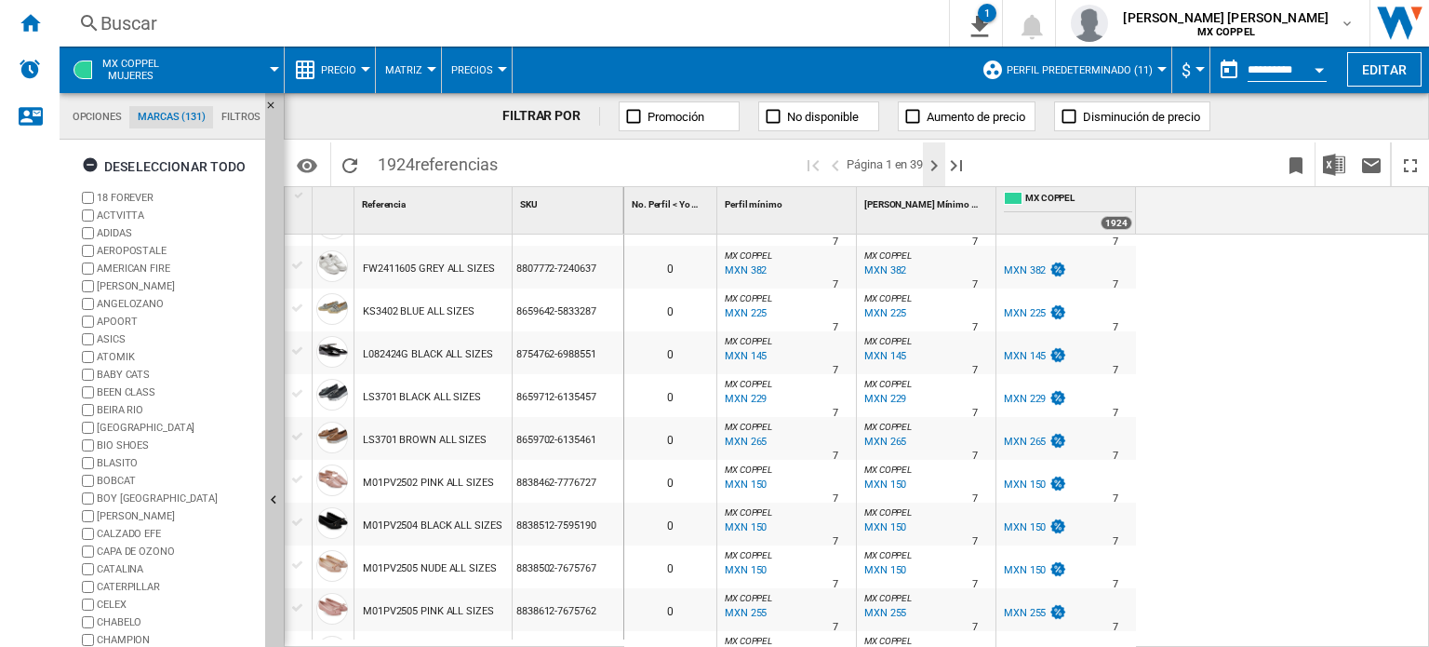
click at [931, 159] on ng-md-icon "Página siguiente" at bounding box center [934, 165] width 22 height 22
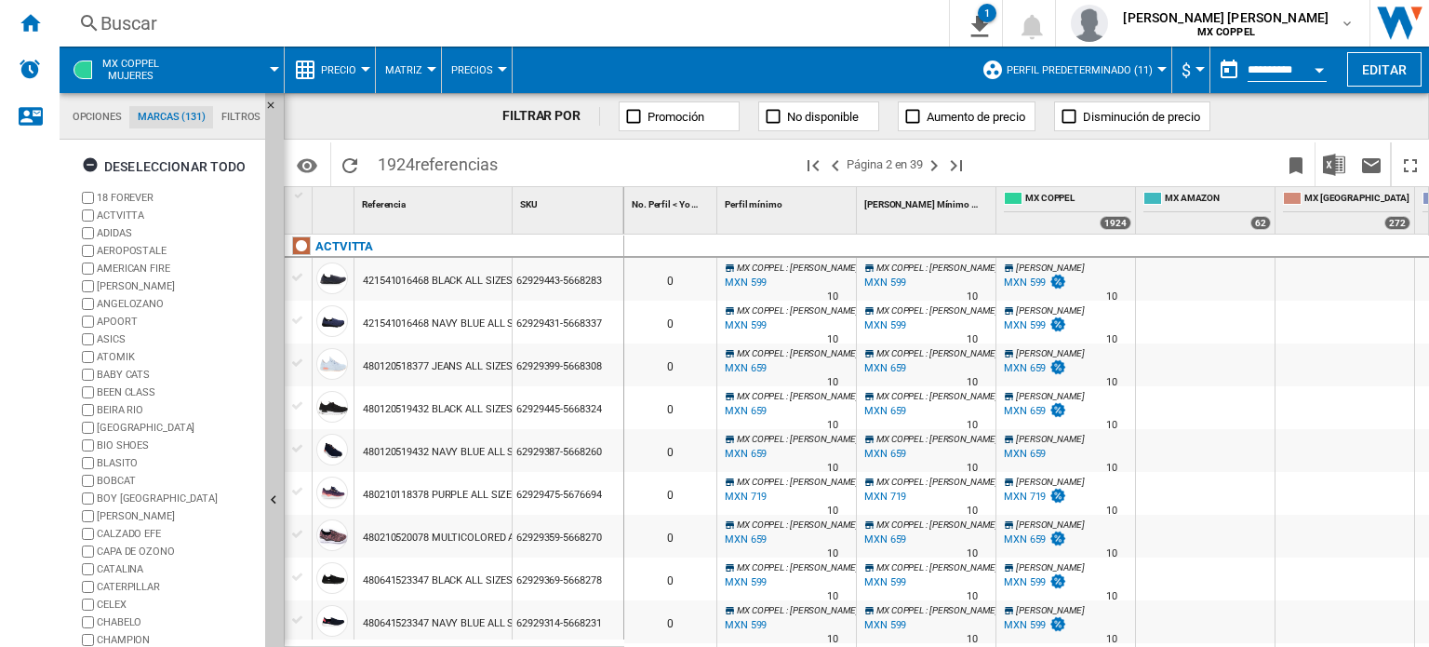
scroll to position [22, 0]
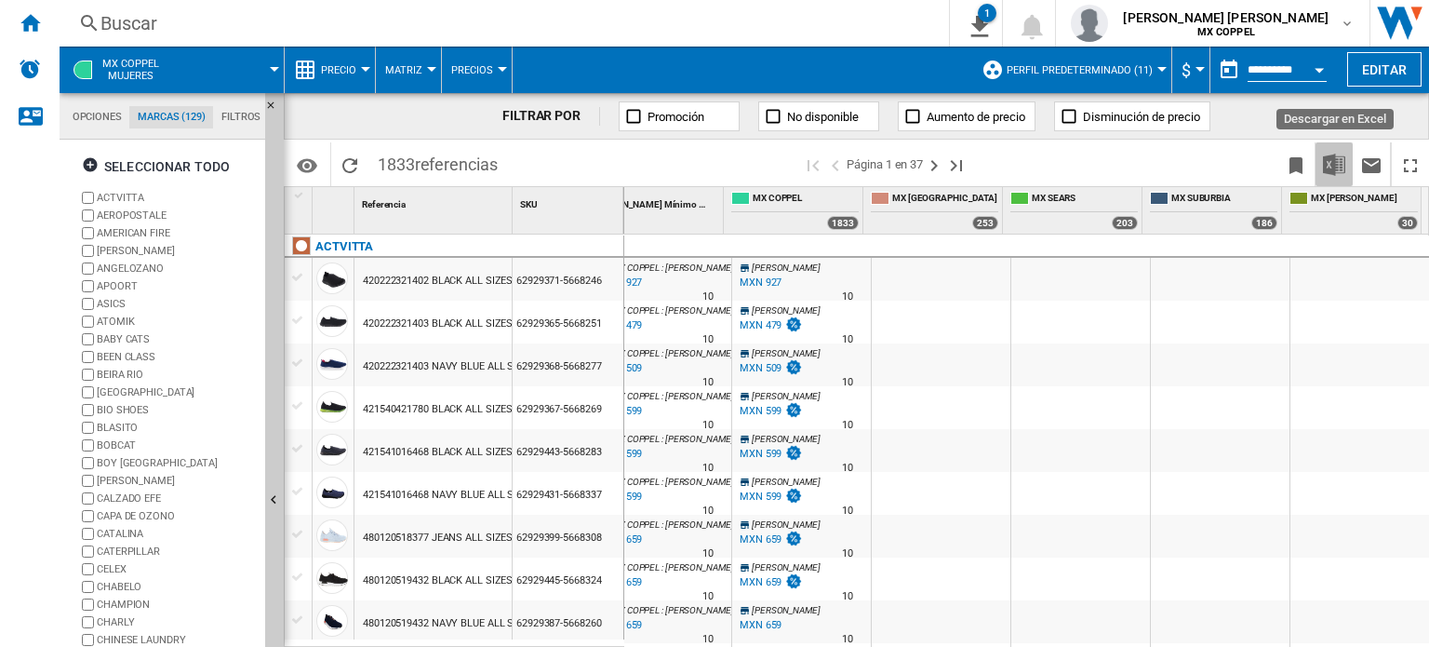
click at [1330, 159] on img "Descargar en Excel" at bounding box center [1334, 165] width 22 height 22
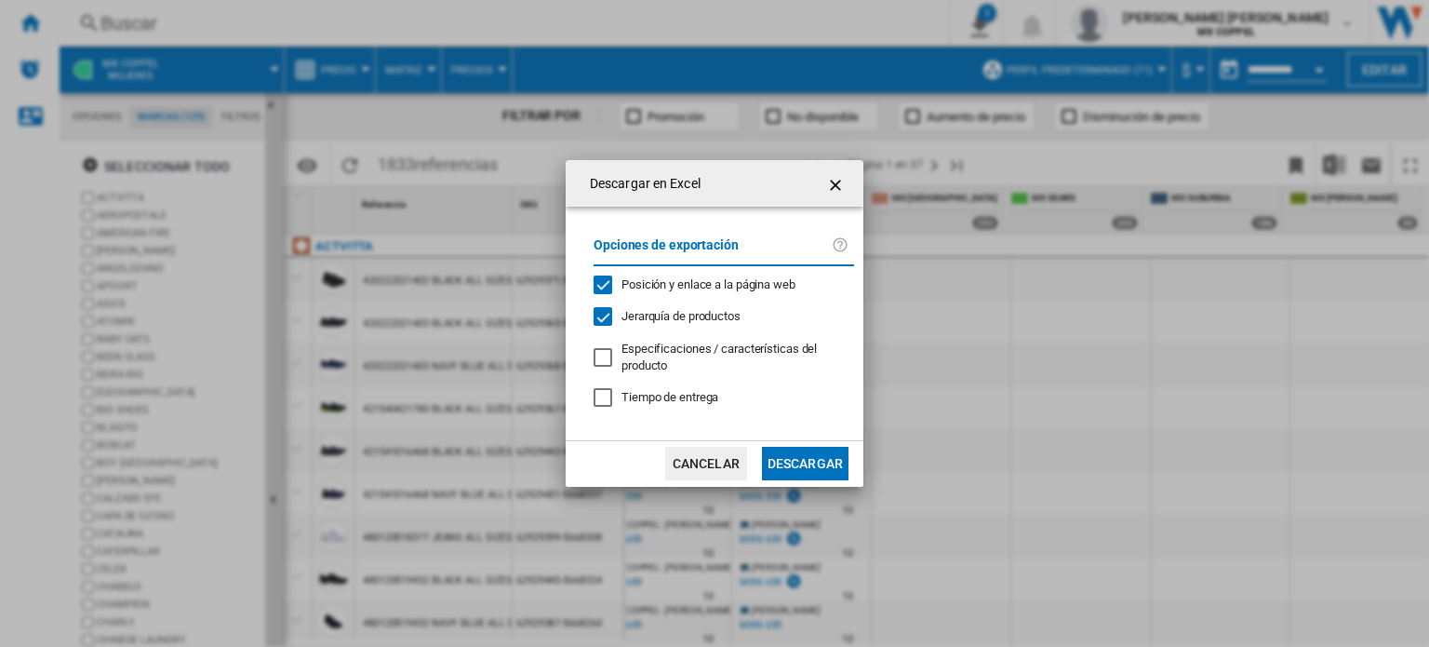
click at [817, 461] on button "Descargar" at bounding box center [805, 463] width 87 height 33
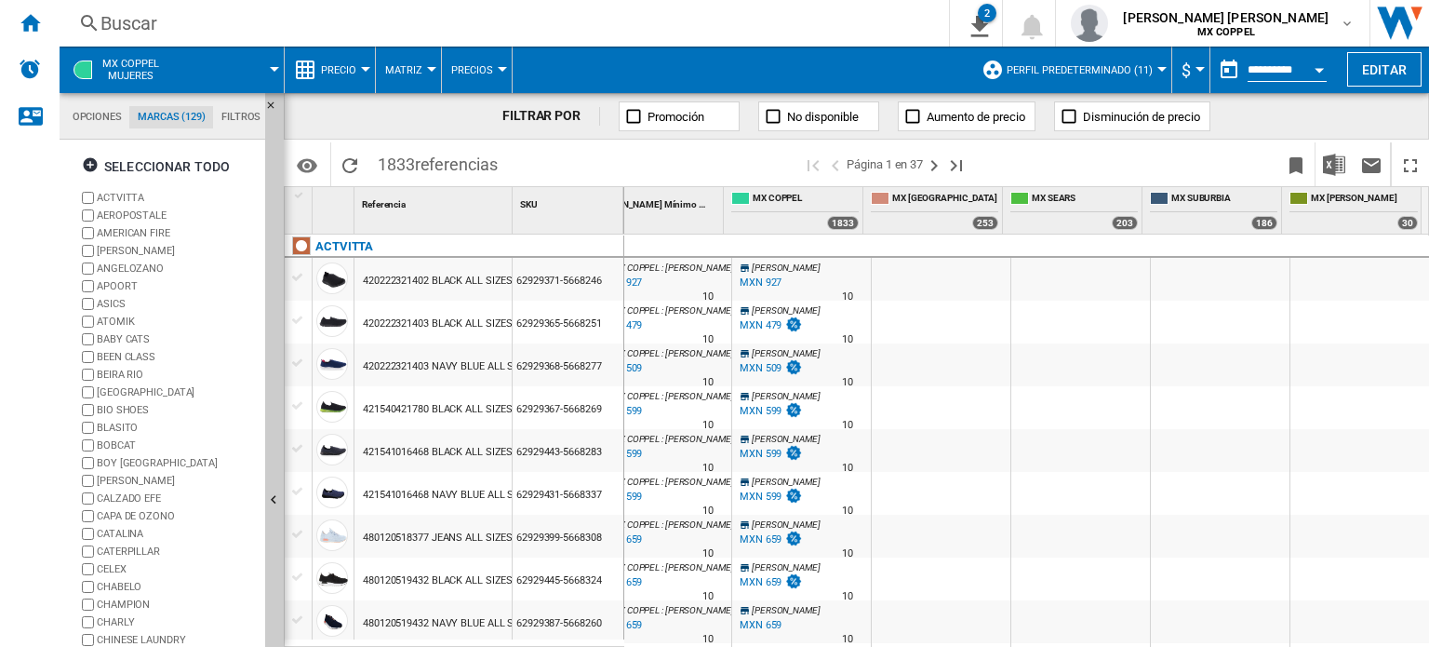
click at [277, 70] on div at bounding box center [274, 69] width 9 height 5
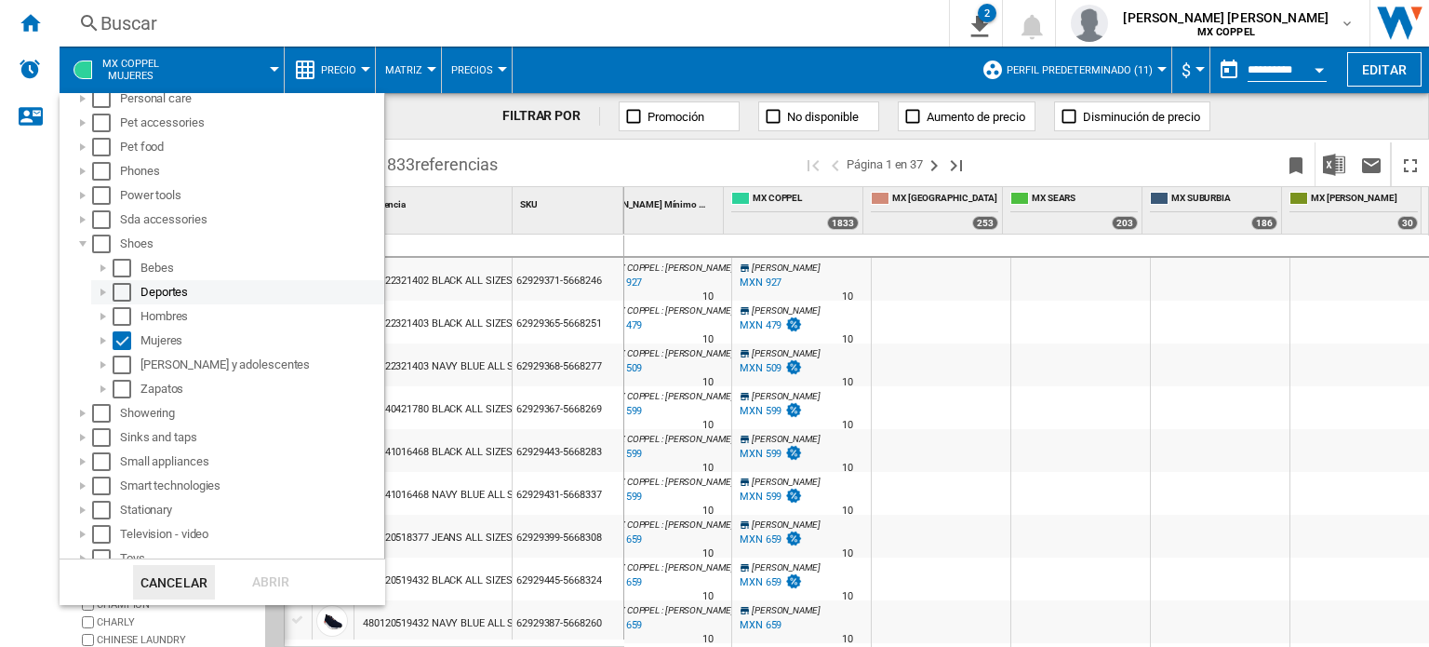
scroll to position [1023, 0]
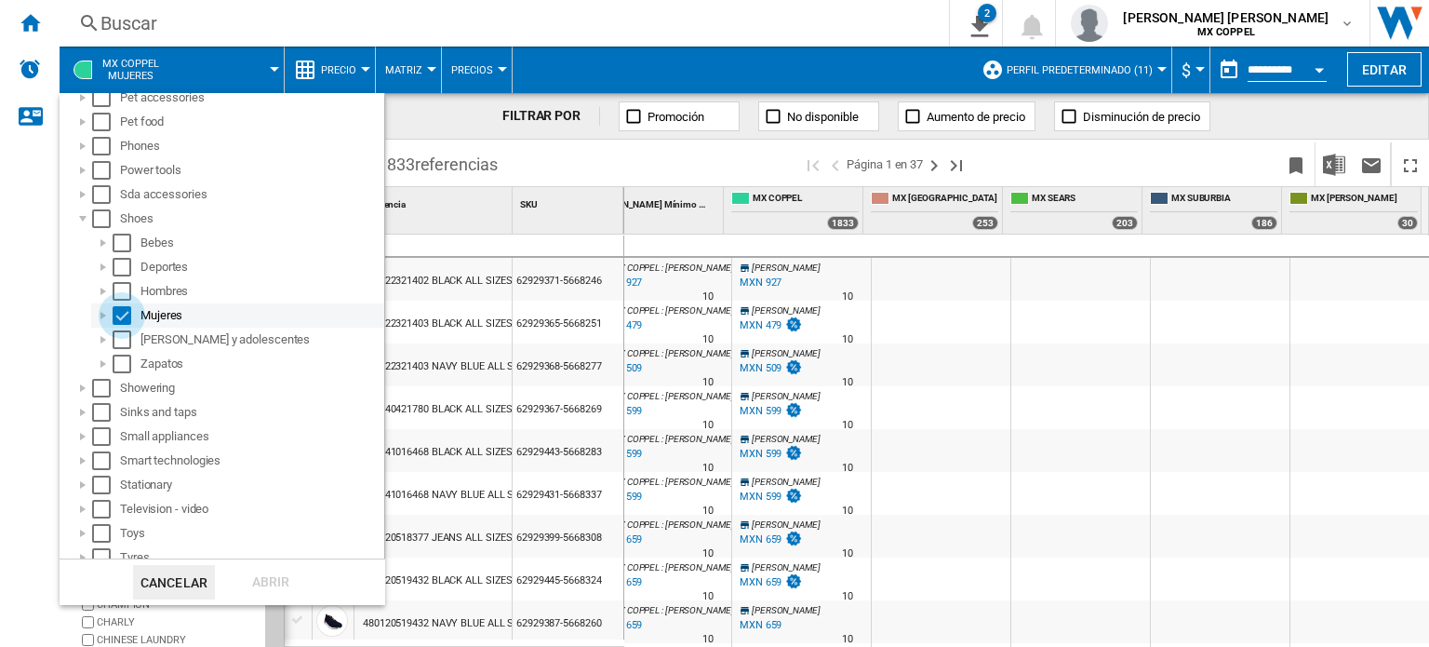
click at [120, 313] on div "Select" at bounding box center [122, 315] width 19 height 19
click at [121, 338] on div "Select" at bounding box center [122, 339] width 19 height 19
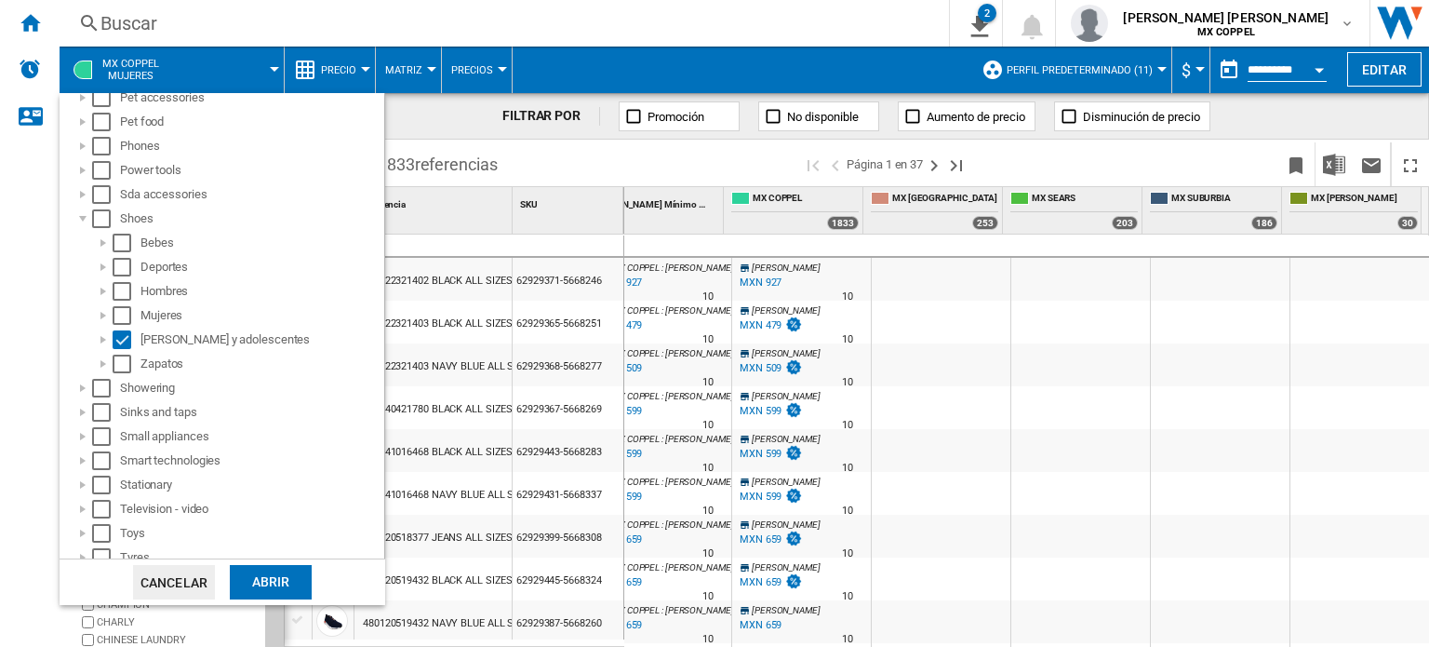
click at [273, 575] on div "Abrir" at bounding box center [271, 582] width 82 height 34
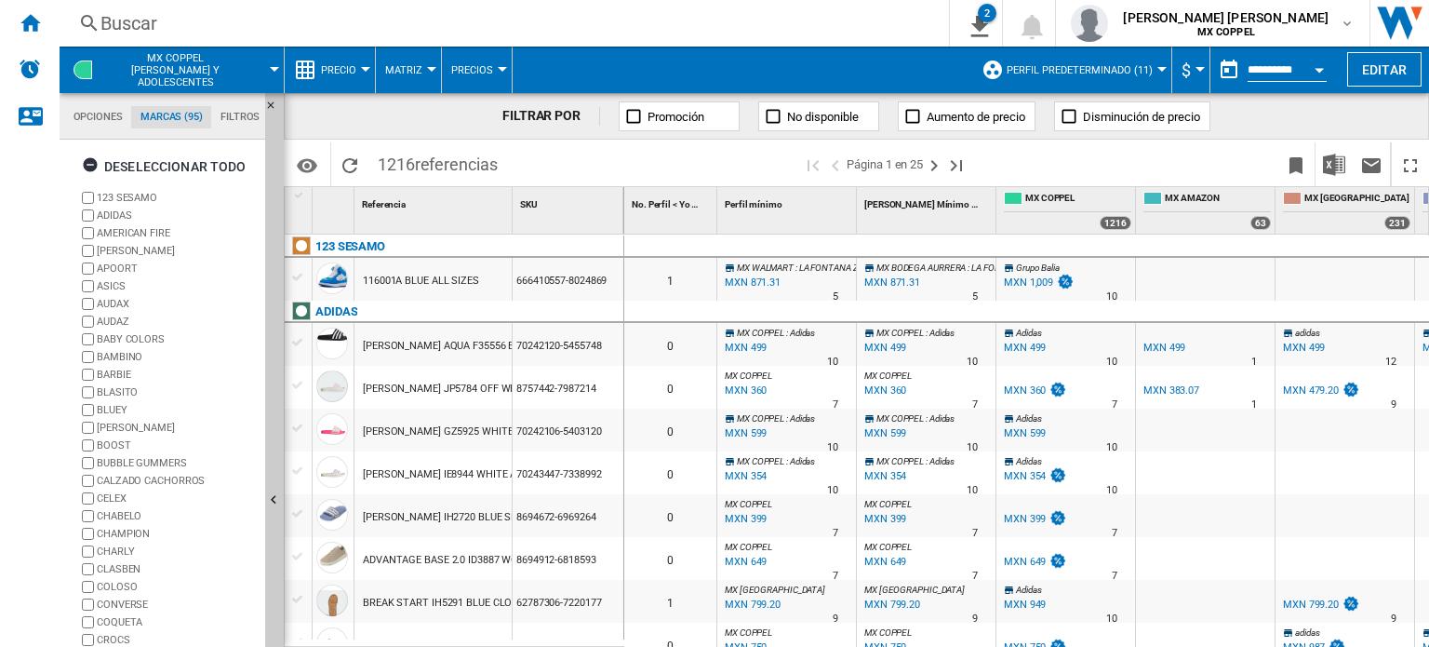
scroll to position [113, 0]
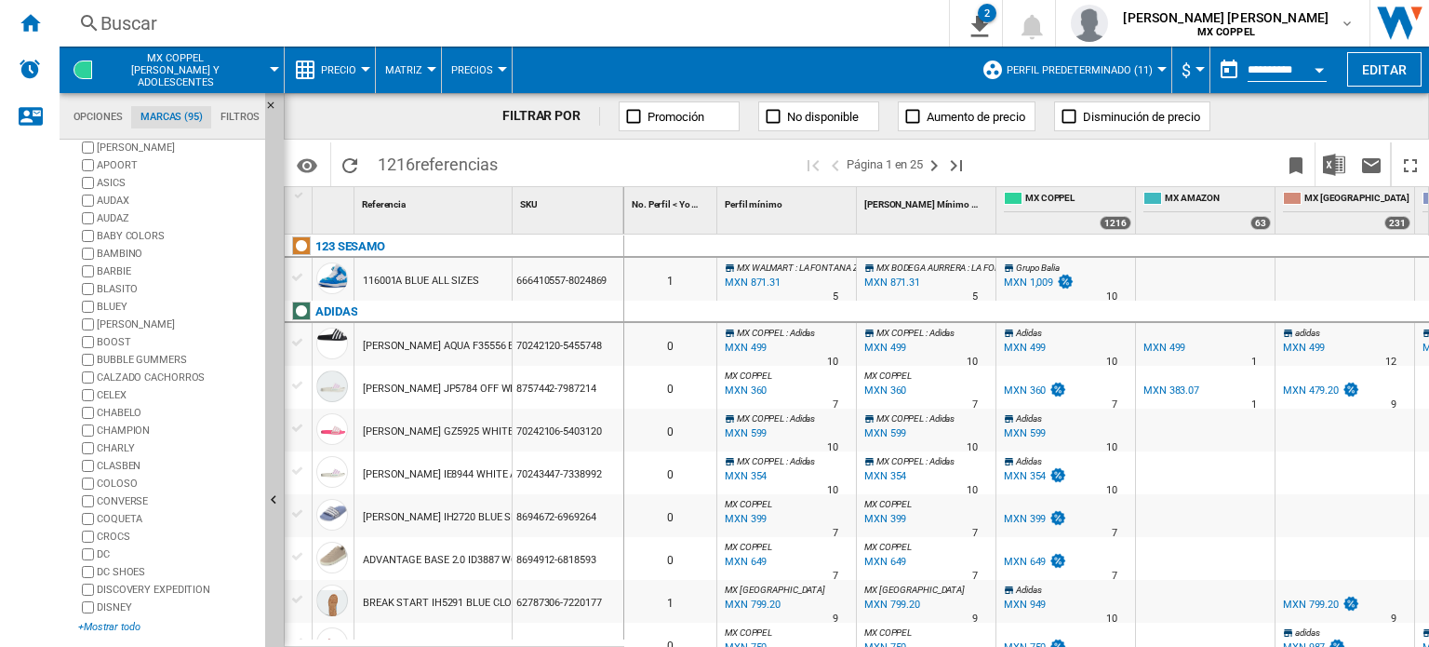
click at [93, 620] on div "+Mostrar todo" at bounding box center [168, 627] width 180 height 14
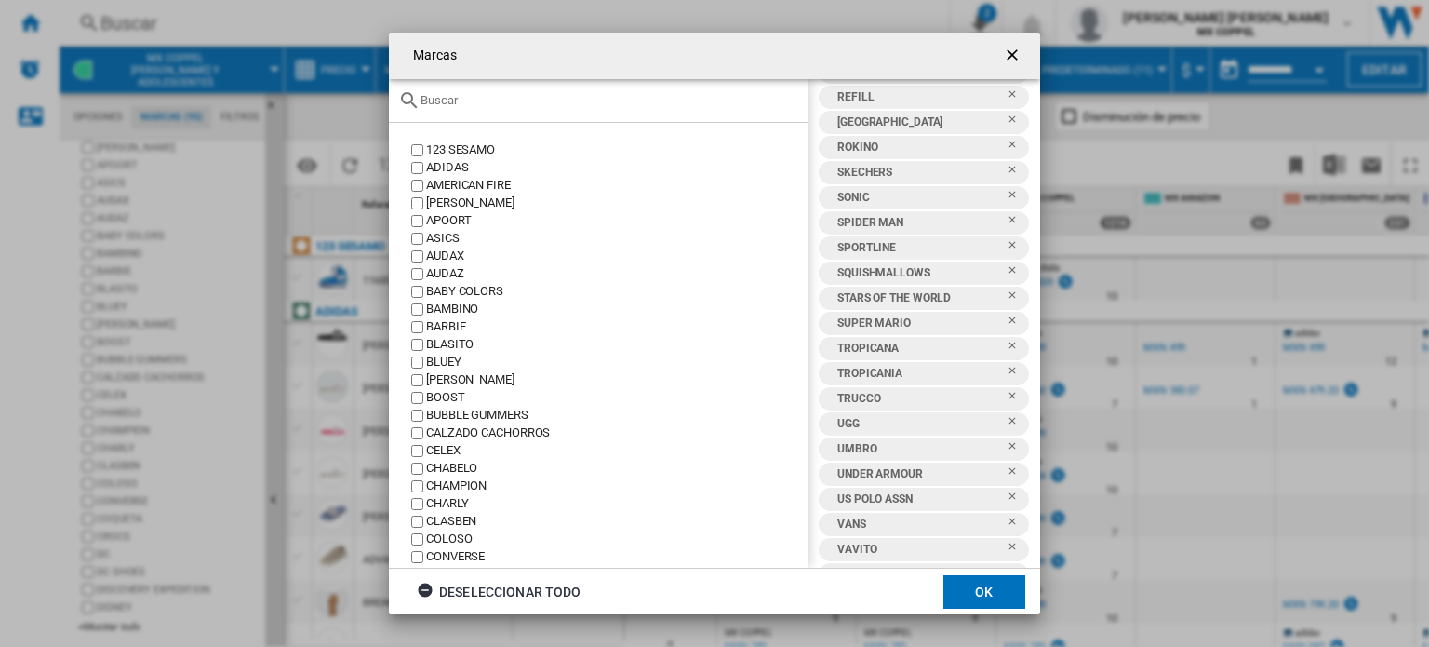
scroll to position [1918, 0]
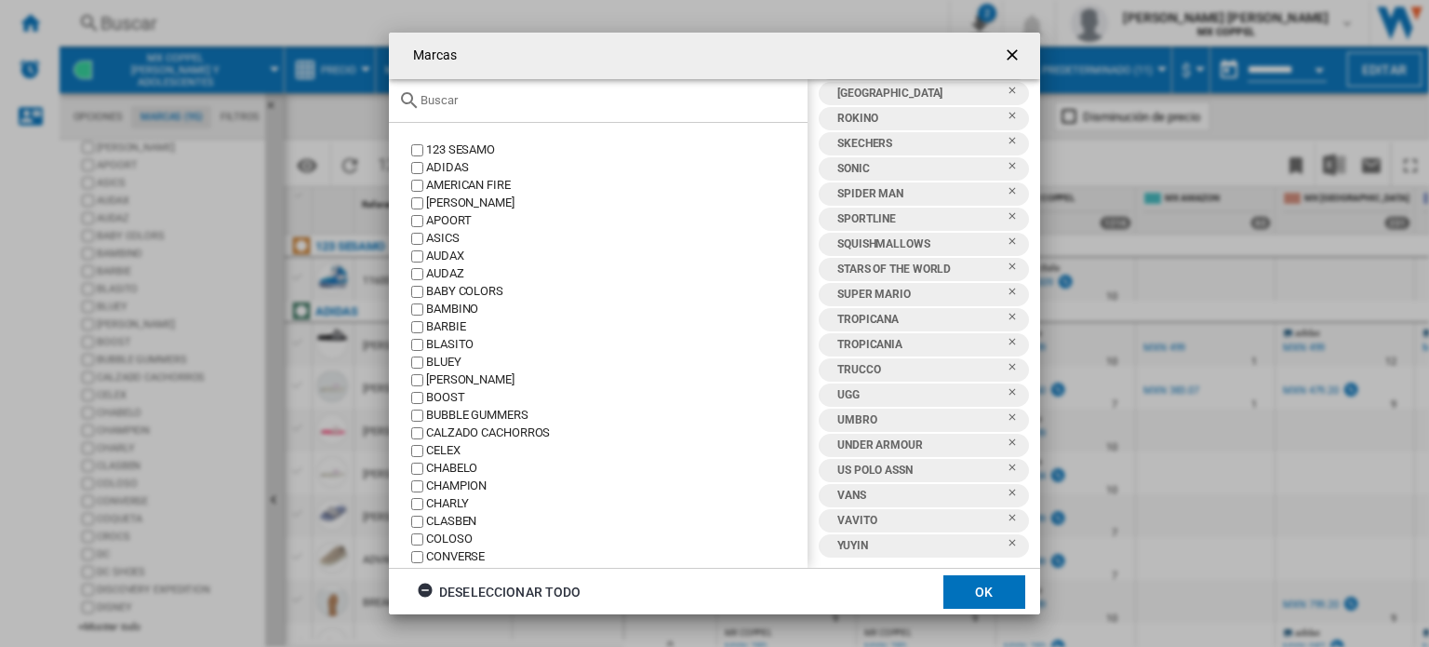
click at [975, 604] on button "OK" at bounding box center [984, 591] width 82 height 33
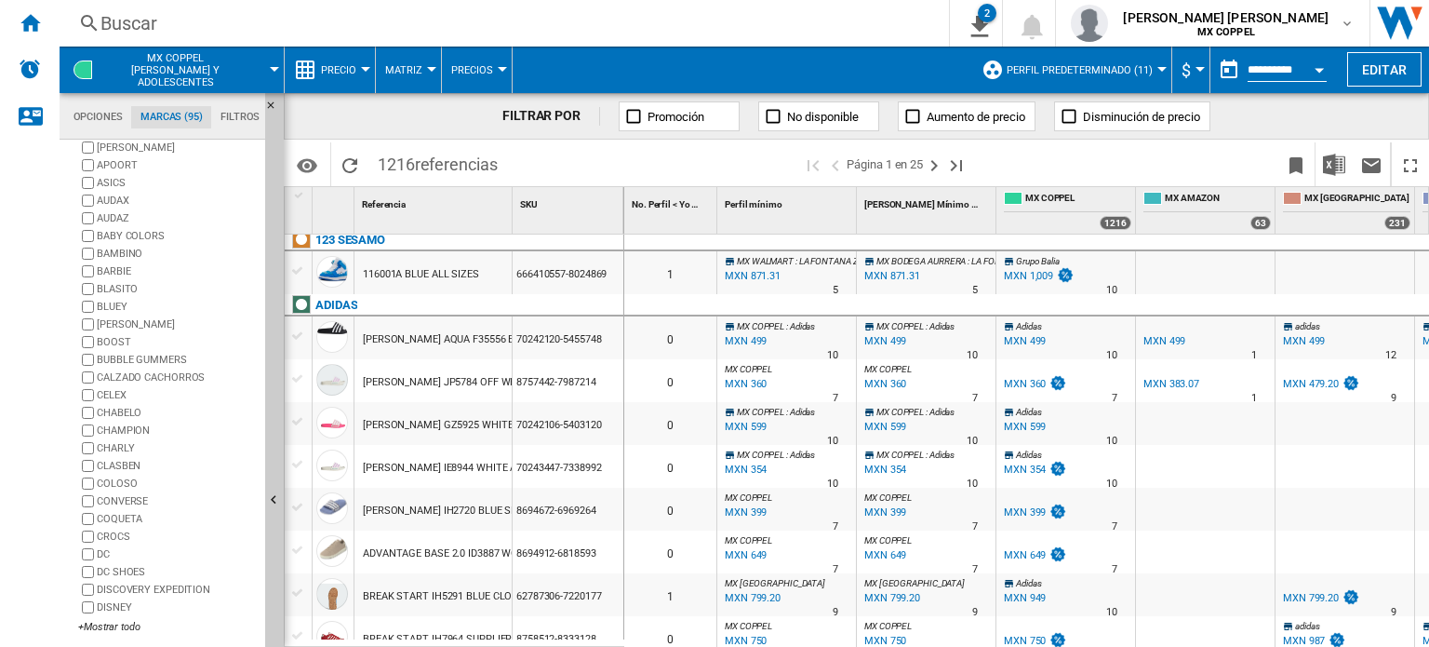
scroll to position [7, 0]
